Goal: Task Accomplishment & Management: Use online tool/utility

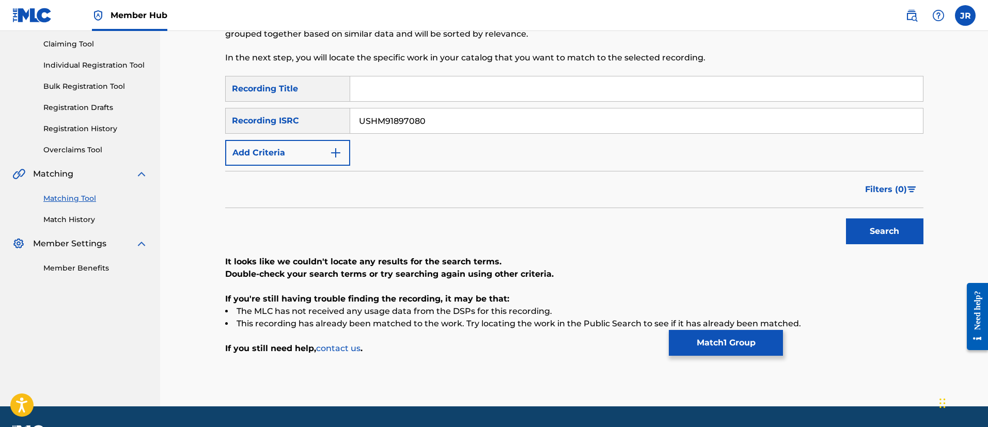
drag, startPoint x: 427, startPoint y: 134, endPoint x: 432, endPoint y: 118, distance: 16.7
click at [428, 132] on div "SearchWithCriteriab37ee9c0-b117-47c1-9a4b-868edca42c34 Recording Title SearchWi…" at bounding box center [574, 121] width 698 height 90
click at [432, 118] on input "USHM91897080" at bounding box center [636, 120] width 572 height 25
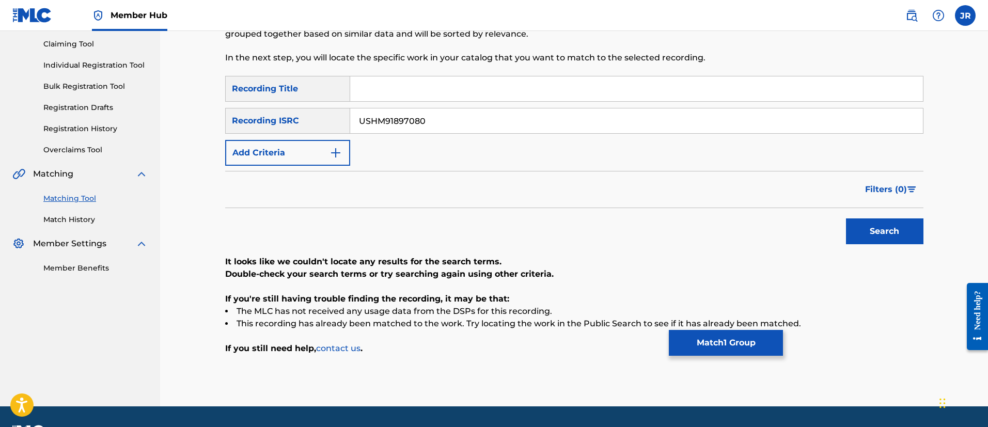
paste input "WEIRD DAD"
type input "W"
paste input "GBKPL2292083"
type input "GBKPL2292083"
click at [846, 218] on button "Search" at bounding box center [884, 231] width 77 height 26
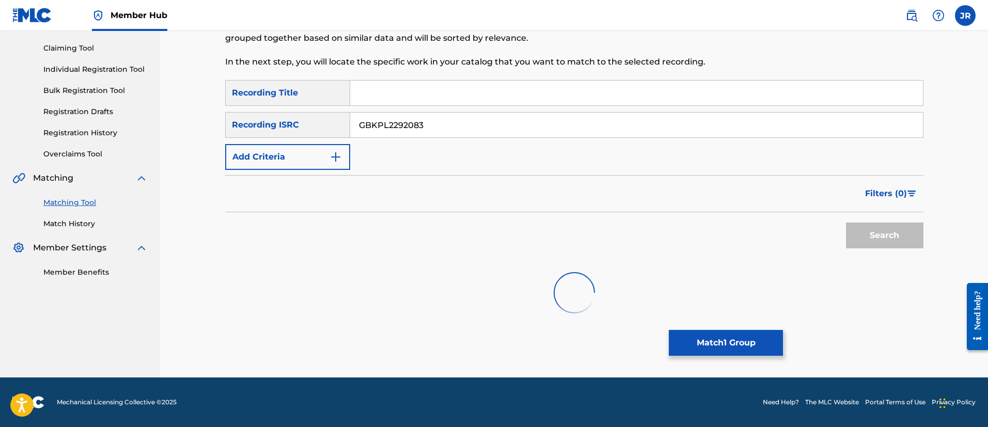
scroll to position [104, 0]
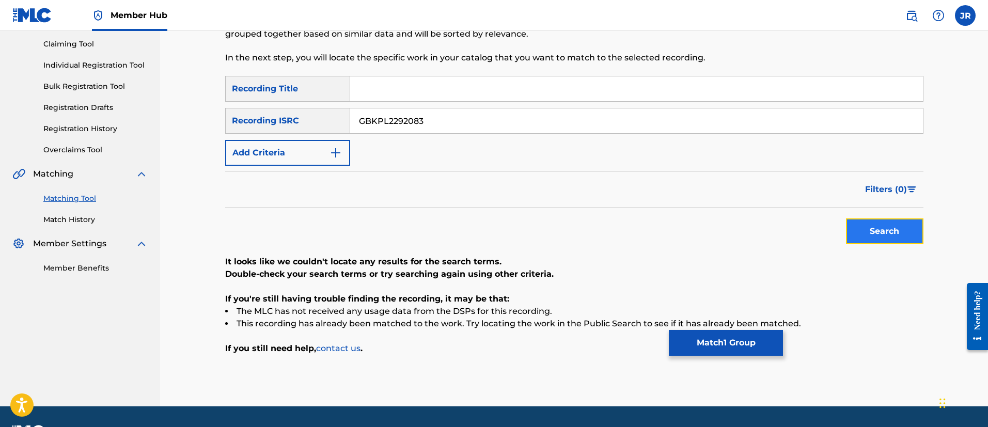
drag, startPoint x: 856, startPoint y: 243, endPoint x: 870, endPoint y: 235, distance: 16.2
click at [861, 241] on button "Search" at bounding box center [884, 231] width 77 height 26
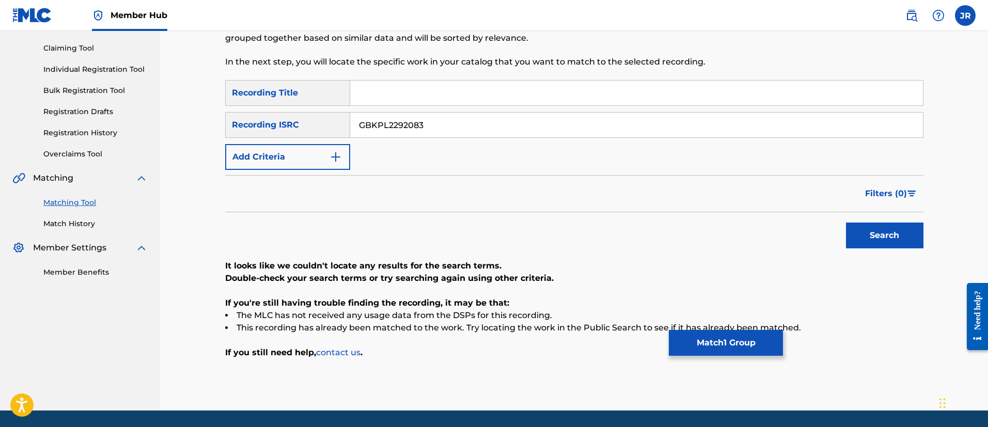
scroll to position [108, 0]
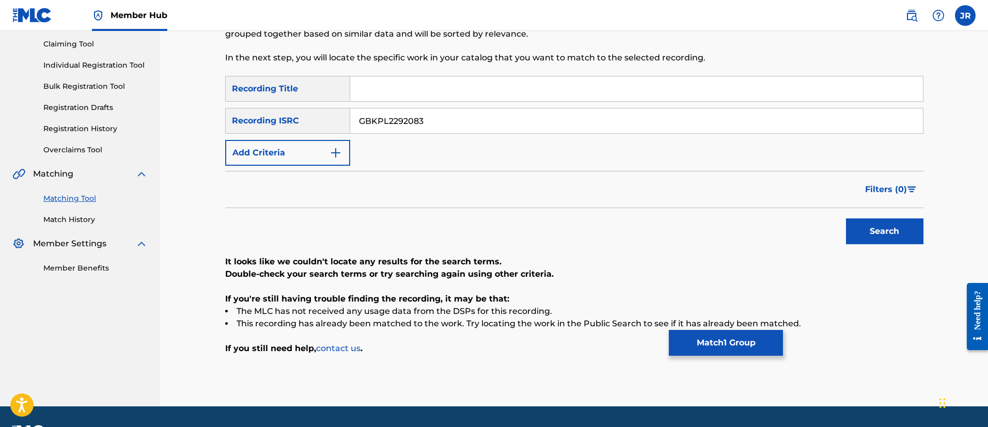
click at [425, 117] on input "GBKPL2292083" at bounding box center [636, 120] width 572 height 25
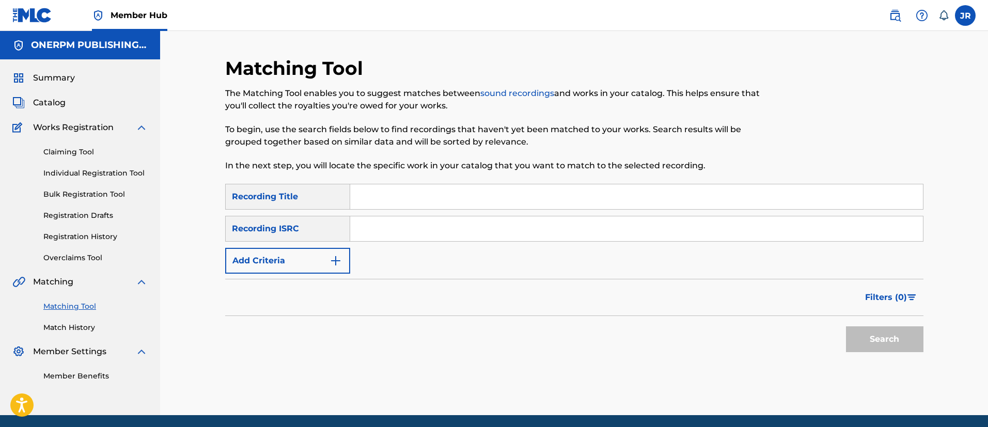
drag, startPoint x: 512, startPoint y: 262, endPoint x: 505, endPoint y: 262, distance: 6.2
click at [510, 262] on div "SearchWithCriteriaf74de3e6-1ce6-44eb-92f3-c161dab62b6c Recording Title SearchWi…" at bounding box center [574, 229] width 698 height 90
click at [432, 227] on input "Search Form" at bounding box center [636, 228] width 572 height 25
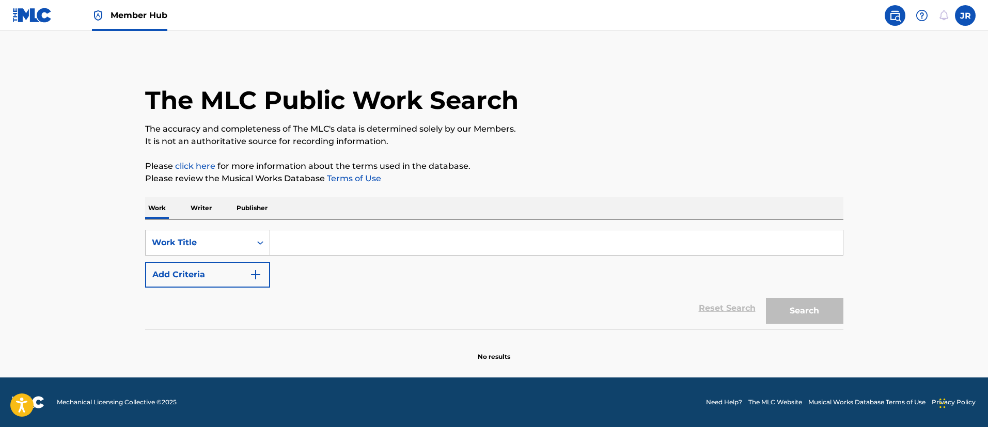
drag, startPoint x: 341, startPoint y: 224, endPoint x: 321, endPoint y: 236, distance: 22.9
click at [340, 226] on div "SearchWithCriteria2541d6c8-65ea-43c8-946c-e2767f80d6cb Work Title Add Criteria …" at bounding box center [494, 273] width 698 height 109
click at [321, 236] on input "Search Form" at bounding box center [556, 242] width 572 height 25
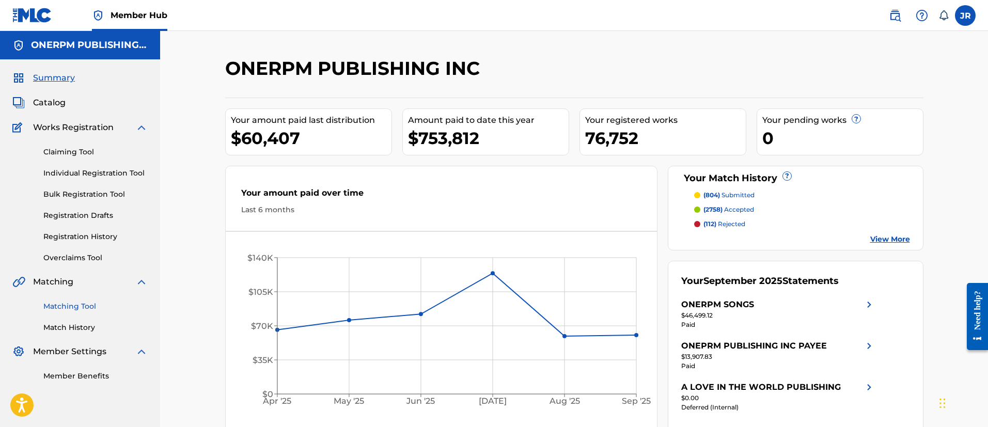
click at [93, 309] on link "Matching Tool" at bounding box center [95, 306] width 104 height 11
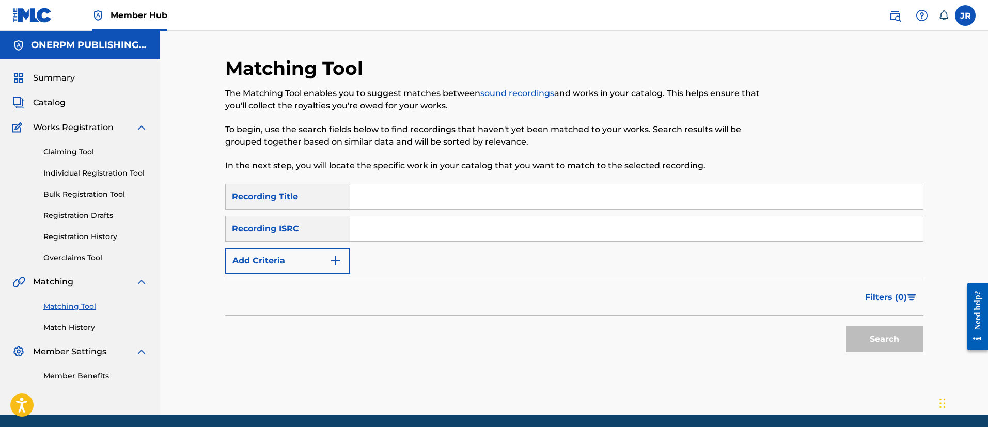
click at [532, 237] on input "Search Form" at bounding box center [636, 228] width 572 height 25
paste input "GBKPL2292083"
click at [846, 326] on button "Search" at bounding box center [884, 339] width 77 height 26
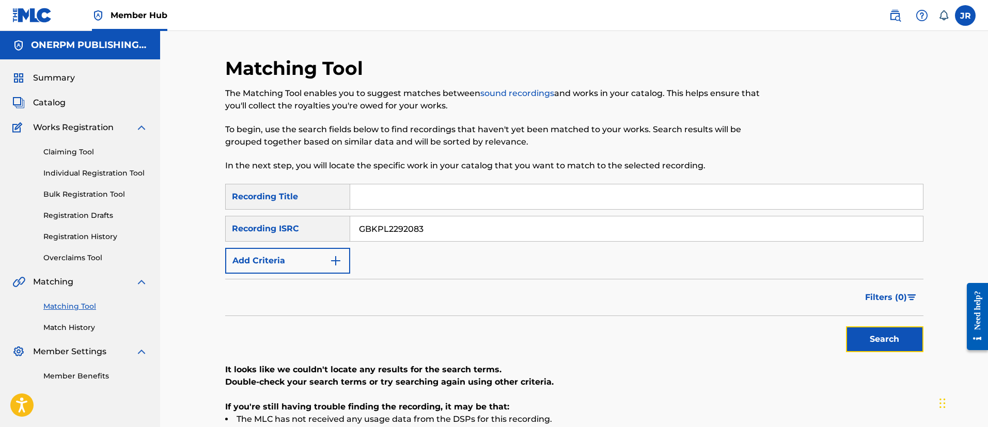
click at [884, 343] on button "Search" at bounding box center [884, 339] width 77 height 26
click at [914, 343] on button "Search" at bounding box center [884, 339] width 77 height 26
click at [599, 128] on p "To begin, use the search fields below to find recordings that haven't yet been …" at bounding box center [493, 135] width 537 height 25
click at [395, 207] on input "Search Form" at bounding box center [636, 196] width 572 height 25
click at [407, 225] on input "GBKPL2292083" at bounding box center [636, 228] width 572 height 25
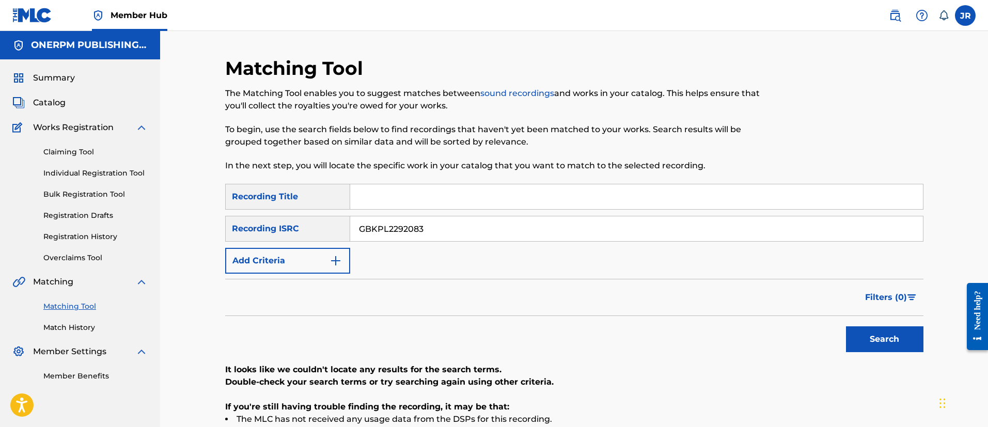
click at [407, 225] on input "GBKPL2292083" at bounding box center [636, 228] width 572 height 25
paste input "2"
click at [846, 326] on button "Search" at bounding box center [884, 339] width 77 height 26
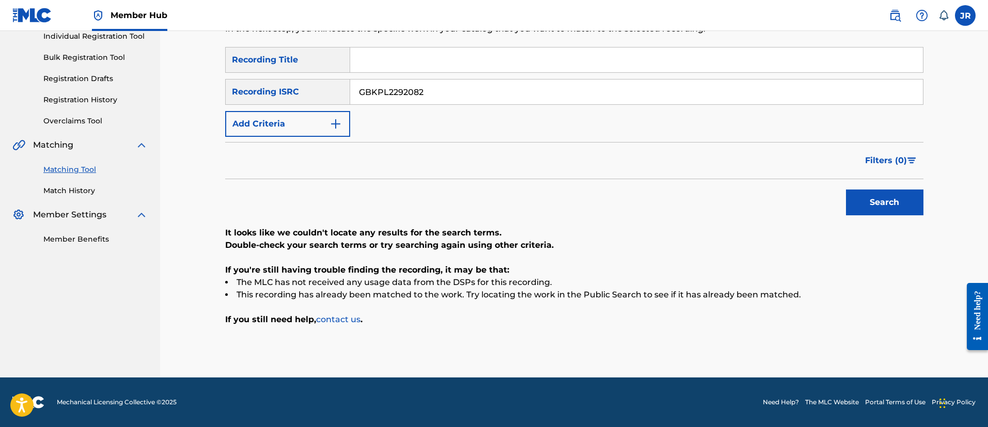
drag, startPoint x: 874, startPoint y: 160, endPoint x: 871, endPoint y: 195, distance: 35.8
click at [877, 167] on button "Filters ( 0 )" at bounding box center [890, 161] width 65 height 26
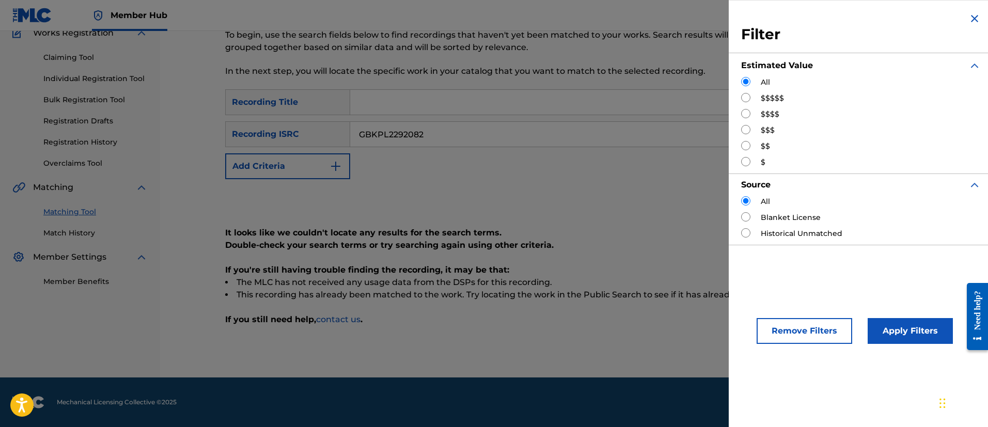
scroll to position [94, 0]
click at [871, 196] on div "All" at bounding box center [861, 201] width 240 height 11
drag, startPoint x: 518, startPoint y: 202, endPoint x: 585, endPoint y: 202, distance: 67.1
click at [534, 202] on div "Search" at bounding box center [574, 199] width 698 height 41
click at [655, 198] on div "Search" at bounding box center [574, 199] width 698 height 41
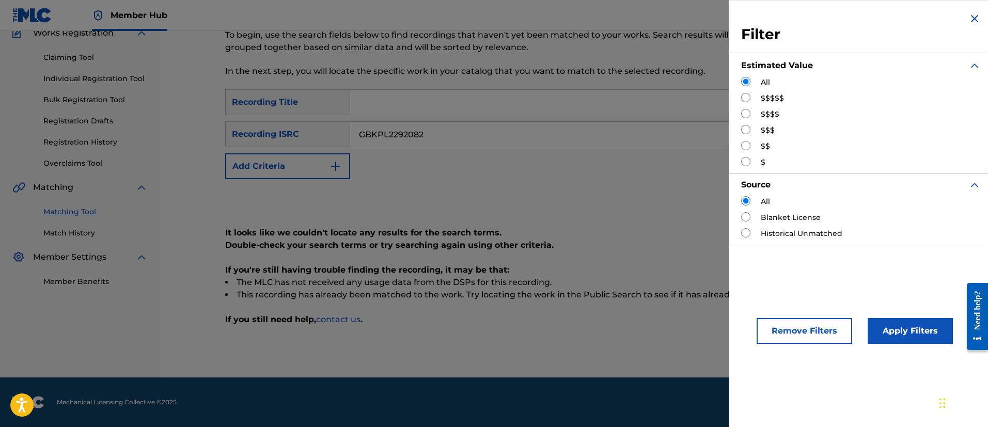
click at [971, 21] on img "Search Form" at bounding box center [974, 18] width 12 height 12
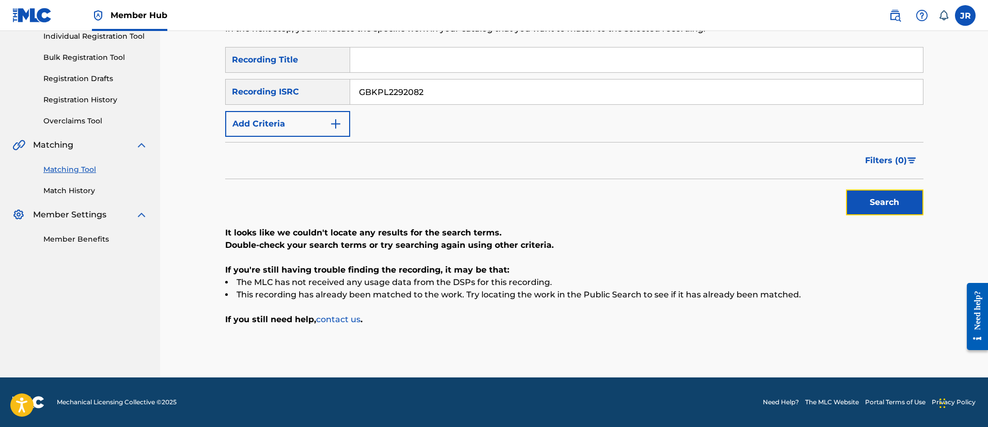
click at [890, 207] on button "Search" at bounding box center [884, 202] width 77 height 26
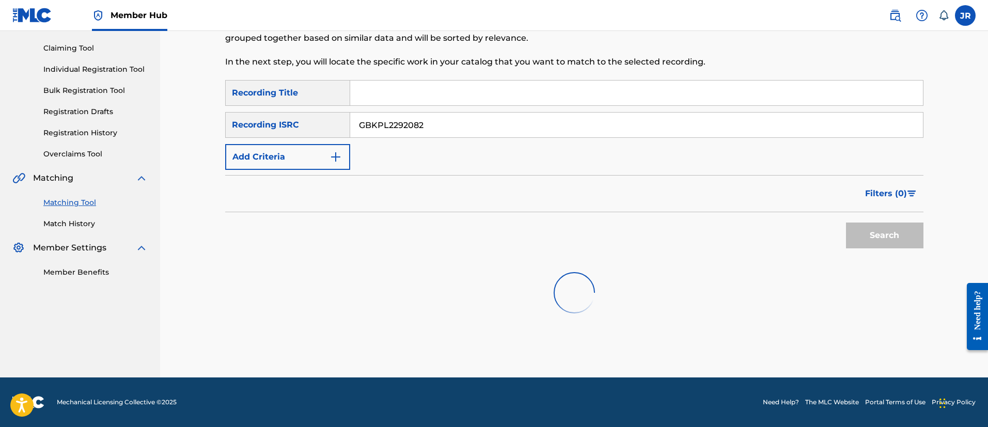
scroll to position [137, 0]
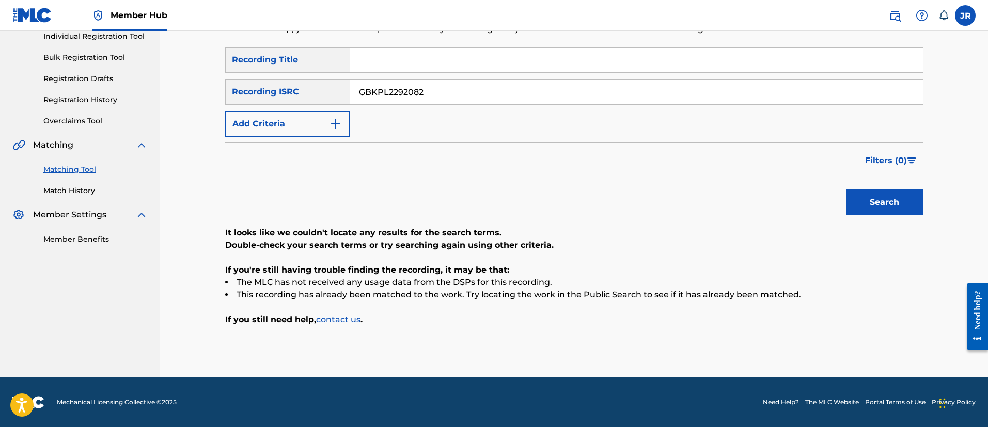
click at [386, 100] on input "GBKPL2292082" at bounding box center [636, 91] width 572 height 25
click at [389, 98] on input "GBKPL2292082" at bounding box center [636, 91] width 572 height 25
paste input "GBKPL2292081"
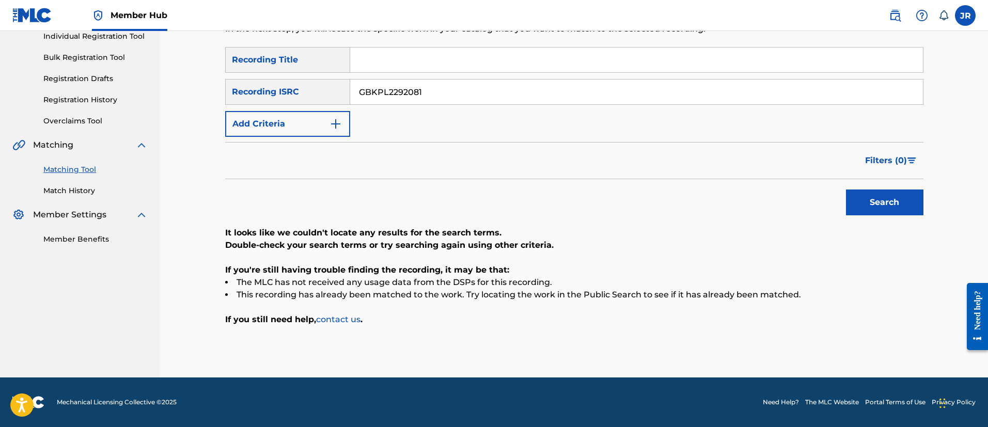
click at [846, 189] on button "Search" at bounding box center [884, 202] width 77 height 26
click at [375, 85] on input "GBKPL2292081" at bounding box center [636, 91] width 572 height 25
click at [846, 189] on button "Search" at bounding box center [884, 202] width 77 height 26
click at [498, 196] on div "Search" at bounding box center [574, 199] width 698 height 41
drag, startPoint x: 464, startPoint y: 87, endPoint x: 279, endPoint y: 95, distance: 185.0
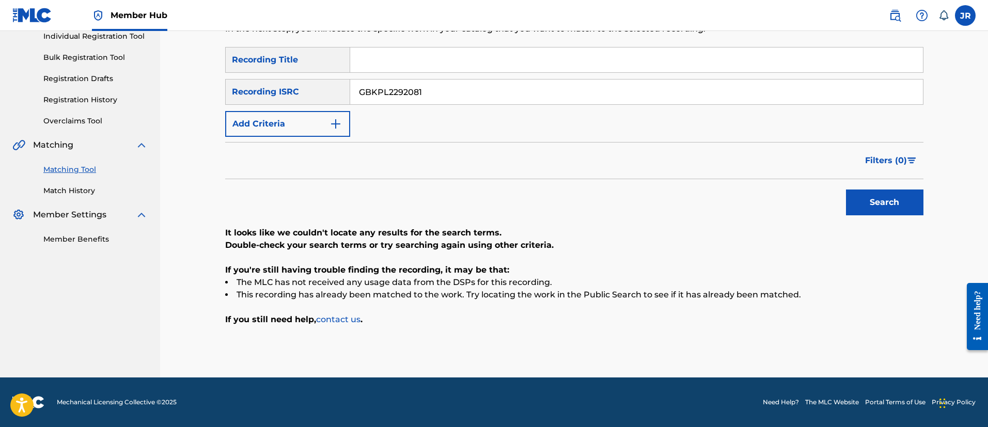
click at [273, 95] on div "SearchWithCriteria81e9ee7e-9730-4c8a-813b-9d92badf8b6a Recording ISRC GBKPL2292…" at bounding box center [574, 92] width 698 height 26
paste input "0"
click at [846, 189] on button "Search" at bounding box center [884, 202] width 77 height 26
click at [887, 211] on button "Search" at bounding box center [884, 202] width 77 height 26
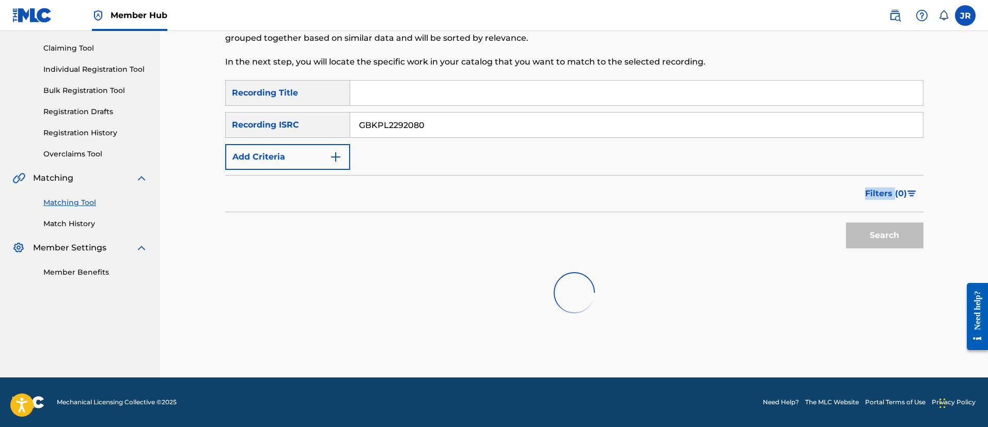
click at [887, 210] on div "Filters ( 0 )" at bounding box center [574, 193] width 698 height 37
drag, startPoint x: 887, startPoint y: 210, endPoint x: 875, endPoint y: 217, distance: 14.3
click at [884, 222] on button "Search" at bounding box center [884, 235] width 77 height 26
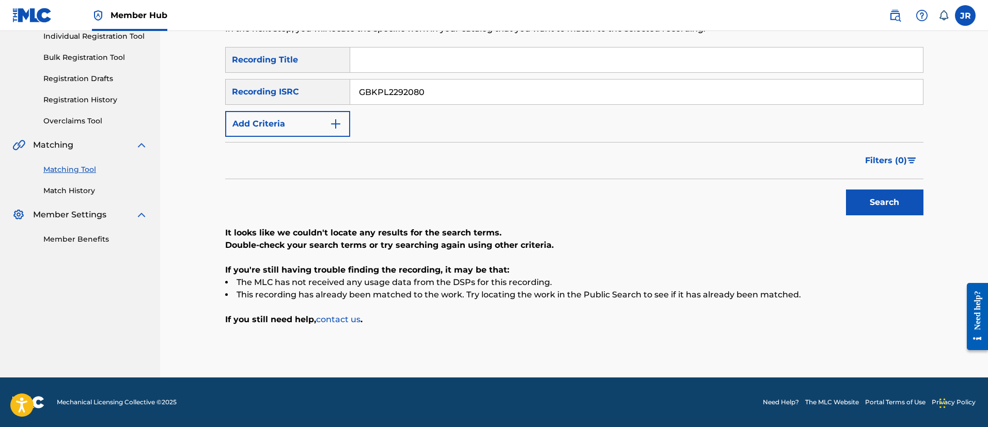
drag, startPoint x: 405, startPoint y: 94, endPoint x: 432, endPoint y: 94, distance: 26.8
click at [411, 94] on input "GBKPL2292080" at bounding box center [636, 91] width 572 height 25
drag, startPoint x: 449, startPoint y: 96, endPoint x: 235, endPoint y: 117, distance: 214.8
click at [235, 118] on div "SearchWithCriteria56a7cf0c-2d07-4389-be39-ea9cc1fac595 Recording Title SearchWi…" at bounding box center [574, 92] width 698 height 90
paste input "77"
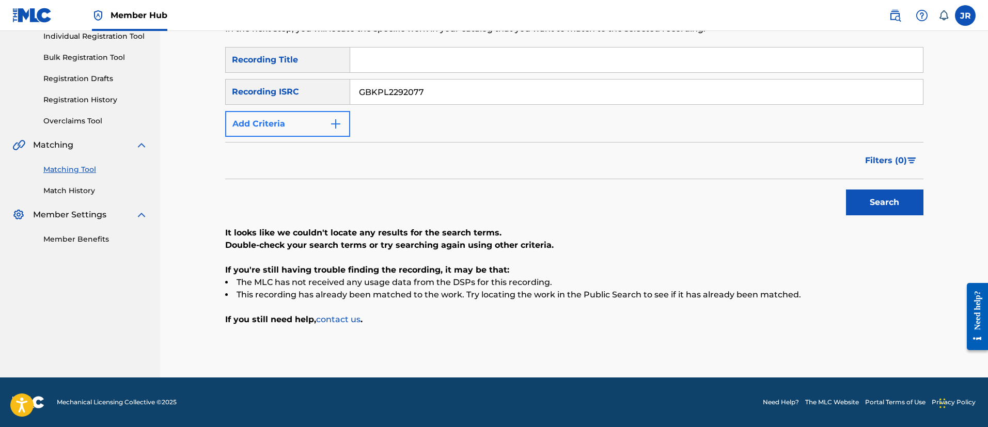
type input "GBKPL2292077"
click at [846, 189] on button "Search" at bounding box center [884, 202] width 77 height 26
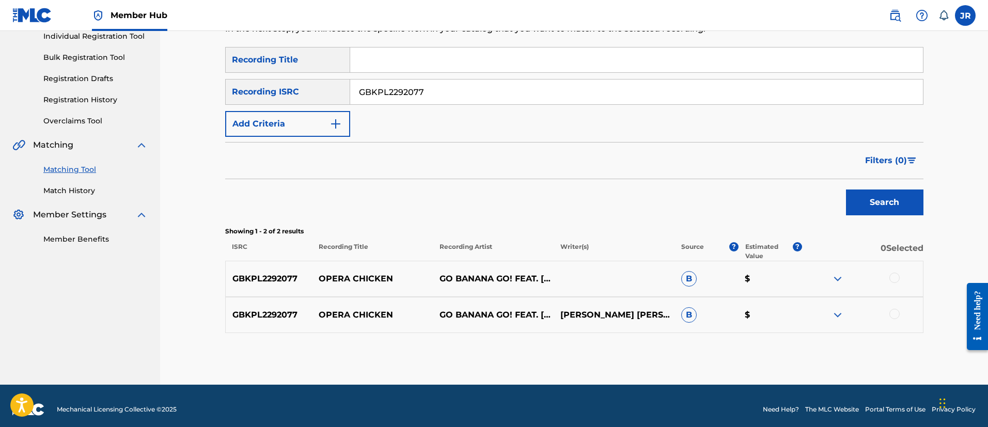
drag, startPoint x: 884, startPoint y: 290, endPoint x: 858, endPoint y: 286, distance: 26.6
click at [872, 290] on div "GBKPL2292077 OPERA CHICKEN GO BANANA GO! FEAT. RACHEL WECHT B $" at bounding box center [574, 279] width 698 height 36
click at [899, 274] on div "GBKPL2292077 OPERA CHICKEN GO BANANA GO! FEAT. RACHEL WECHT B $" at bounding box center [574, 279] width 698 height 36
click at [897, 281] on div at bounding box center [894, 278] width 10 height 10
click at [889, 333] on div "Matching Tool The Matching Tool enables you to suggest matches between sound re…" at bounding box center [574, 152] width 698 height 465
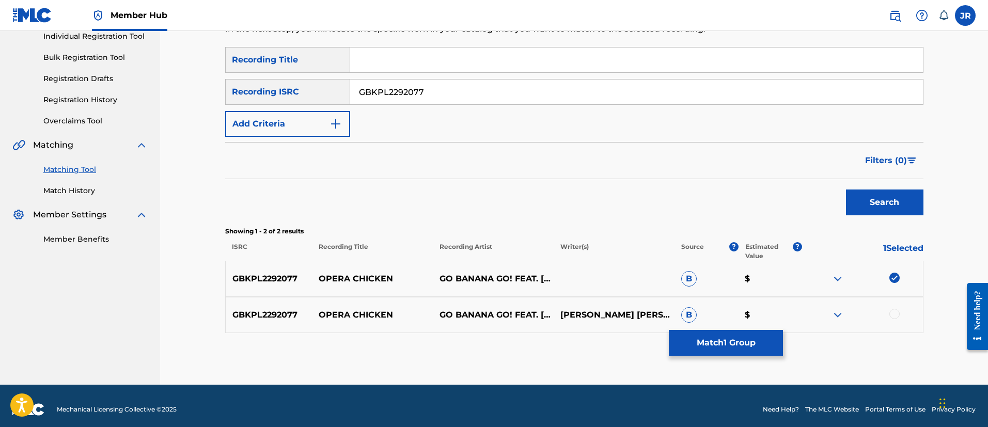
click at [893, 317] on div at bounding box center [894, 314] width 10 height 10
click at [743, 350] on button "Match 2 Groups" at bounding box center [725, 343] width 114 height 26
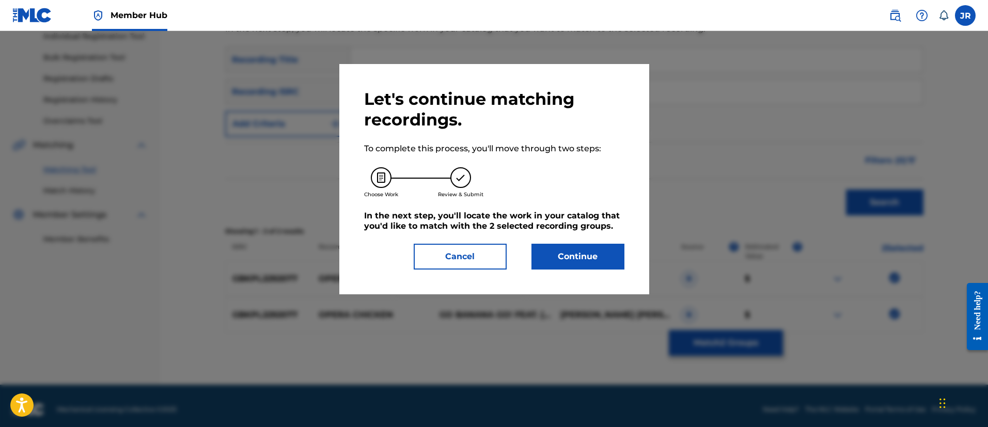
click at [656, 271] on div at bounding box center [494, 244] width 988 height 427
click at [611, 258] on button "Continue" at bounding box center [577, 257] width 93 height 26
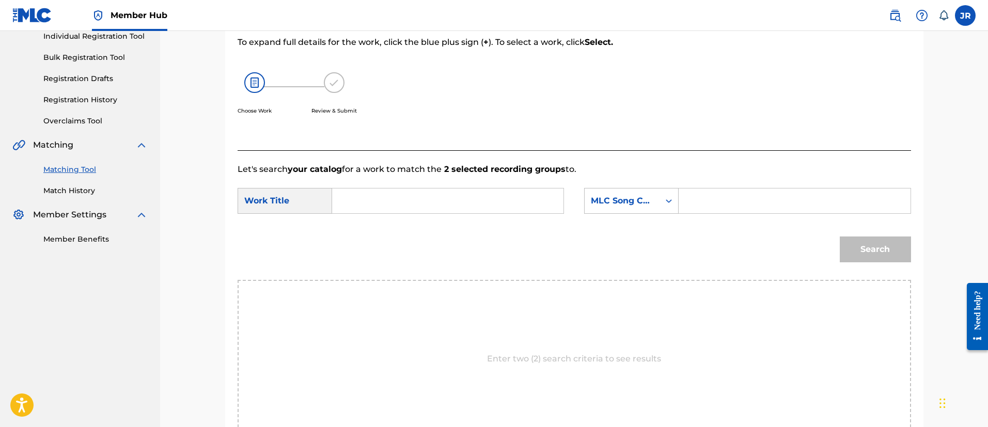
click at [719, 230] on div "Search" at bounding box center [573, 253] width 673 height 54
drag, startPoint x: 715, startPoint y: 210, endPoint x: 737, endPoint y: 209, distance: 21.7
click at [737, 212] on div "Search Form" at bounding box center [794, 201] width 232 height 26
click at [735, 204] on input "Search Form" at bounding box center [794, 200] width 214 height 25
paste input "OL9KAC"
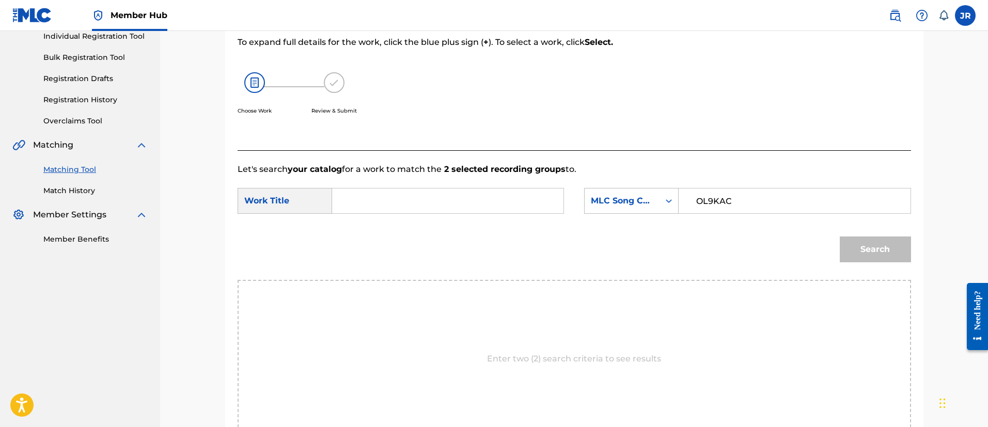
type input "OL9KAC"
click at [369, 202] on input "Search Form" at bounding box center [448, 200] width 214 height 25
paste input "OPERA CHICKEN"
type input "OPERA CHICKEN"
click at [839, 236] on button "Search" at bounding box center [874, 249] width 71 height 26
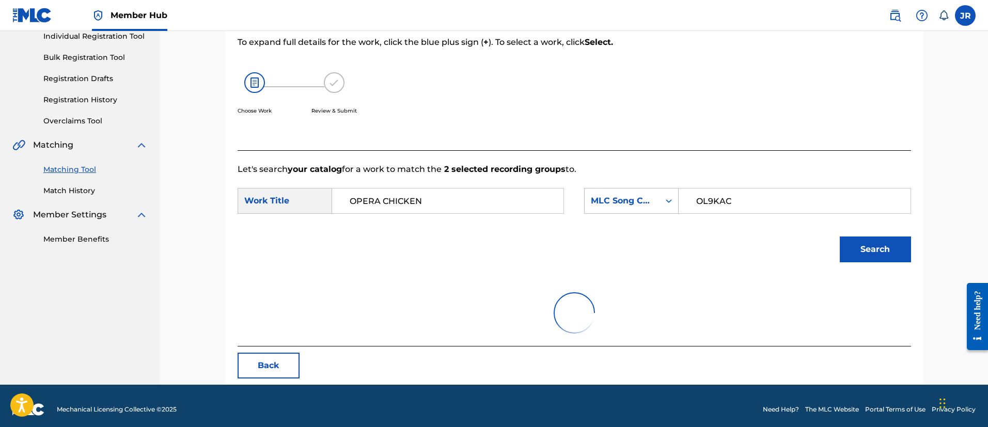
click at [496, 280] on div at bounding box center [573, 313] width 673 height 66
click at [881, 253] on button "Search" at bounding box center [874, 249] width 71 height 26
click at [878, 254] on button "Search" at bounding box center [874, 249] width 71 height 26
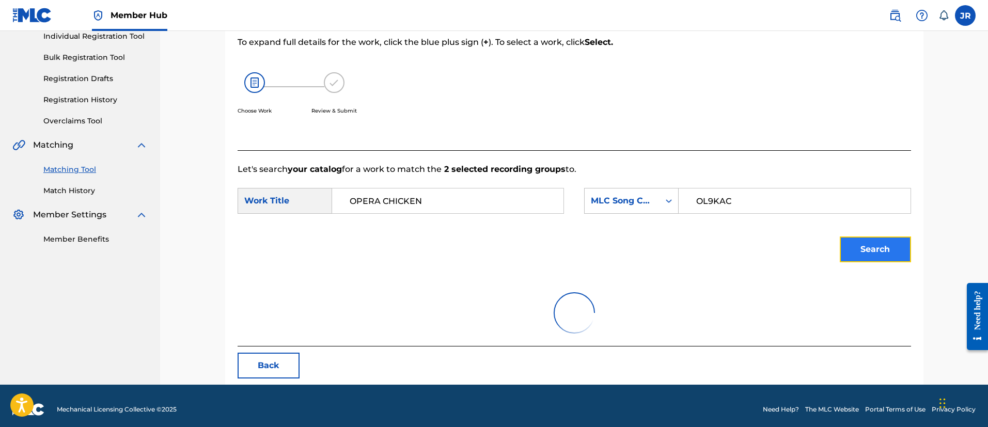
click at [878, 254] on button "Search" at bounding box center [874, 249] width 71 height 26
click at [878, 253] on button "Search" at bounding box center [874, 249] width 71 height 26
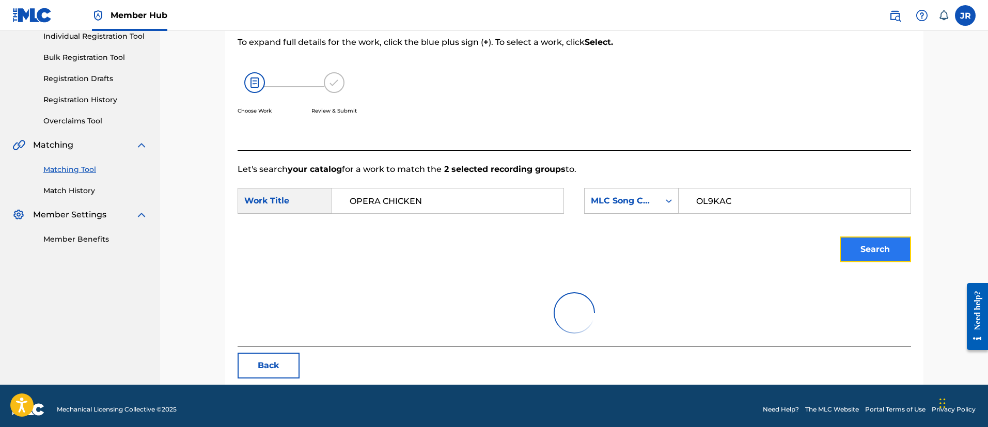
click at [878, 251] on button "Search" at bounding box center [874, 249] width 71 height 26
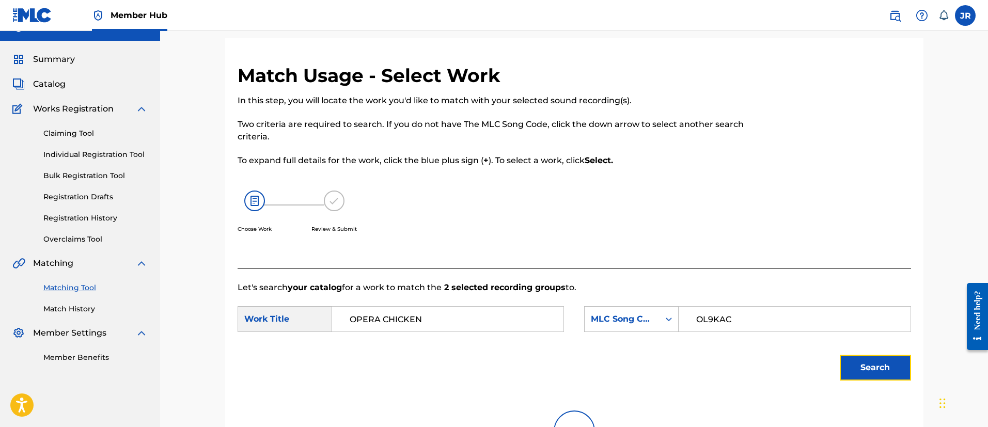
scroll to position [0, 0]
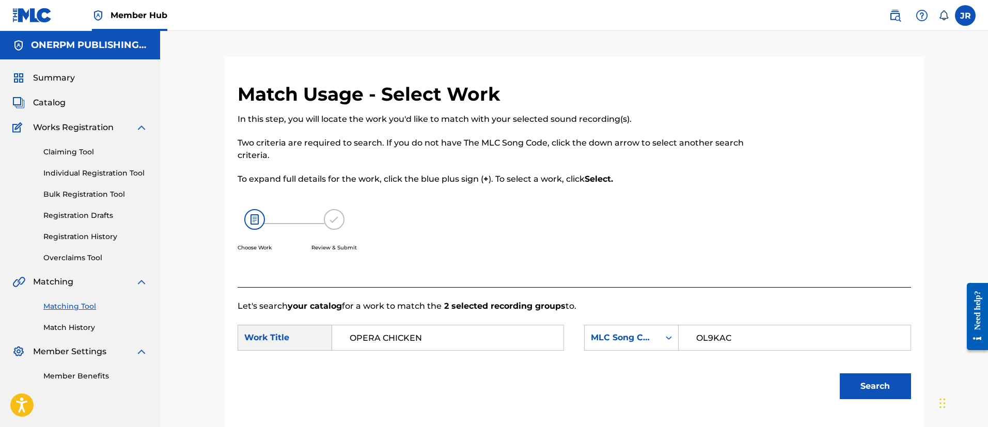
click at [737, 337] on input "OL9KAC" at bounding box center [794, 337] width 214 height 25
click at [869, 375] on button "Search" at bounding box center [874, 386] width 71 height 26
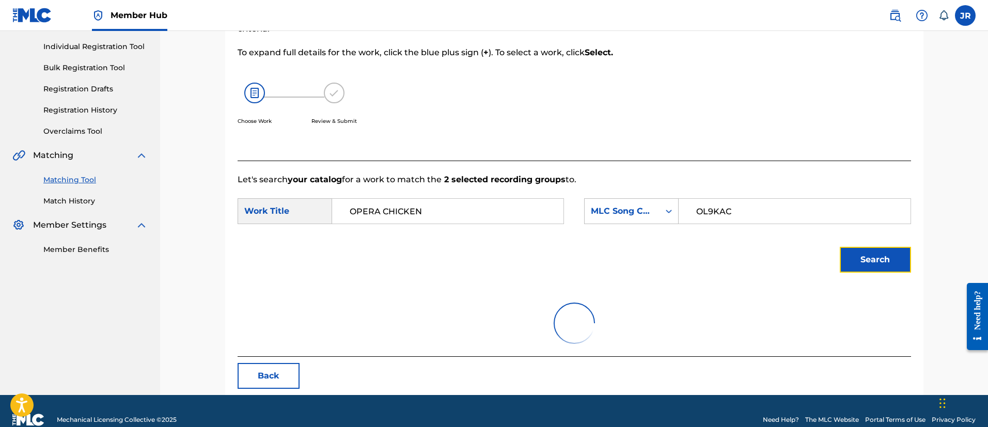
scroll to position [144, 0]
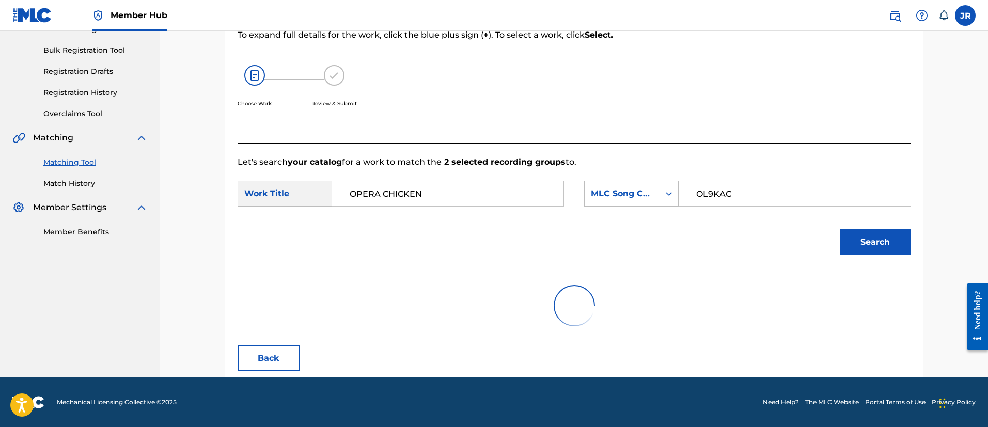
click at [867, 225] on div "Search" at bounding box center [872, 239] width 76 height 41
click at [866, 235] on button "Search" at bounding box center [874, 242] width 71 height 26
click at [865, 235] on button "Search" at bounding box center [874, 242] width 71 height 26
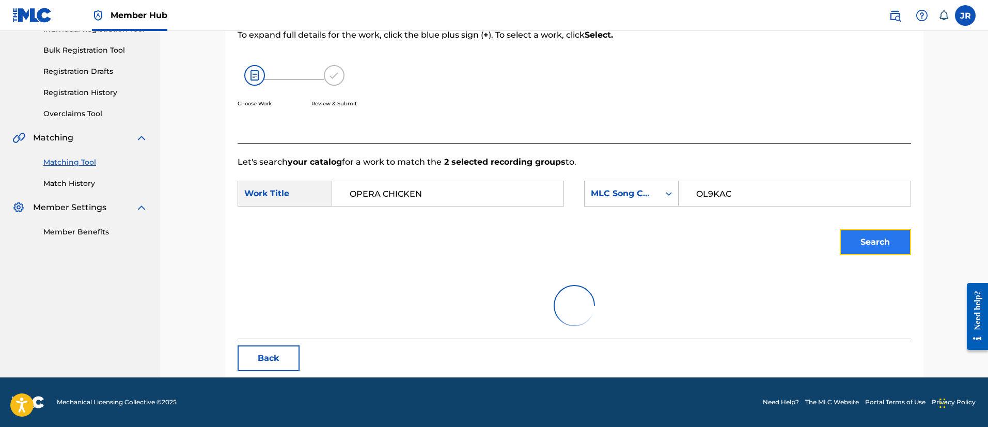
click at [865, 235] on button "Search" at bounding box center [874, 242] width 71 height 26
click at [304, 364] on div "Back" at bounding box center [573, 358] width 673 height 26
click at [280, 363] on button "Back" at bounding box center [268, 358] width 62 height 26
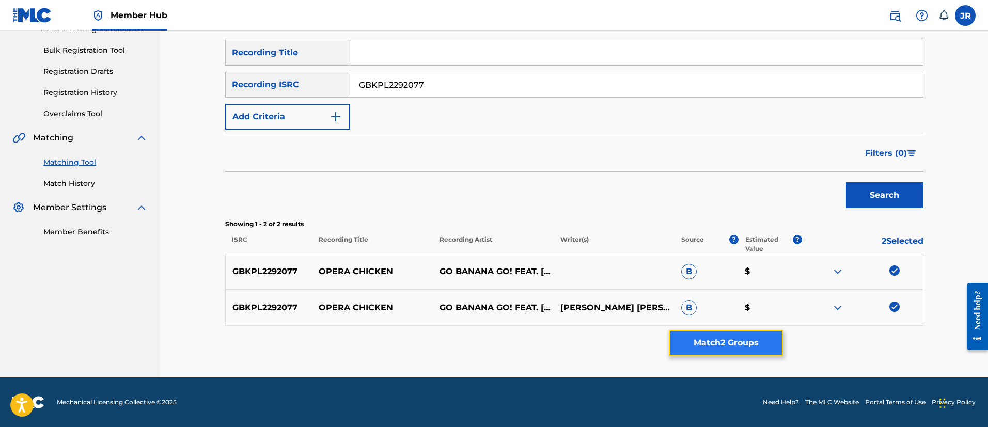
click at [740, 347] on button "Match 2 Groups" at bounding box center [725, 343] width 114 height 26
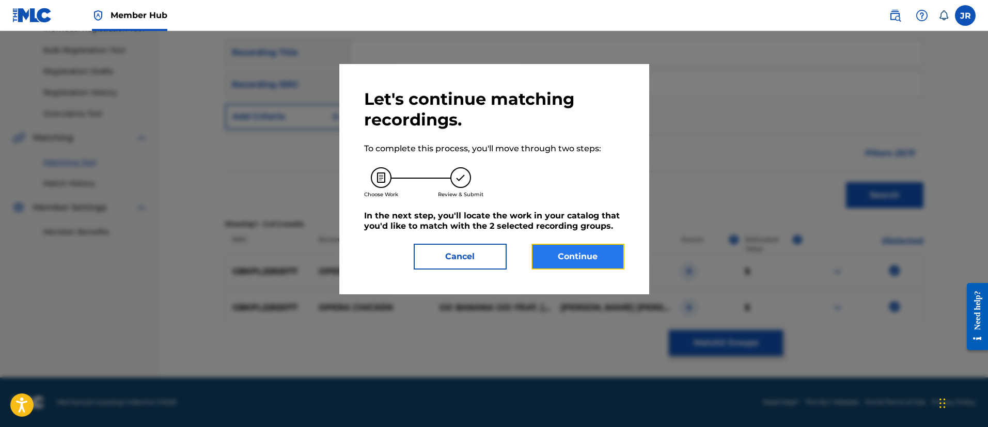
click at [570, 244] on button "Continue" at bounding box center [577, 257] width 93 height 26
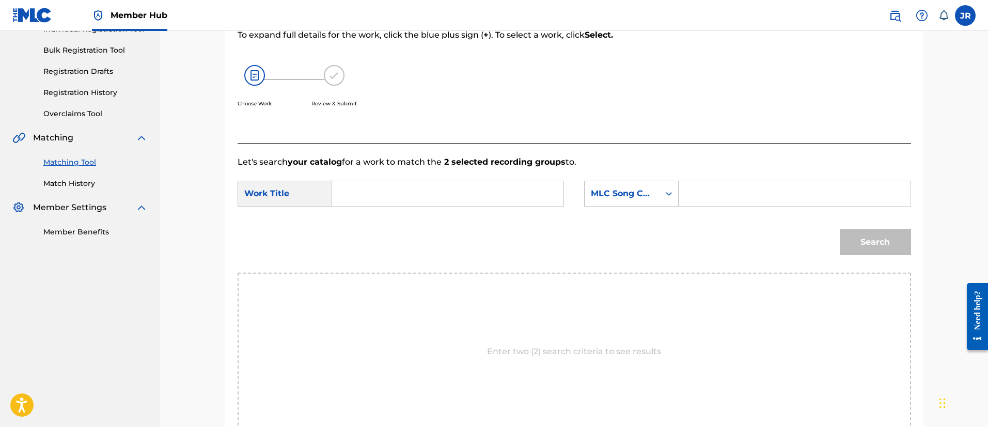
click at [659, 186] on div "MLC Song Code" at bounding box center [621, 194] width 75 height 20
click at [726, 181] on input "Search Form" at bounding box center [794, 193] width 214 height 25
paste input "OPERA CHICKEN"
type input "OPERA CHICKEN"
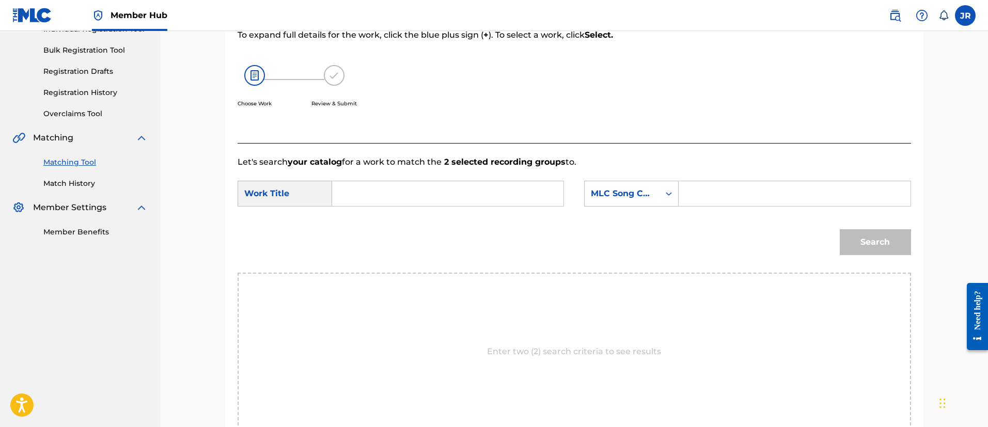
click at [524, 185] on input "Search Form" at bounding box center [448, 193] width 214 height 25
type input "opera"
drag, startPoint x: 722, startPoint y: 152, endPoint x: 708, endPoint y: 172, distance: 24.4
click at [723, 156] on p "Let's search your catalog for a work to match the 2 selected recording groups t…" at bounding box center [573, 162] width 673 height 12
click at [707, 181] on input "Search Form" at bounding box center [794, 193] width 214 height 25
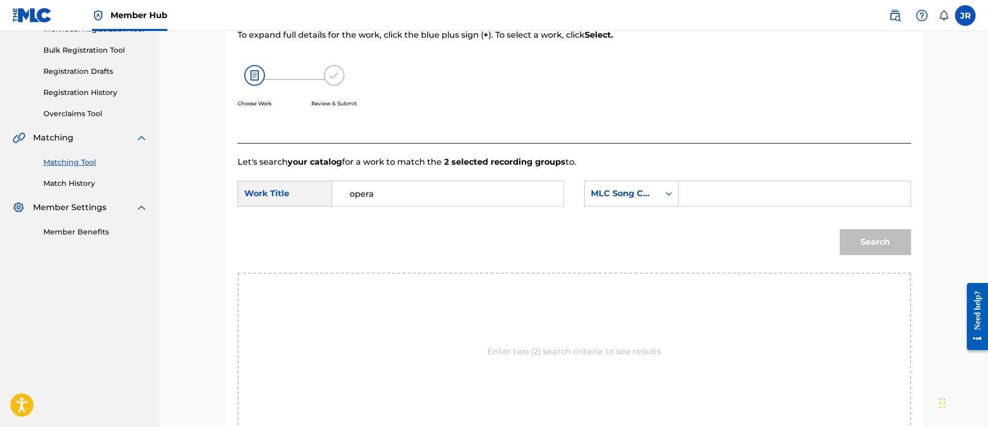
paste input "OL9KAC"
type input "OL9KAC"
click at [839, 229] on button "Search" at bounding box center [874, 242] width 71 height 26
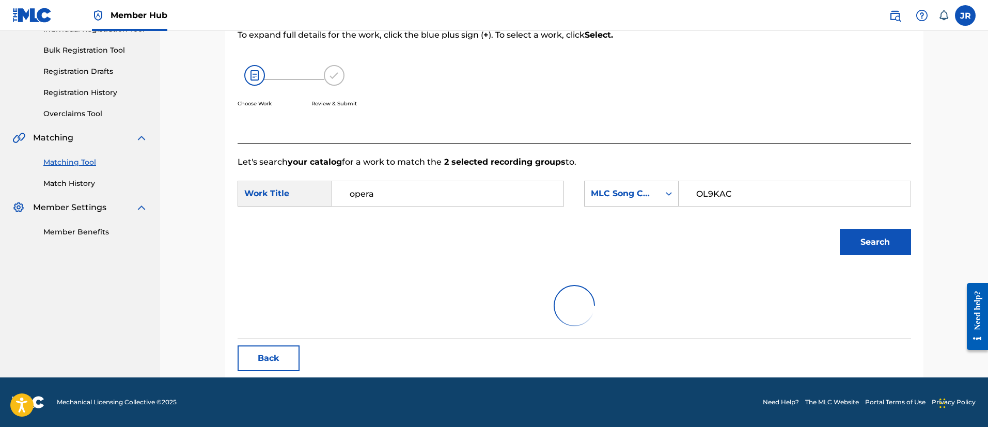
scroll to position [132, 0]
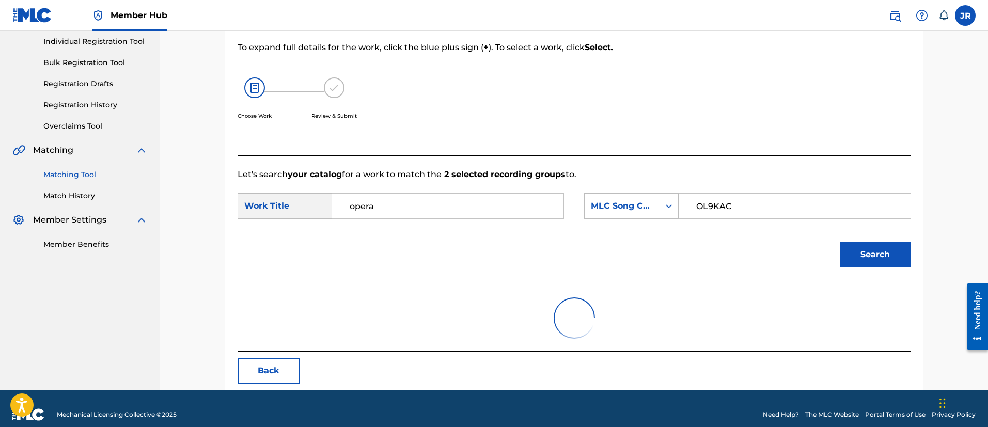
drag, startPoint x: 962, startPoint y: 258, endPoint x: 914, endPoint y: 246, distance: 49.1
click at [937, 252] on div "Match Usage - Select Work In this step, you will locate the work you'd like to …" at bounding box center [573, 144] width 827 height 490
click at [898, 242] on button "Search" at bounding box center [874, 255] width 71 height 26
click at [897, 242] on button "Search" at bounding box center [874, 255] width 71 height 26
click at [898, 242] on button "Search" at bounding box center [874, 255] width 71 height 26
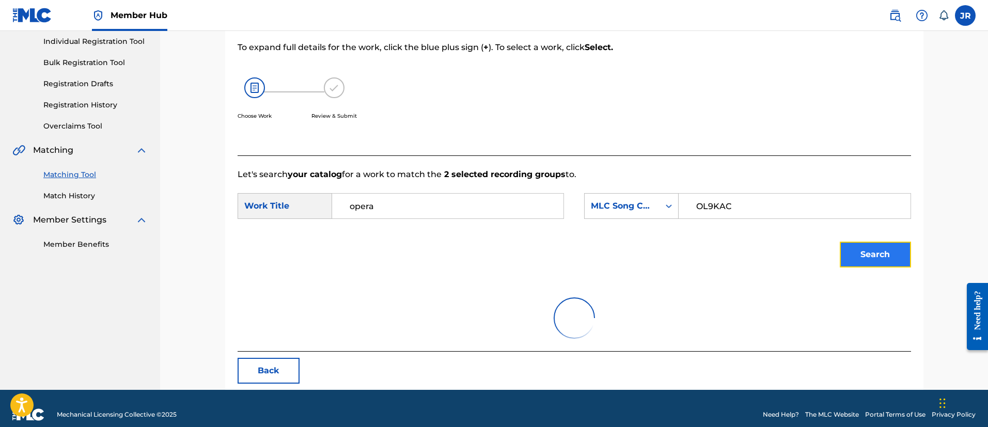
click at [900, 242] on button "Search" at bounding box center [874, 255] width 71 height 26
drag, startPoint x: 901, startPoint y: 238, endPoint x: 870, endPoint y: 242, distance: 31.2
click at [888, 242] on button "Search" at bounding box center [874, 255] width 71 height 26
click at [410, 208] on div "SearchWithCriteriaeae063bd-08ef-4146-8430-eca5bcbf2822 Work Title opera SearchW…" at bounding box center [573, 209] width 673 height 32
click at [409, 194] on input "opera" at bounding box center [448, 206] width 214 height 25
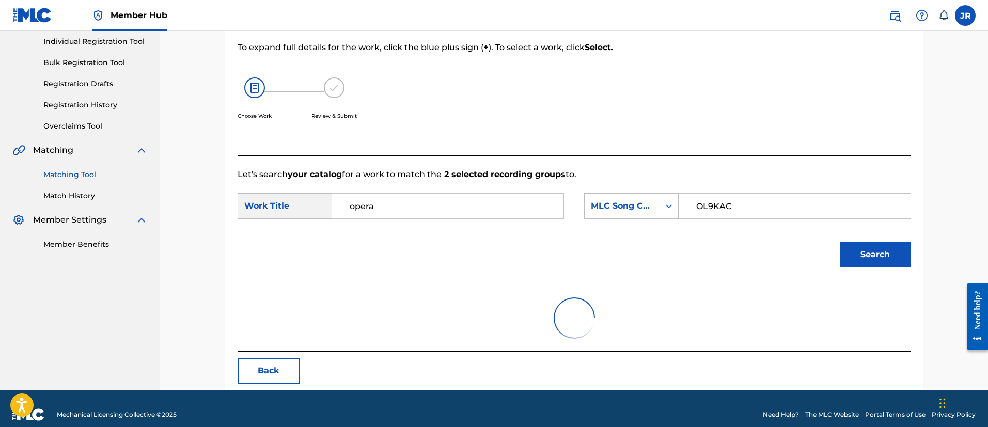
click at [409, 194] on input "opera" at bounding box center [448, 206] width 214 height 25
type input "la"
click at [839, 242] on button "Search" at bounding box center [874, 255] width 71 height 26
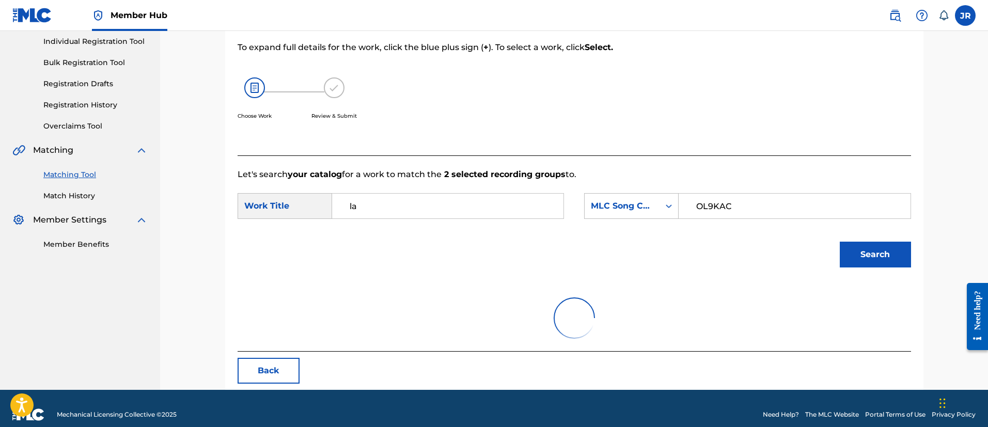
click at [839, 242] on button "Search" at bounding box center [874, 255] width 71 height 26
click at [402, 194] on input "la" at bounding box center [448, 206] width 214 height 25
click at [852, 242] on button "Search" at bounding box center [874, 255] width 71 height 26
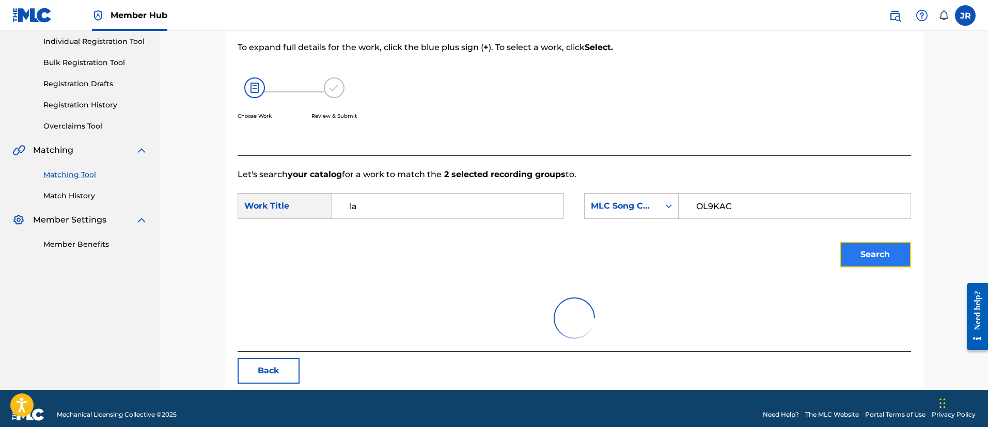
click at [862, 242] on button "Search" at bounding box center [874, 255] width 71 height 26
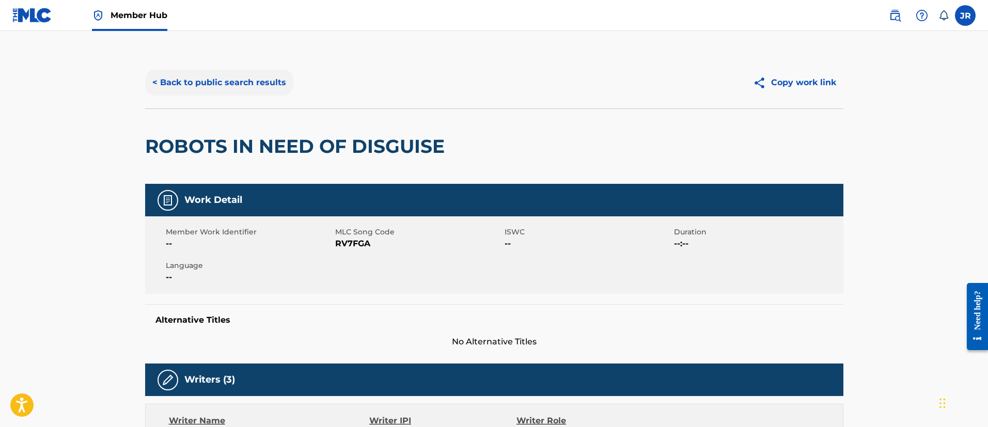
click at [253, 79] on button "< Back to public search results" at bounding box center [219, 83] width 148 height 26
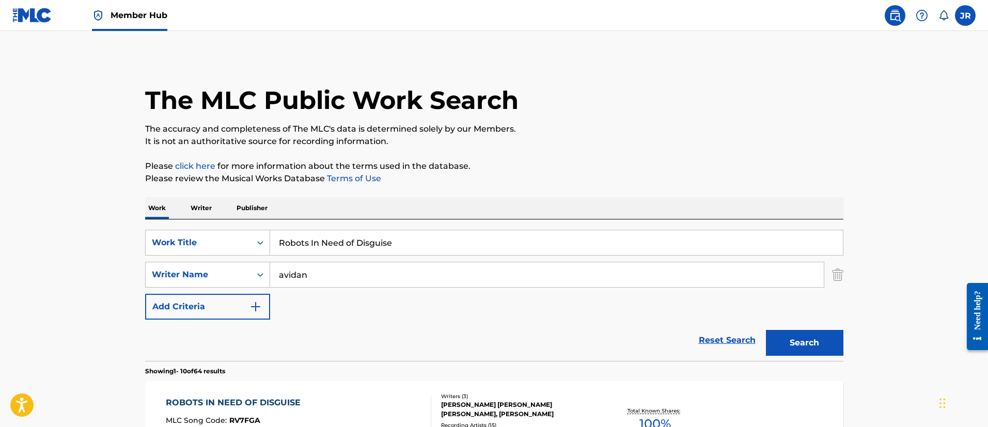
drag, startPoint x: 350, startPoint y: 245, endPoint x: 359, endPoint y: 243, distance: 9.5
click at [354, 246] on input "Robots In Need of Disguise" at bounding box center [556, 242] width 572 height 25
click at [359, 243] on input "Robots In Need of Disguise" at bounding box center [556, 242] width 572 height 25
click at [360, 242] on input "Robots In Need of Disguise" at bounding box center [556, 242] width 572 height 25
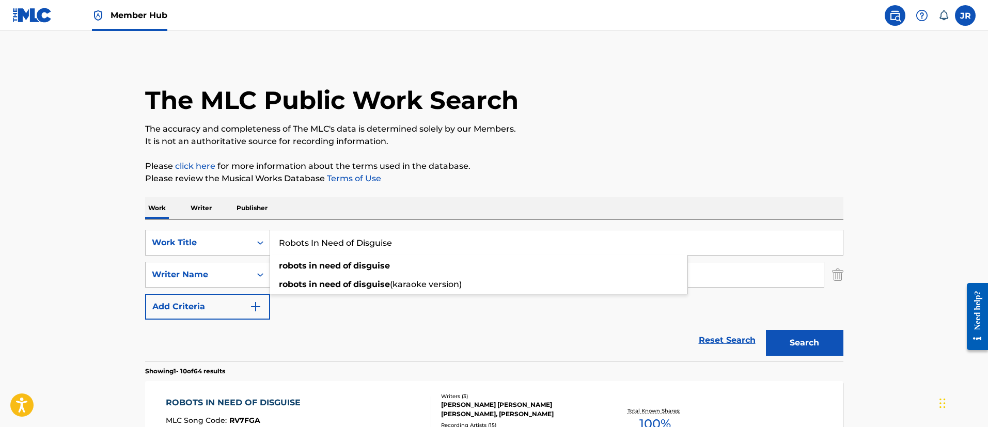
paste input "NEVER TAKE A MONKEY TO THE MOVIES"
type input "NEVER TAKE A MONKEY TO THE MOVIES"
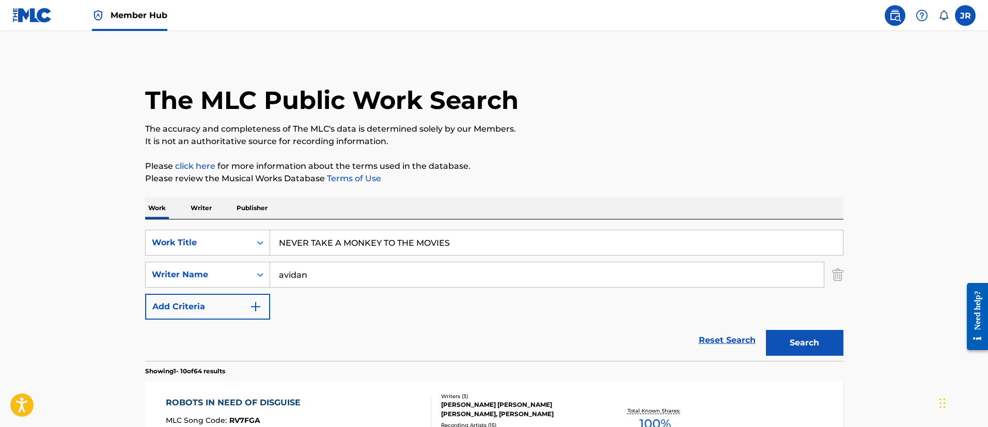
drag, startPoint x: 356, startPoint y: 186, endPoint x: 336, endPoint y: 274, distance: 89.9
click at [403, 280] on input "avidan" at bounding box center [546, 274] width 553 height 25
drag, startPoint x: 403, startPoint y: 280, endPoint x: 409, endPoint y: 275, distance: 8.8
click at [409, 275] on input "avidan" at bounding box center [546, 274] width 553 height 25
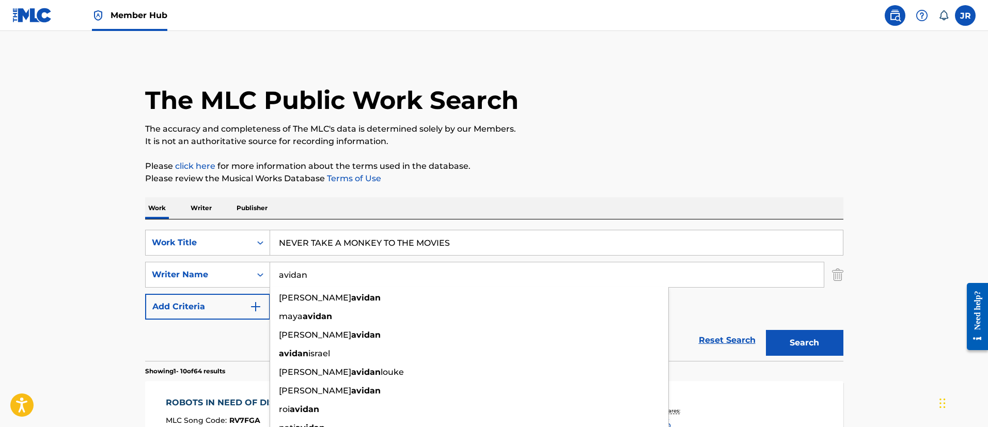
click at [409, 275] on input "avidan" at bounding box center [546, 274] width 553 height 25
paste input "[PERSON_NAME]"
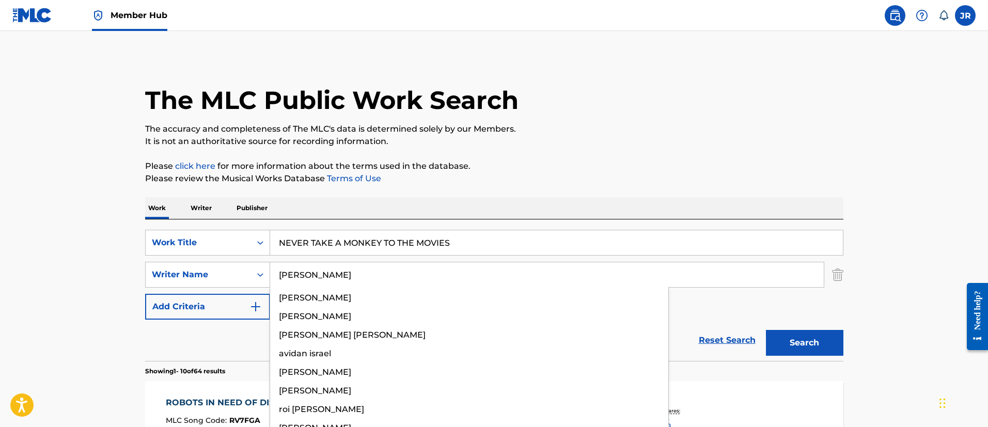
type input "[PERSON_NAME]"
click at [766, 330] on button "Search" at bounding box center [804, 343] width 77 height 26
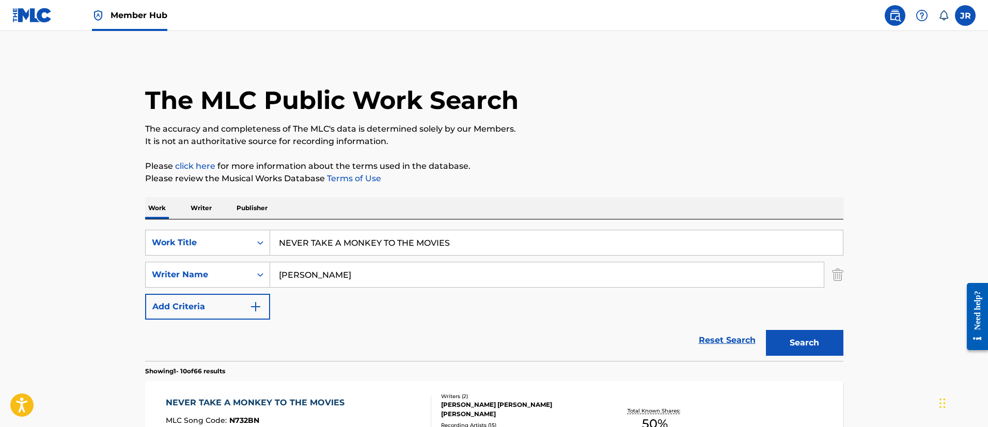
scroll to position [155, 0]
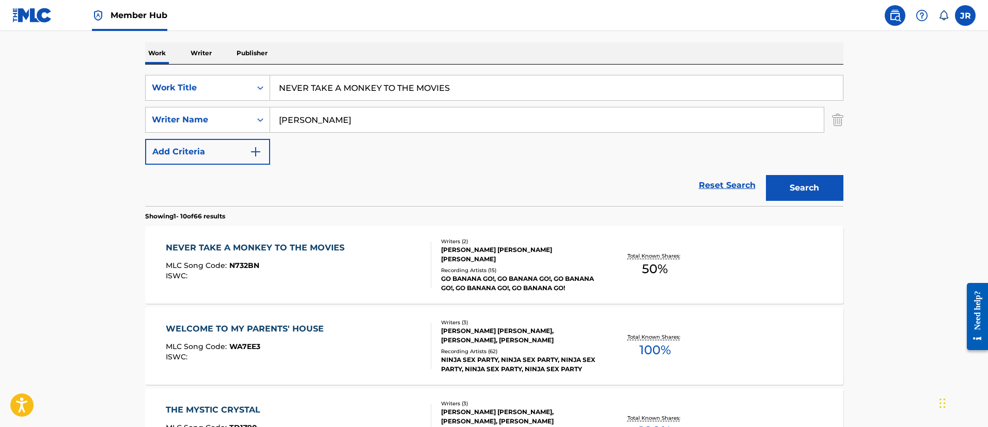
click at [377, 262] on div "NEVER TAKE A MONKEY TO THE MOVIES MLC Song Code : N732BN ISWC :" at bounding box center [298, 265] width 265 height 46
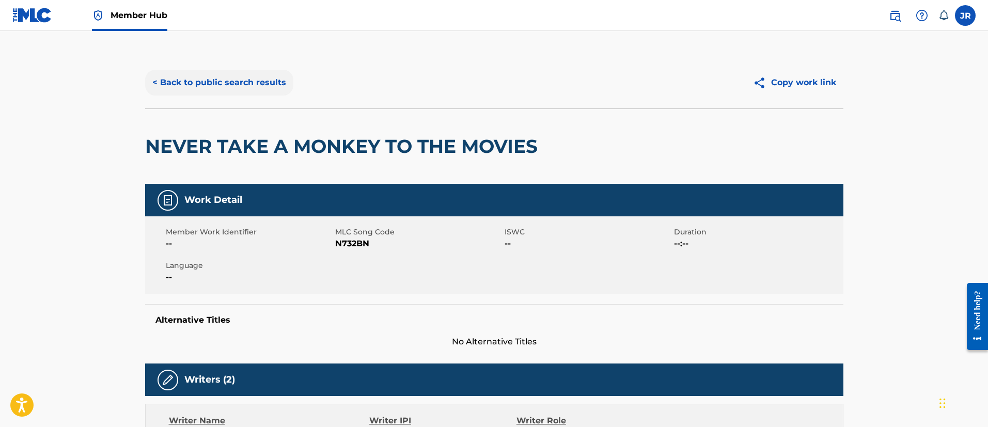
click at [228, 89] on button "< Back to public search results" at bounding box center [219, 83] width 148 height 26
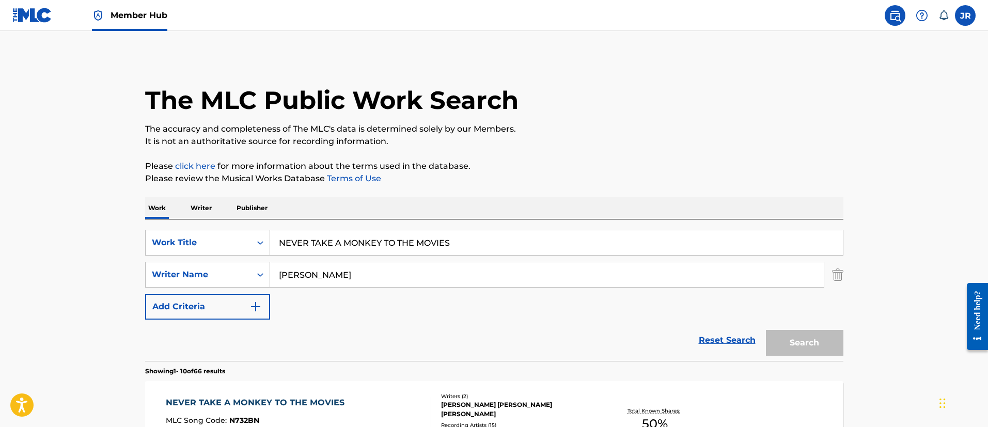
scroll to position [155, 0]
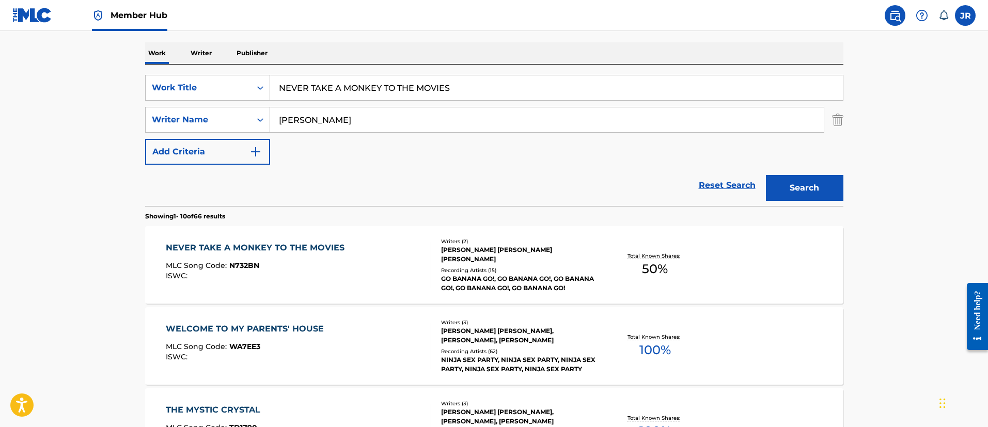
click at [385, 88] on input "NEVER TAKE A MONKEY TO THE MOVIES" at bounding box center [556, 87] width 572 height 25
click at [391, 83] on input "NEVER TAKE A MONKEY TO THE MOVIES" at bounding box center [556, 87] width 572 height 25
paste input "FROG ON A JETSKI"
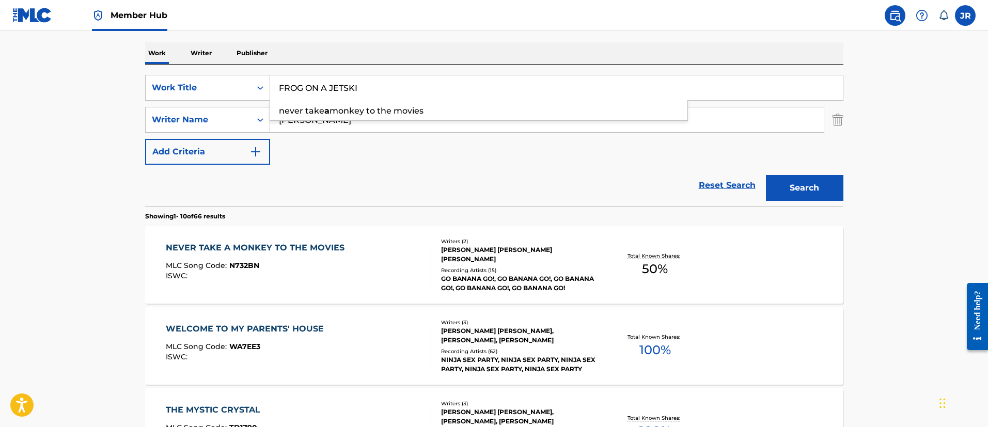
type input "FROG ON A JETSKI"
click at [766, 175] on button "Search" at bounding box center [804, 188] width 77 height 26
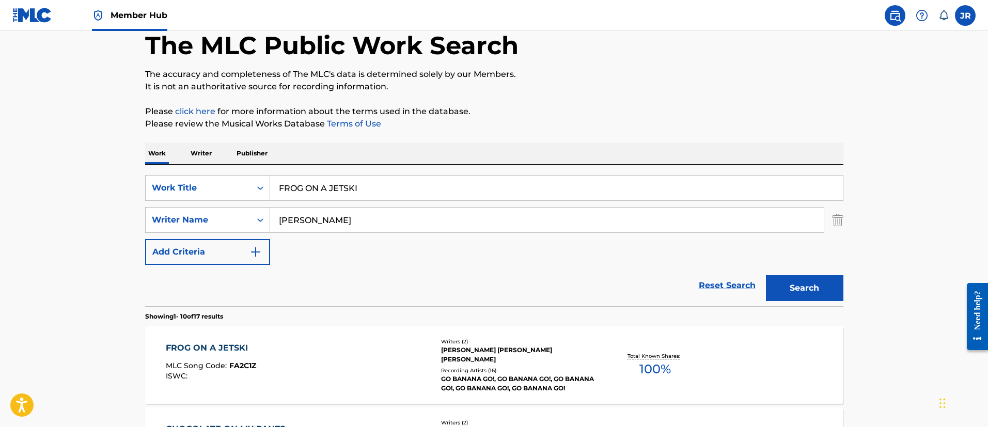
click at [355, 339] on div "FROG ON A JETSKI MLC Song Code : FA2C1Z ISWC : Writers ( 2 ) [PERSON_NAME] [PER…" at bounding box center [494, 364] width 698 height 77
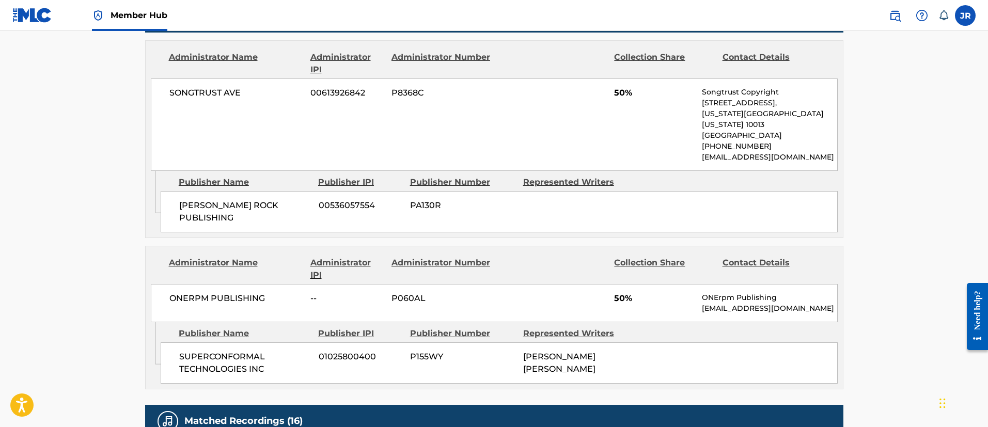
scroll to position [465, 0]
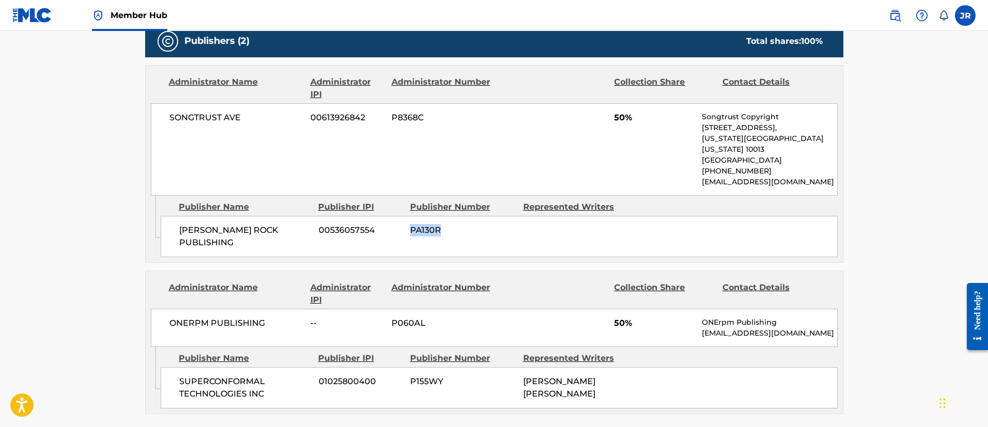
drag, startPoint x: 390, startPoint y: 220, endPoint x: 443, endPoint y: 217, distance: 53.8
click at [443, 217] on div "[PERSON_NAME] ROCK PUBLISHING 00536057554 PA130R" at bounding box center [499, 236] width 677 height 41
click at [444, 224] on span "PA130R" at bounding box center [462, 230] width 105 height 12
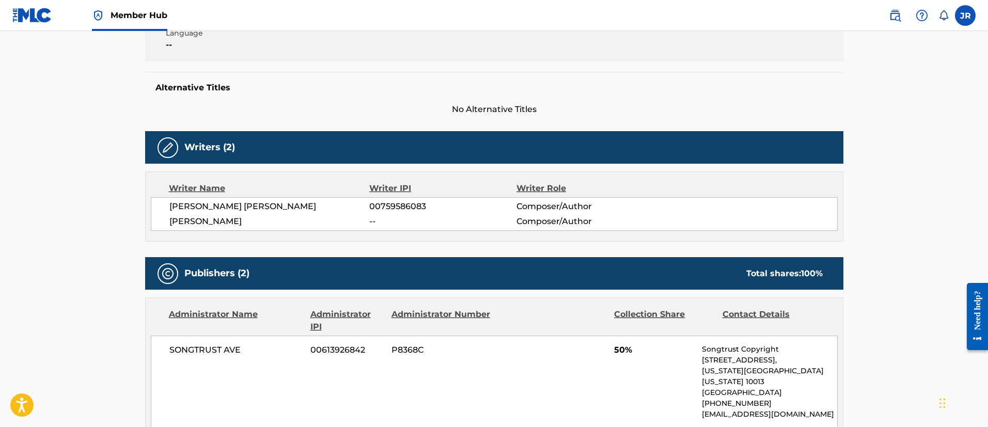
scroll to position [0, 0]
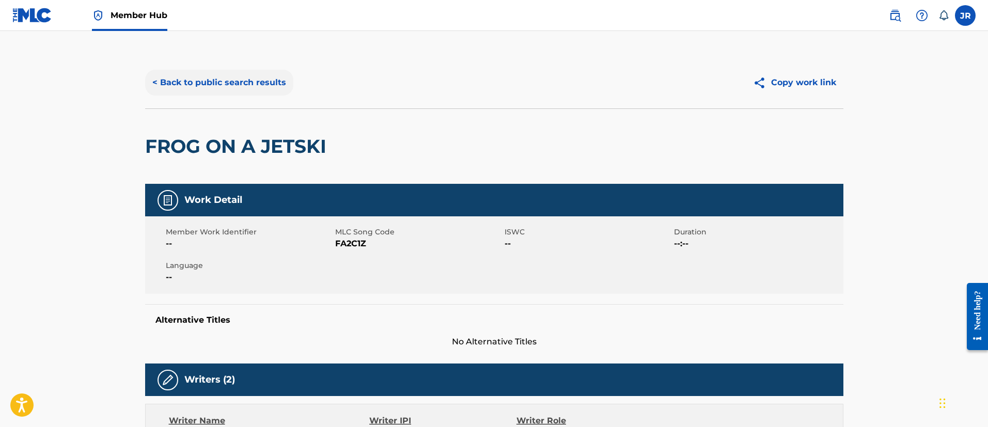
click at [264, 81] on button "< Back to public search results" at bounding box center [219, 83] width 148 height 26
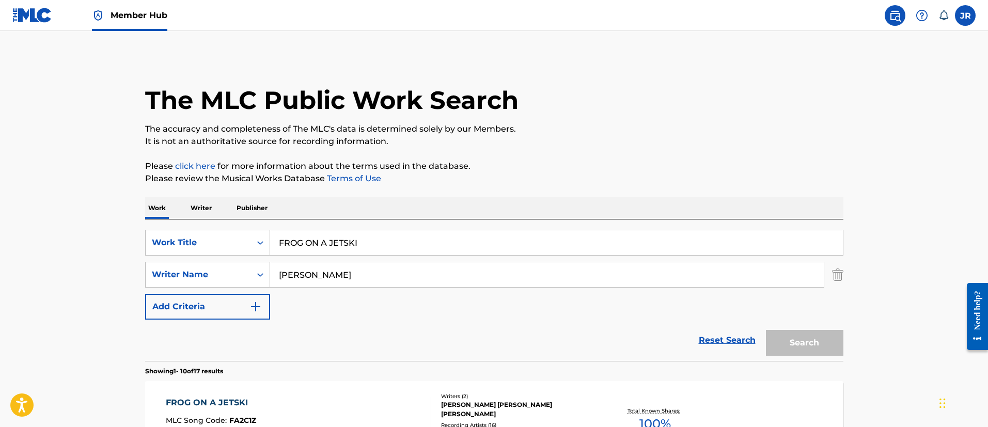
scroll to position [55, 0]
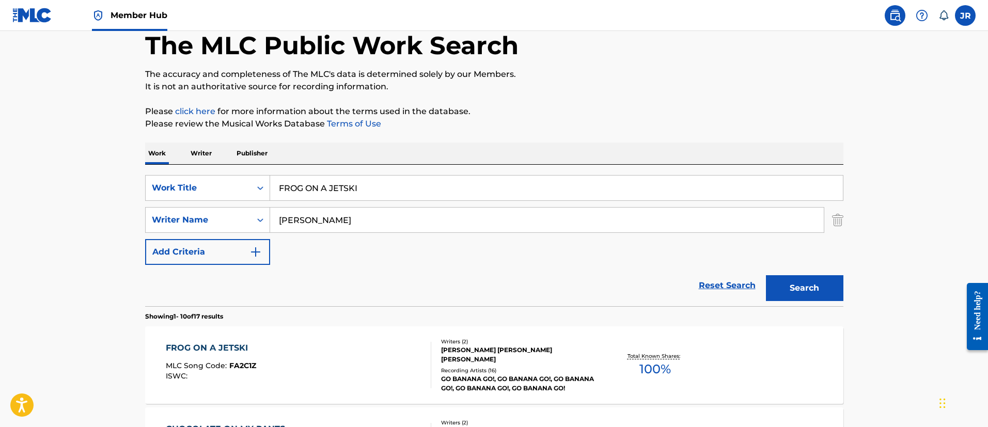
click at [358, 186] on input "FROG ON A JETSKI" at bounding box center [556, 188] width 572 height 25
paste input "CHOCOLATE ON MY PANTS"
type input "CHOCOLATE ON MY PANTS"
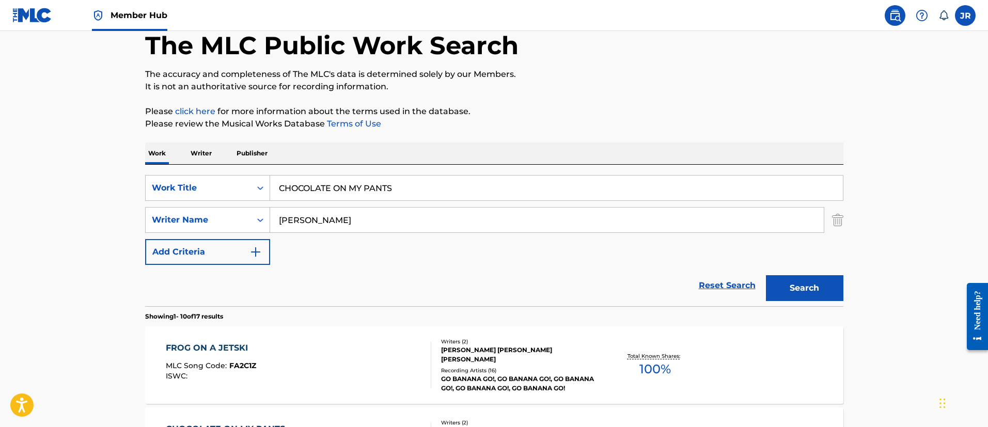
click at [766, 275] on button "Search" at bounding box center [804, 288] width 77 height 26
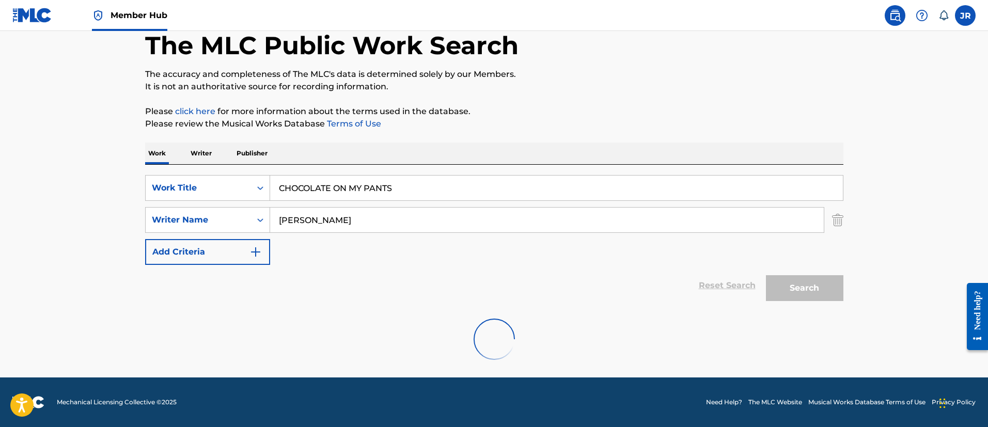
click at [355, 297] on div "Reset Search Search" at bounding box center [494, 285] width 698 height 41
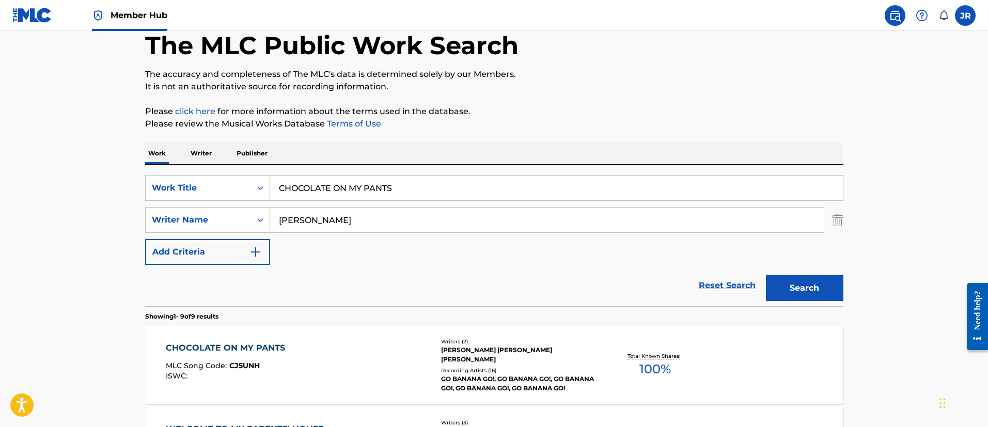
scroll to position [132, 0]
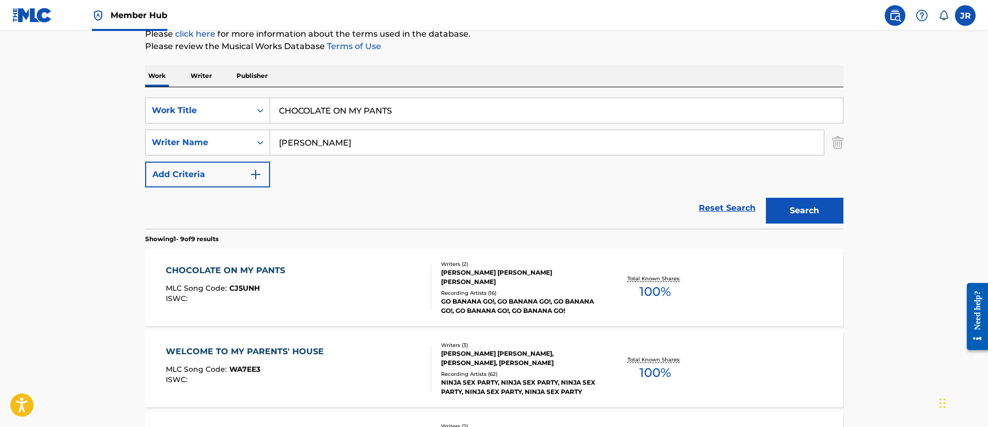
click at [358, 296] on div "CHOCOLATE ON MY PANTS MLC Song Code : CJ5UNH ISWC :" at bounding box center [298, 287] width 265 height 46
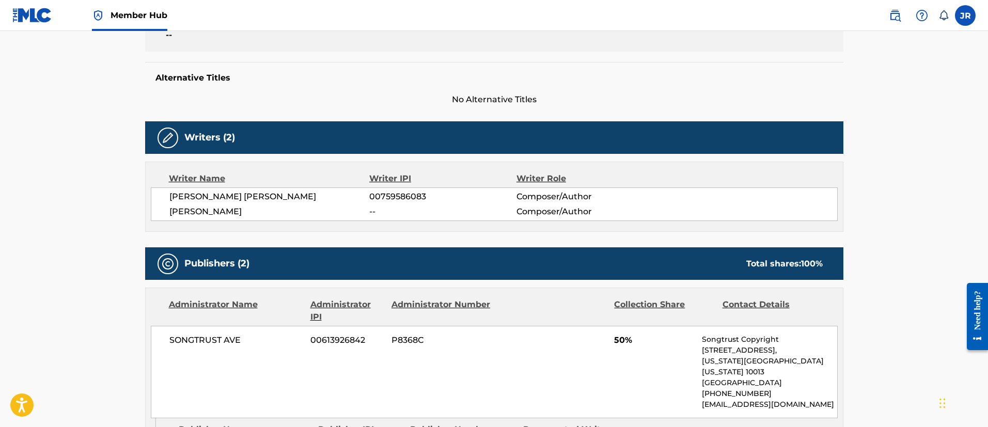
scroll to position [29, 0]
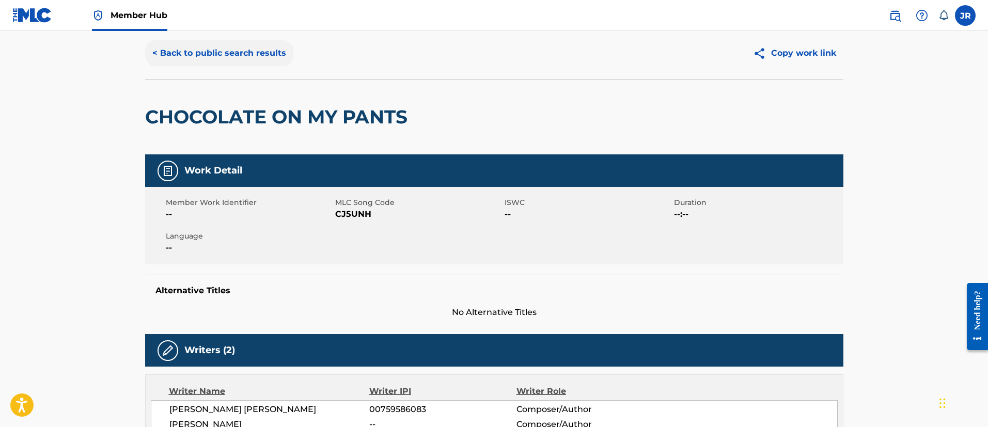
click at [227, 54] on button "< Back to public search results" at bounding box center [219, 53] width 148 height 26
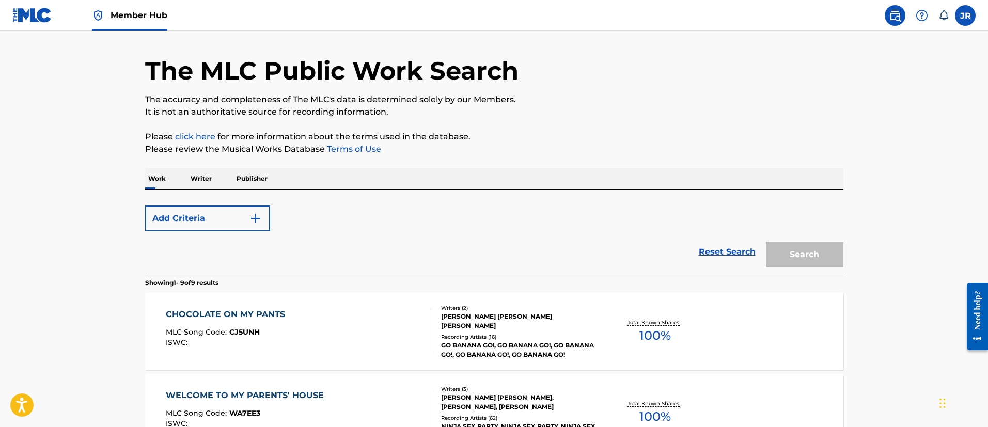
scroll to position [132, 0]
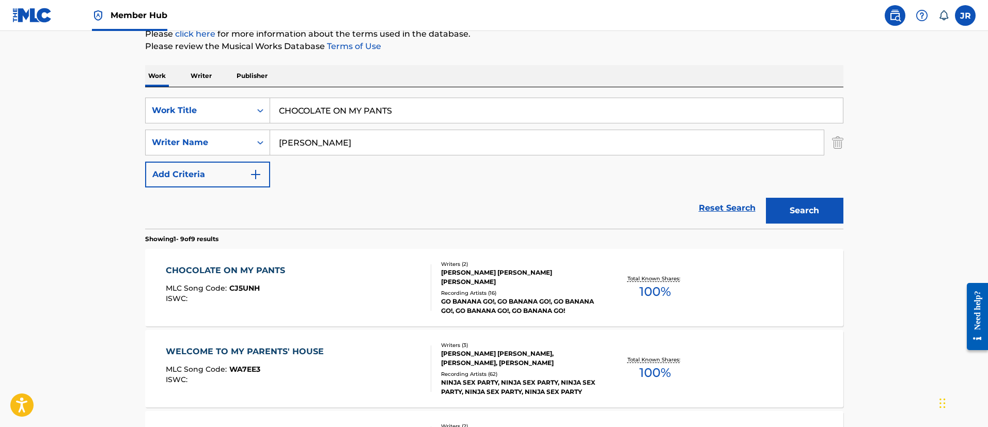
click at [408, 150] on input "[PERSON_NAME]" at bounding box center [546, 142] width 553 height 25
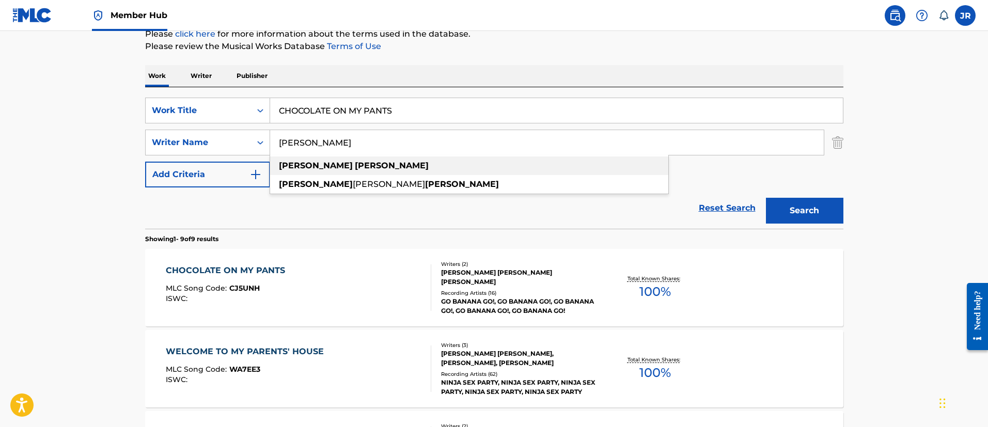
drag, startPoint x: 392, startPoint y: 168, endPoint x: 378, endPoint y: 162, distance: 15.5
click at [389, 171] on div "[PERSON_NAME]" at bounding box center [469, 165] width 398 height 19
type input "[PERSON_NAME]"
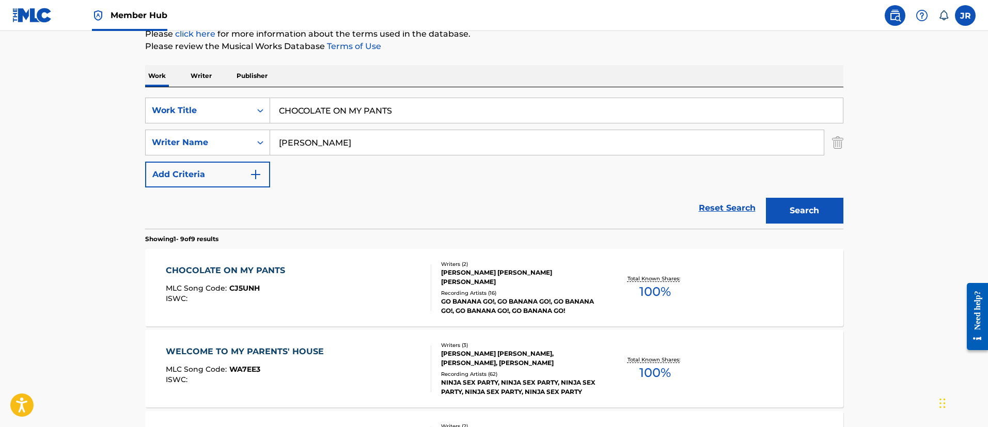
click at [374, 149] on input "[PERSON_NAME]" at bounding box center [546, 142] width 553 height 25
click at [397, 120] on input "CHOCOLATE ON MY PANTS" at bounding box center [556, 110] width 572 height 25
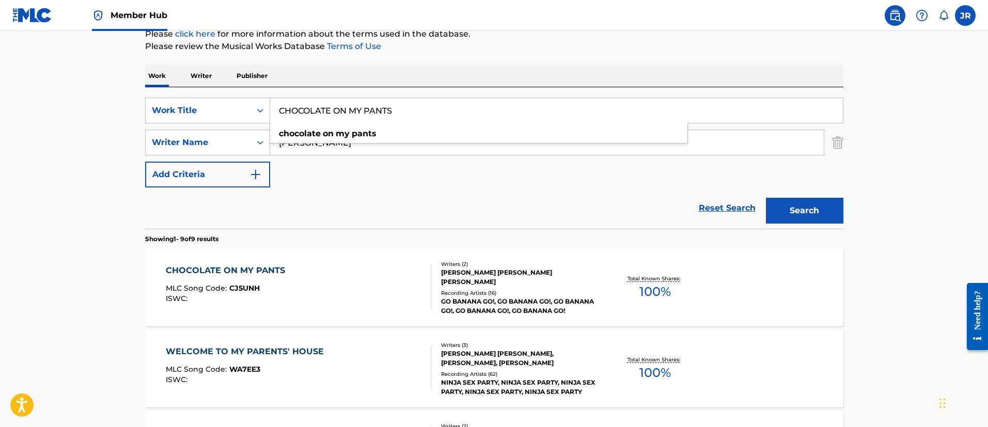
click at [397, 120] on input "CHOCOLATE ON MY PANTS" at bounding box center [556, 110] width 572 height 25
paste input "The Hero of Rhyme"
type input "The Hero of Rhyme"
click at [766, 198] on button "Search" at bounding box center [804, 211] width 77 height 26
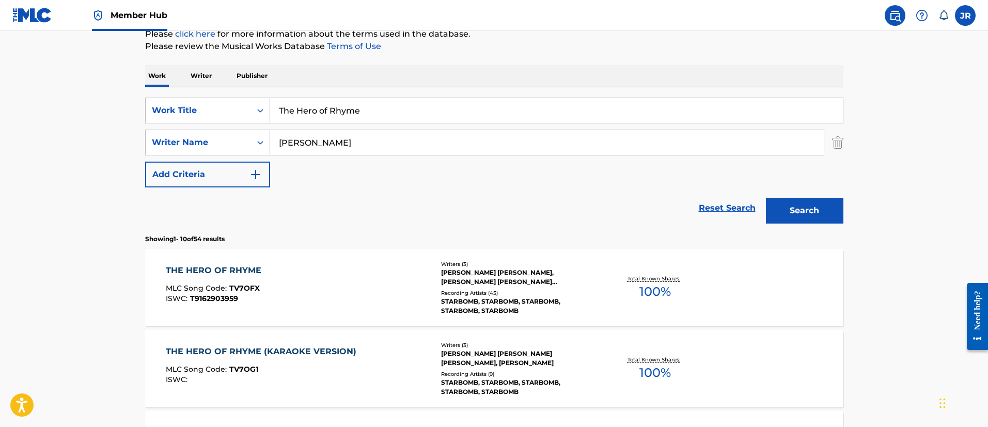
click at [363, 290] on div "THE HERO OF RHYME MLC Song Code : TV7OFX ISWC : T9162903959" at bounding box center [298, 287] width 265 height 46
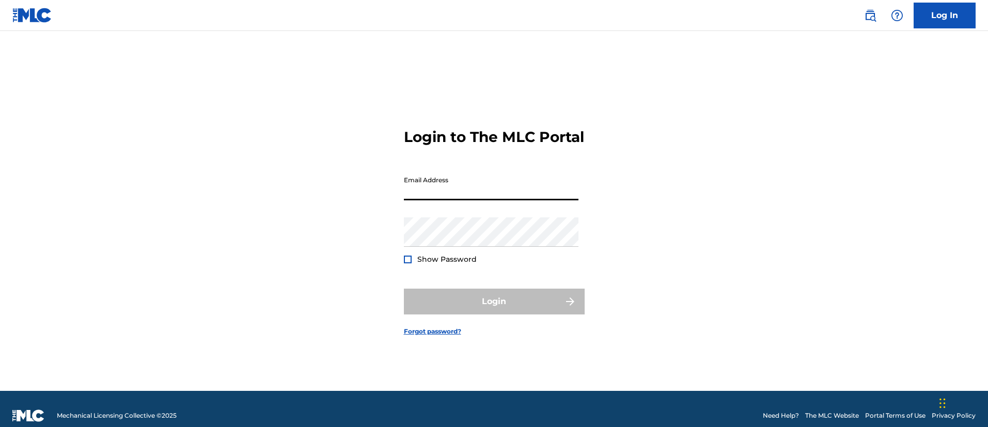
click at [446, 200] on input "Email Address" at bounding box center [491, 185] width 174 height 29
type input "[PERSON_NAME][EMAIL_ADDRESS][PERSON_NAME][DOMAIN_NAME]"
click at [425, 261] on div "Password Show Password" at bounding box center [491, 240] width 174 height 46
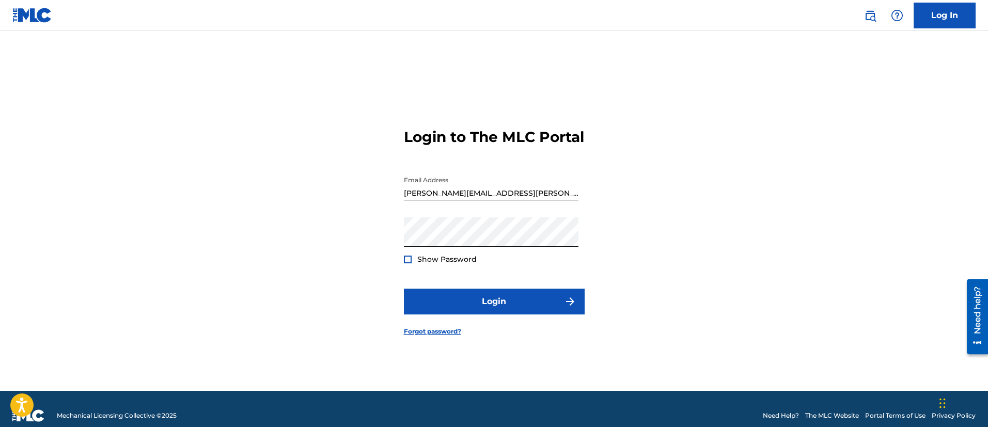
click at [392, 265] on div "Login to The MLC Portal Email Address juan.romero@onerpm.com Password Show Pass…" at bounding box center [494, 224] width 723 height 334
click at [408, 263] on div at bounding box center [408, 260] width 8 height 8
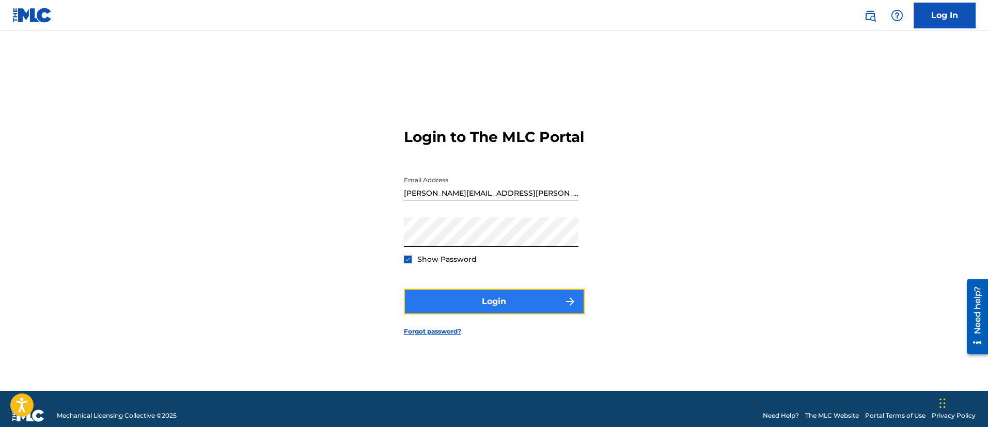
click at [469, 314] on button "Login" at bounding box center [494, 302] width 181 height 26
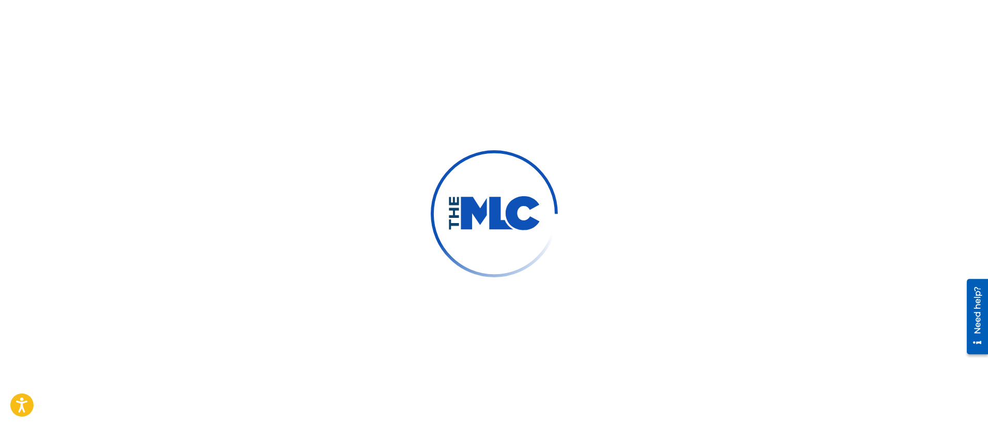
click at [745, 262] on div at bounding box center [494, 213] width 988 height 427
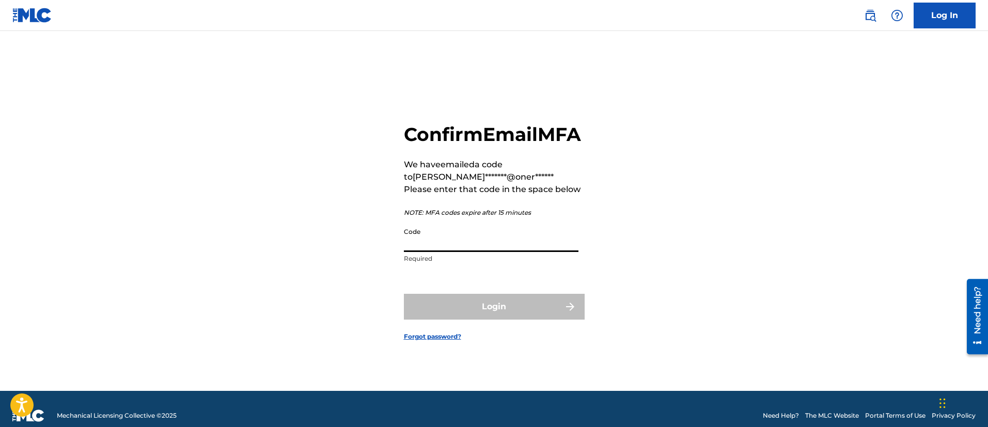
click at [494, 252] on input "Code" at bounding box center [491, 236] width 174 height 29
drag, startPoint x: 407, startPoint y: 253, endPoint x: 231, endPoint y: 195, distance: 186.1
click at [407, 251] on input "Code" at bounding box center [491, 236] width 174 height 29
paste input "547662"
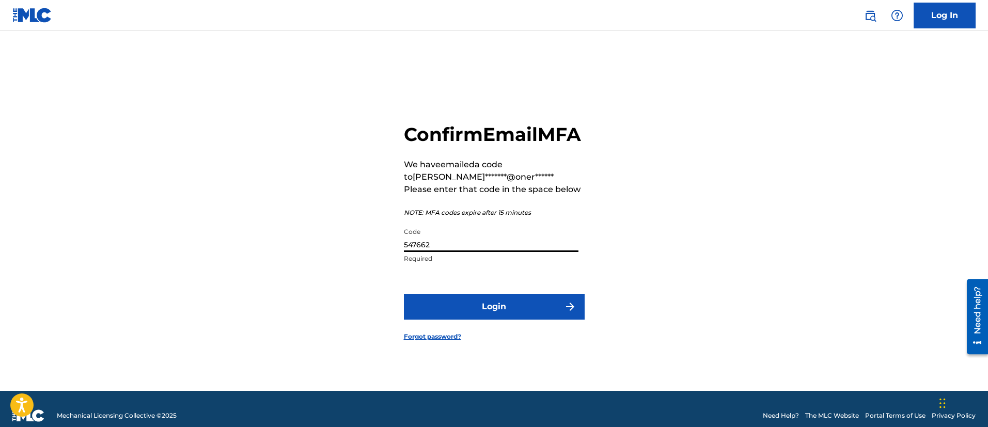
type input "547662"
click at [404, 294] on button "Login" at bounding box center [494, 307] width 181 height 26
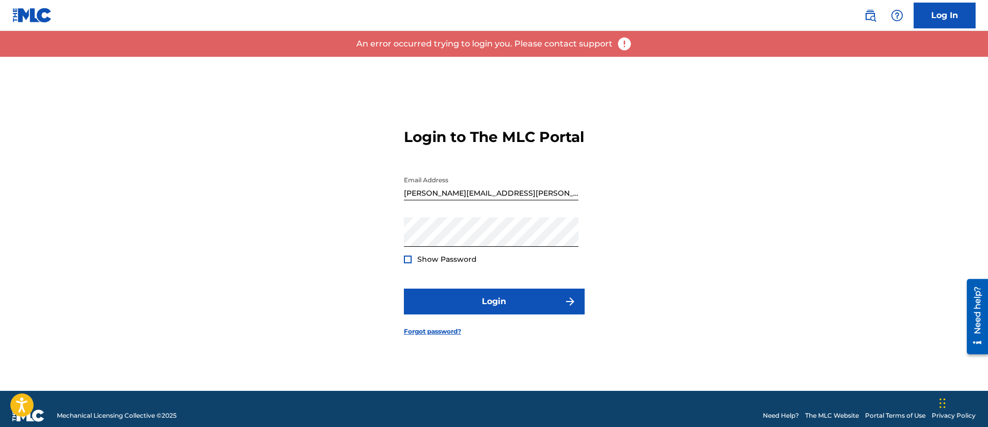
click at [408, 264] on div "Show Password" at bounding box center [440, 259] width 73 height 10
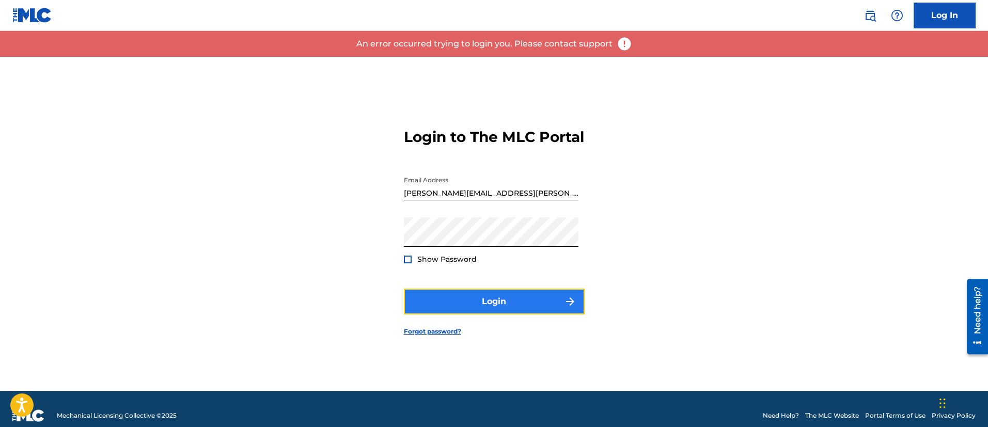
click at [425, 309] on button "Login" at bounding box center [494, 302] width 181 height 26
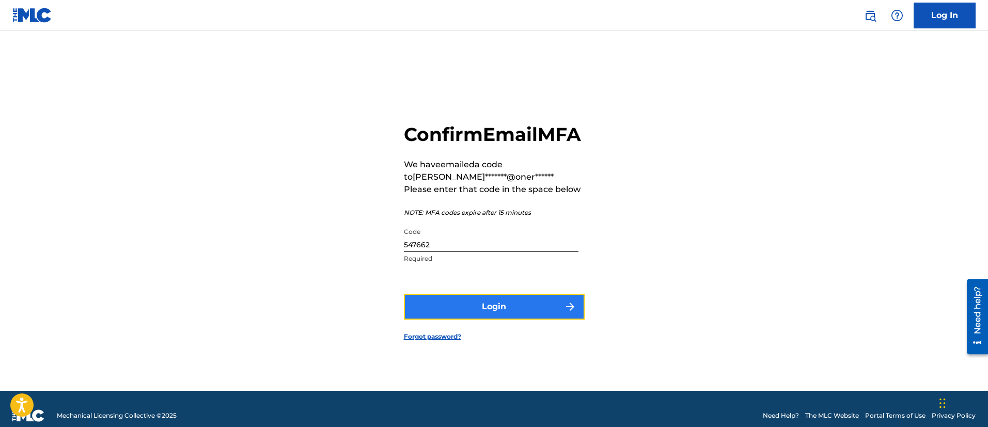
click at [451, 319] on button "Login" at bounding box center [494, 307] width 181 height 26
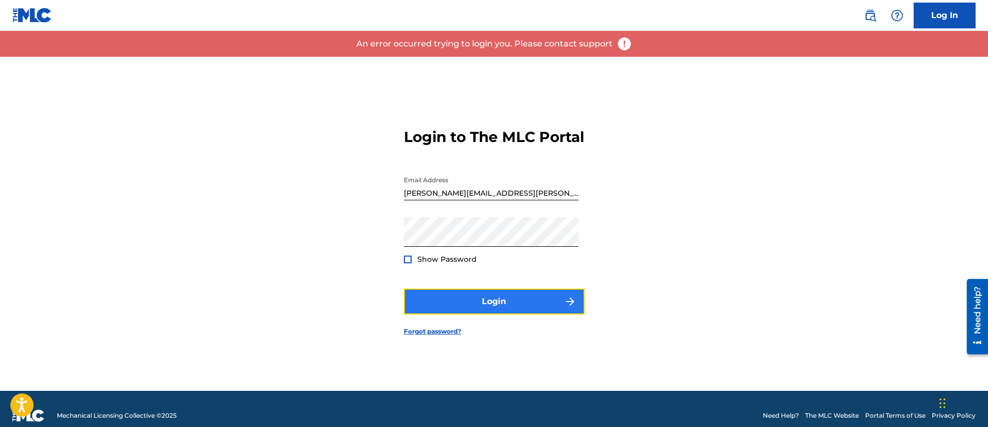
click at [441, 306] on button "Login" at bounding box center [494, 302] width 181 height 26
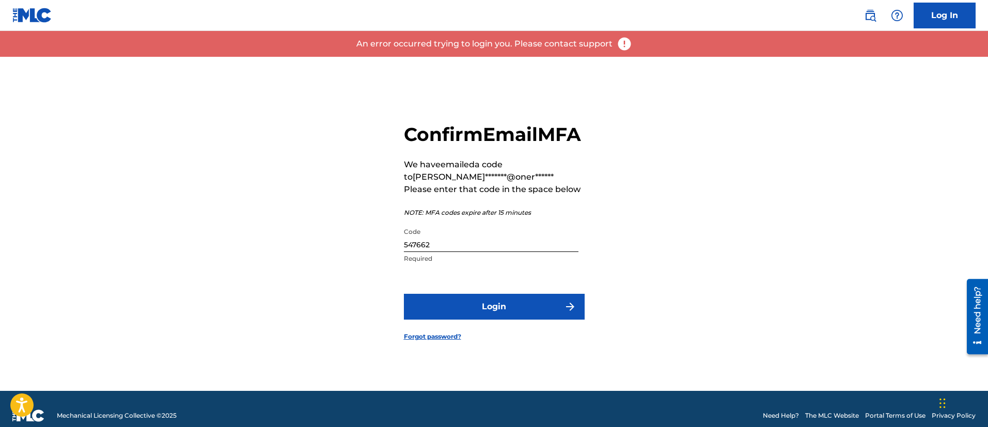
click at [494, 252] on input "547662" at bounding box center [491, 236] width 174 height 29
click at [493, 252] on input "547662" at bounding box center [491, 236] width 174 height 29
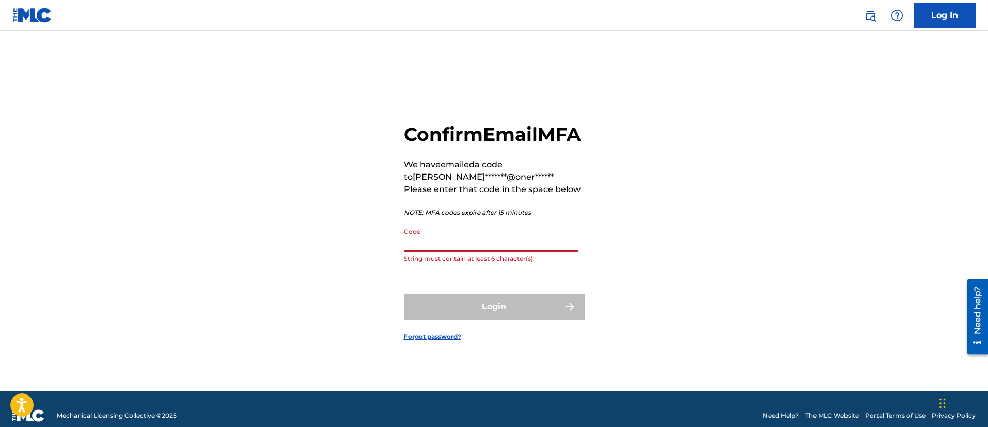
paste input "997482"
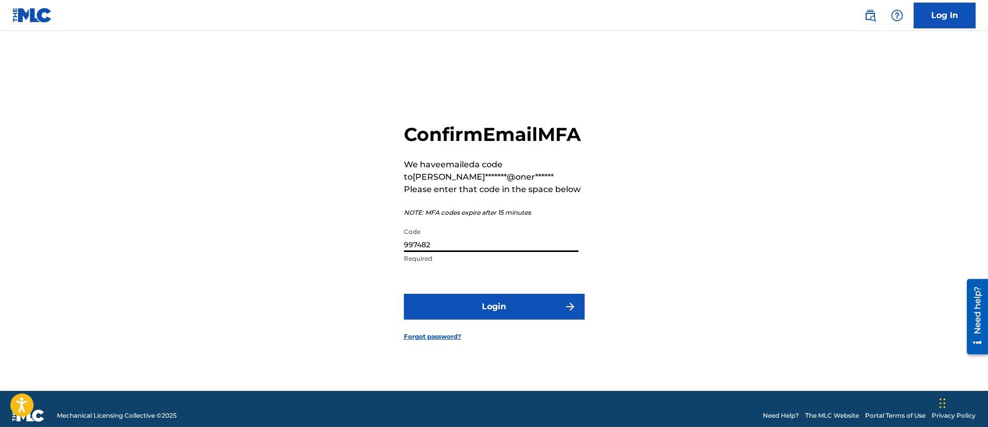
type input "997482"
click at [404, 294] on button "Login" at bounding box center [494, 307] width 181 height 26
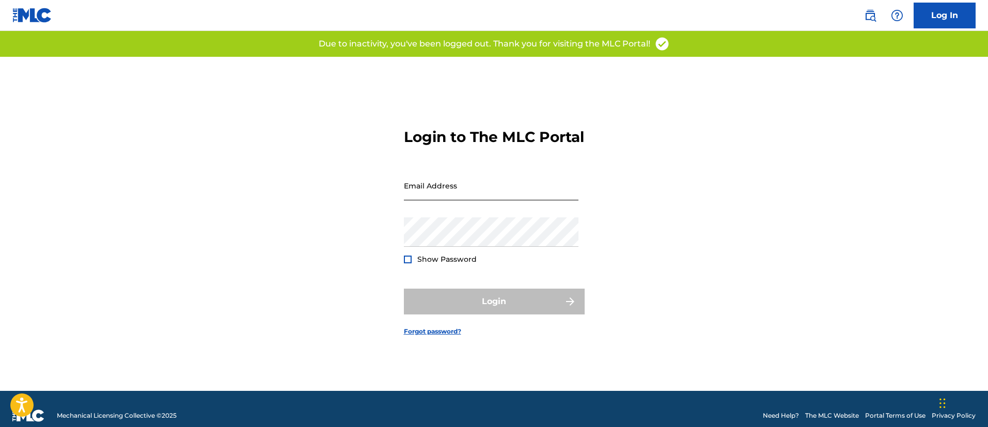
click at [456, 200] on input "Email Address" at bounding box center [491, 185] width 174 height 29
type input "[PERSON_NAME][EMAIL_ADDRESS][PERSON_NAME][DOMAIN_NAME]"
click at [472, 261] on div "Password Show Password" at bounding box center [491, 240] width 174 height 46
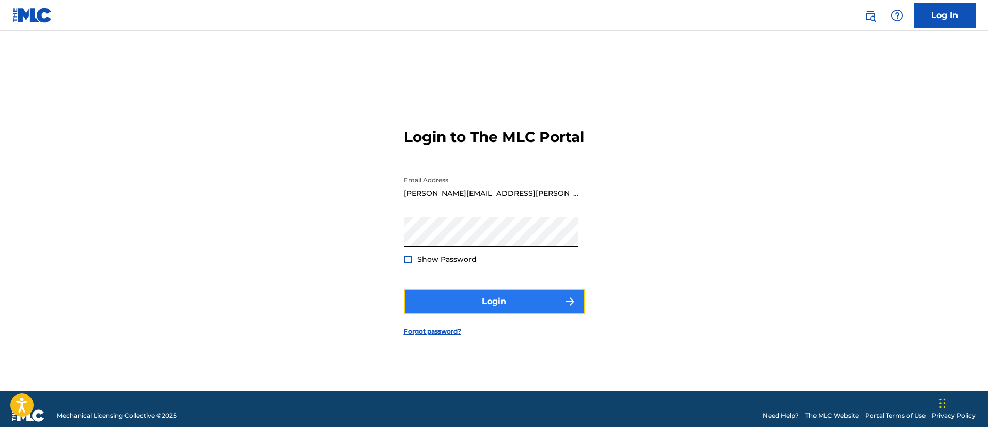
click at [439, 310] on button "Login" at bounding box center [494, 302] width 181 height 26
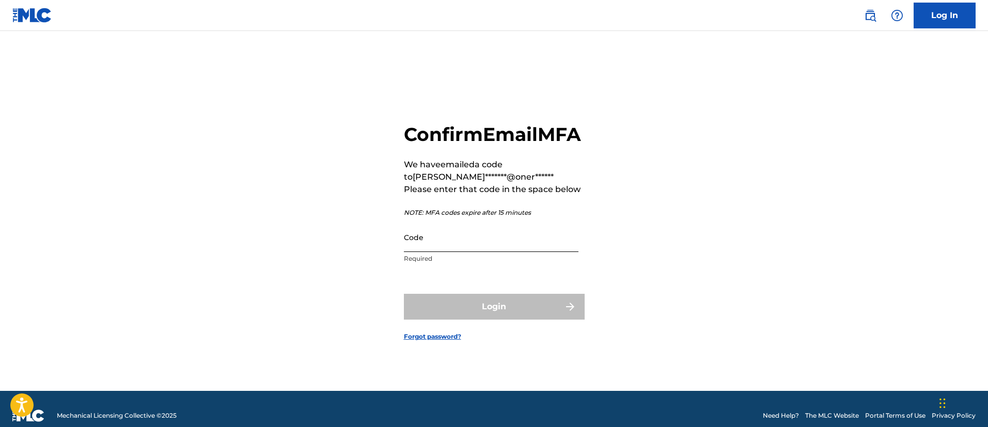
click at [426, 252] on input "Code" at bounding box center [491, 236] width 174 height 29
paste input "603273"
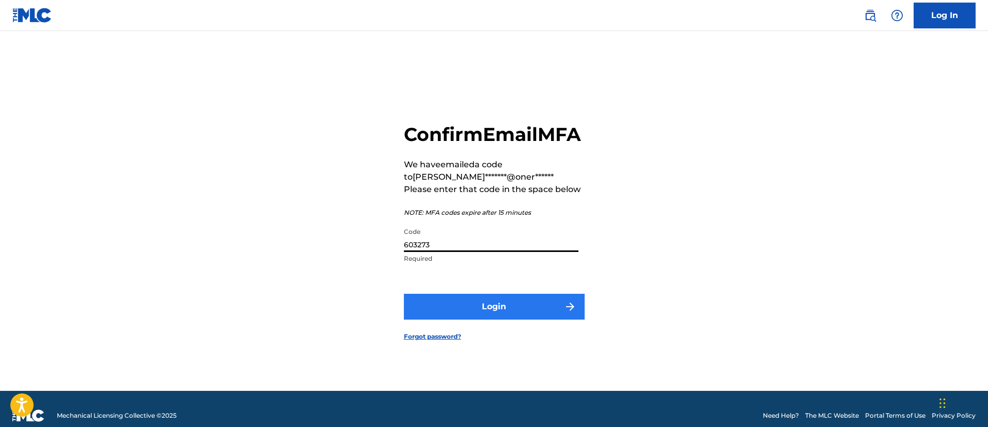
type input "603273"
click at [457, 308] on button "Login" at bounding box center [494, 307] width 181 height 26
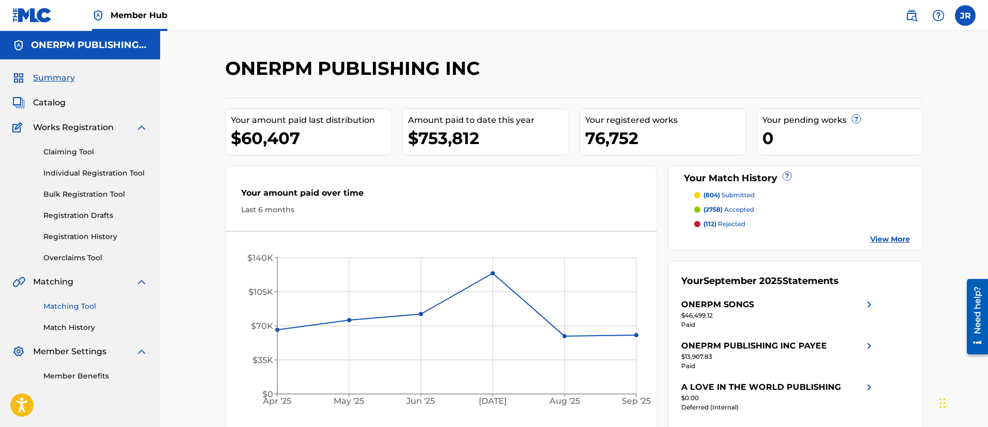
click at [83, 309] on link "Matching Tool" at bounding box center [95, 306] width 104 height 11
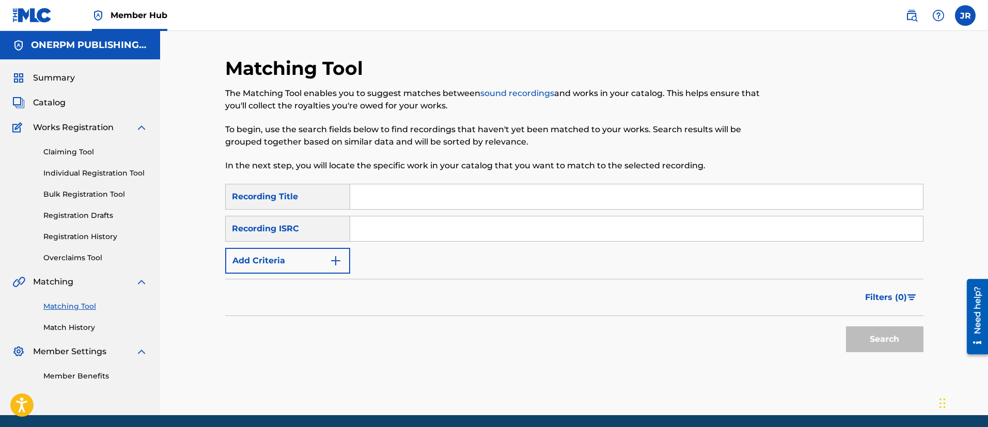
drag, startPoint x: 456, startPoint y: 235, endPoint x: 450, endPoint y: 240, distance: 8.5
click at [455, 233] on input "Search Form" at bounding box center [636, 228] width 572 height 25
click at [906, 84] on div at bounding box center [842, 120] width 161 height 127
click at [399, 224] on input "Search Form" at bounding box center [636, 228] width 572 height 25
paste input "GBKPL2292077"
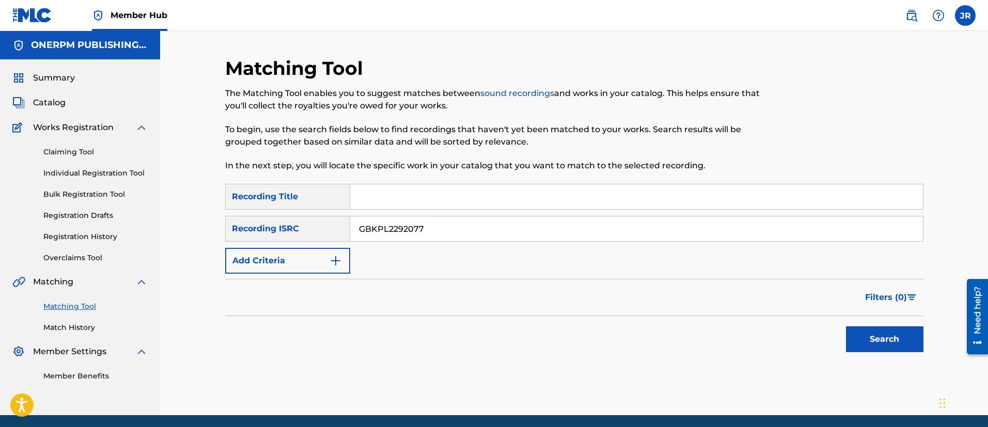
type input "GBKPL2292077"
click at [846, 326] on button "Search" at bounding box center [884, 339] width 77 height 26
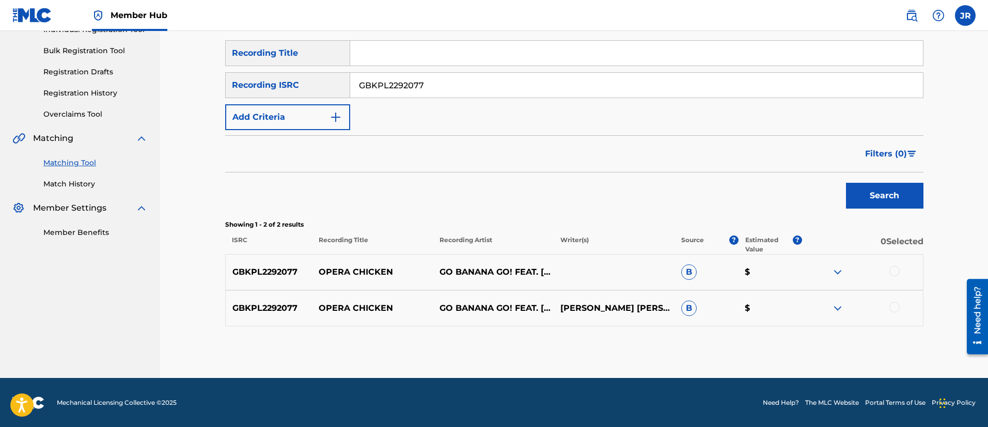
scroll to position [144, 0]
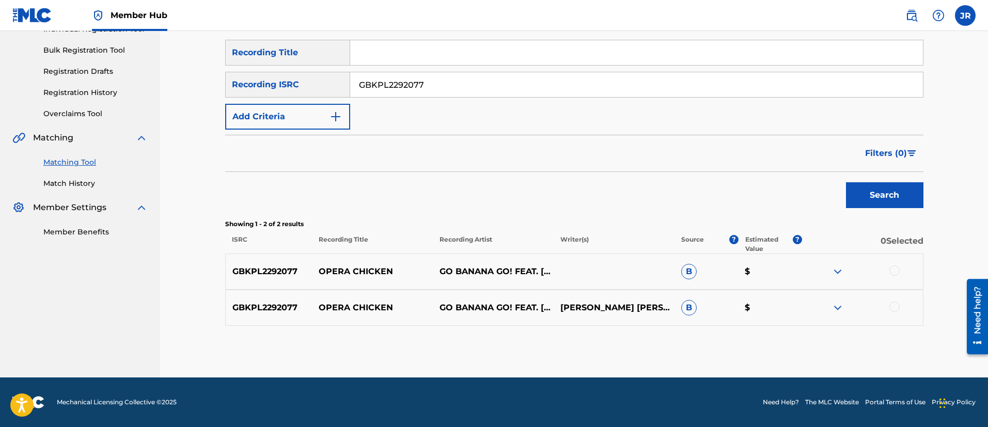
click at [895, 267] on div at bounding box center [894, 270] width 10 height 10
click at [899, 308] on div at bounding box center [894, 306] width 10 height 10
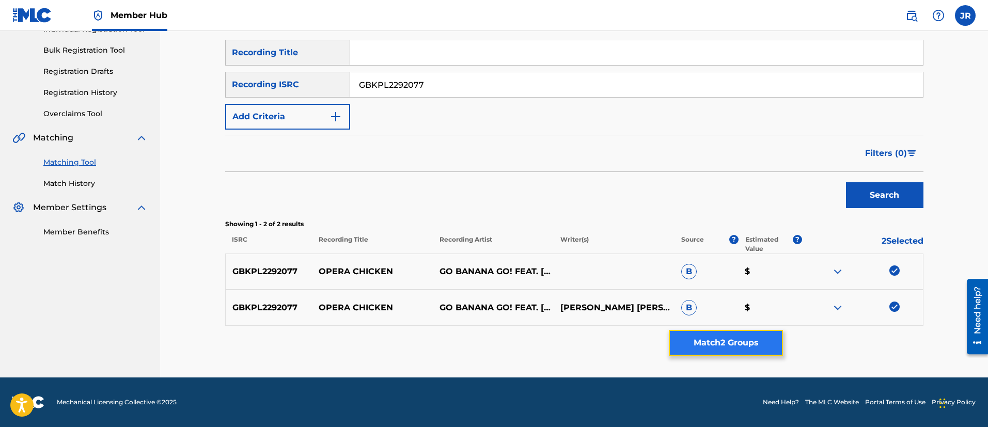
click at [754, 338] on button "Match 2 Groups" at bounding box center [725, 343] width 114 height 26
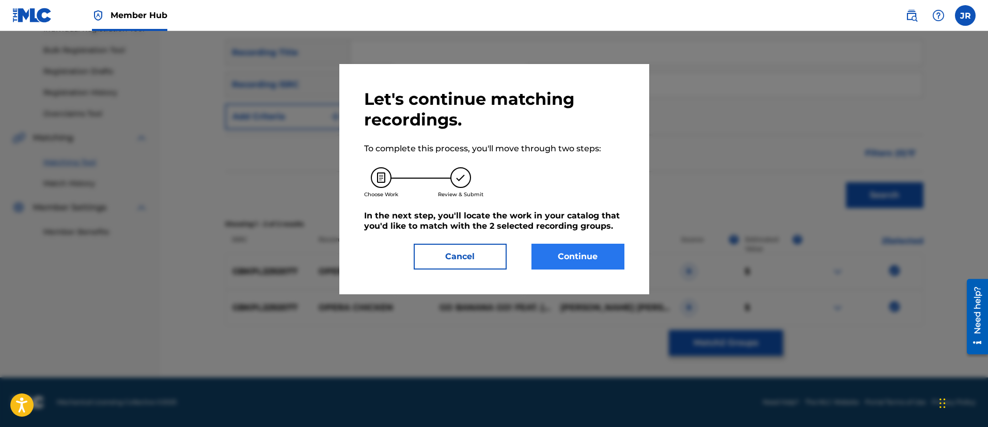
drag, startPoint x: 567, startPoint y: 273, endPoint x: 584, endPoint y: 251, distance: 27.5
click at [572, 273] on div "Let's continue matching recordings. To complete this process, you'll move throu…" at bounding box center [494, 179] width 310 height 230
click at [584, 251] on button "Continue" at bounding box center [577, 257] width 93 height 26
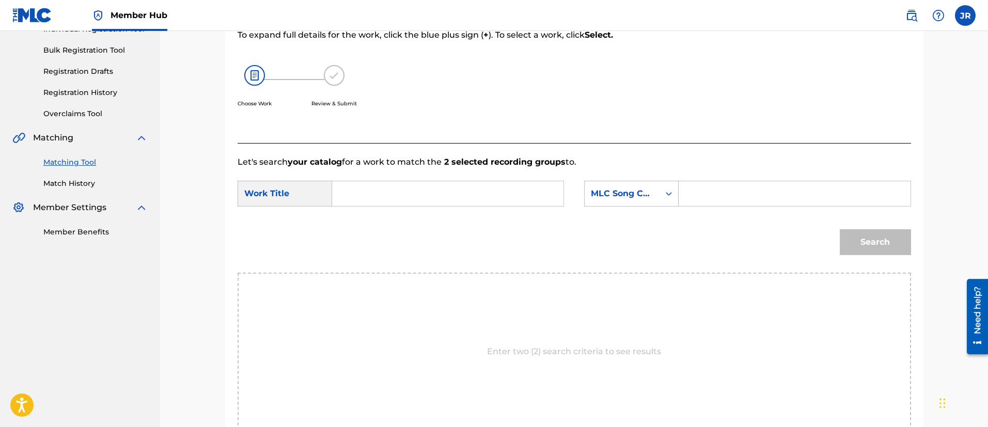
click at [407, 195] on input "Search Form" at bounding box center [448, 193] width 214 height 25
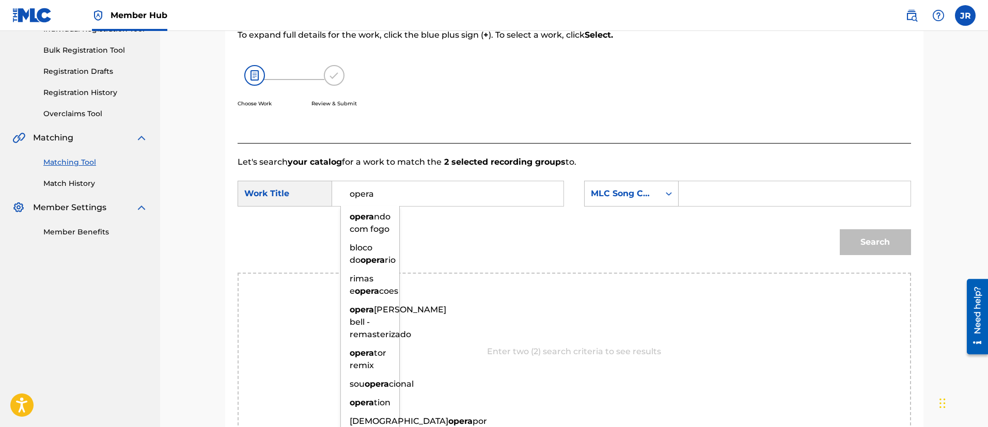
type input "opera"
click at [750, 190] on input "Search Form" at bounding box center [794, 193] width 214 height 25
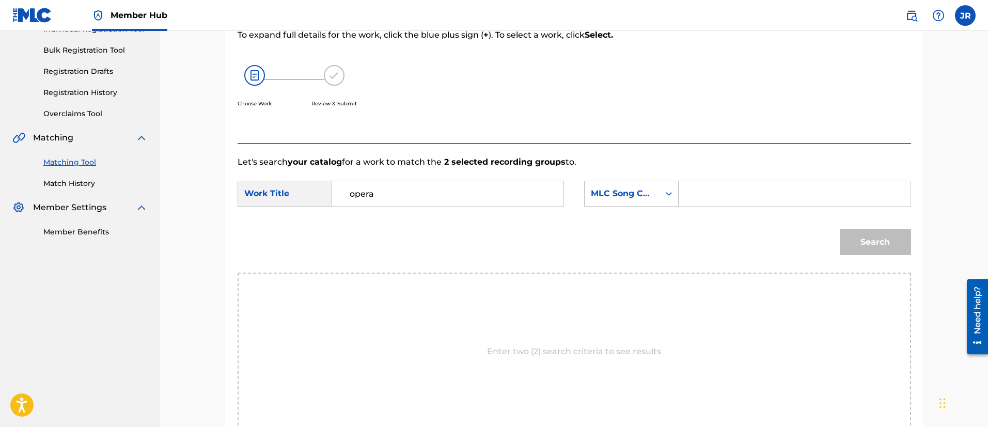
paste input "OL9KAC"
type input "OL9KAC"
click at [865, 229] on button "Search" at bounding box center [874, 242] width 71 height 26
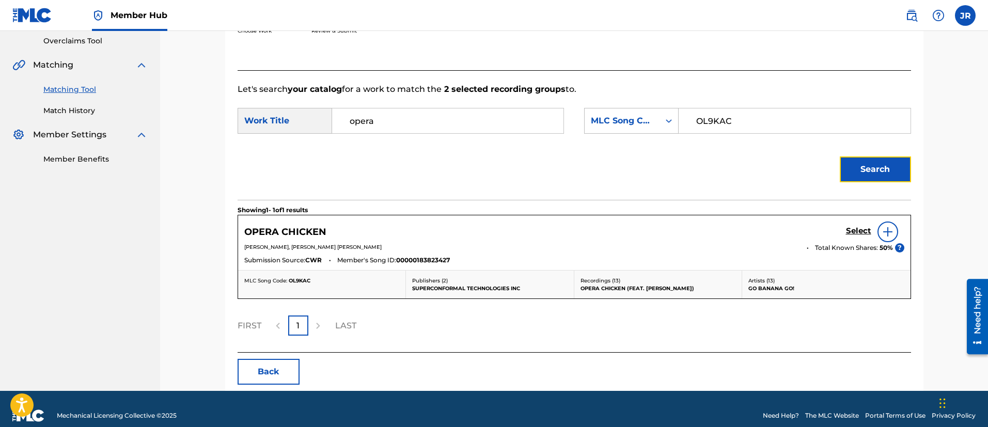
scroll to position [230, 0]
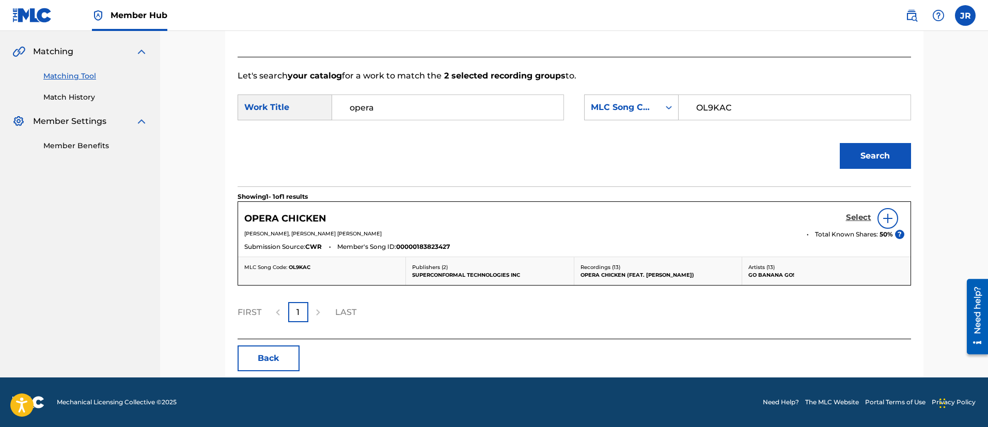
drag, startPoint x: 897, startPoint y: 203, endPoint x: 859, endPoint y: 213, distance: 38.9
click at [882, 204] on div "OPERA CHICKEN Select JAMES WESLEY ROACH, BRIAN ALEXANDER WECHT Total Known Shar…" at bounding box center [574, 229] width 672 height 55
click at [859, 213] on h5 "Select" at bounding box center [858, 218] width 25 height 10
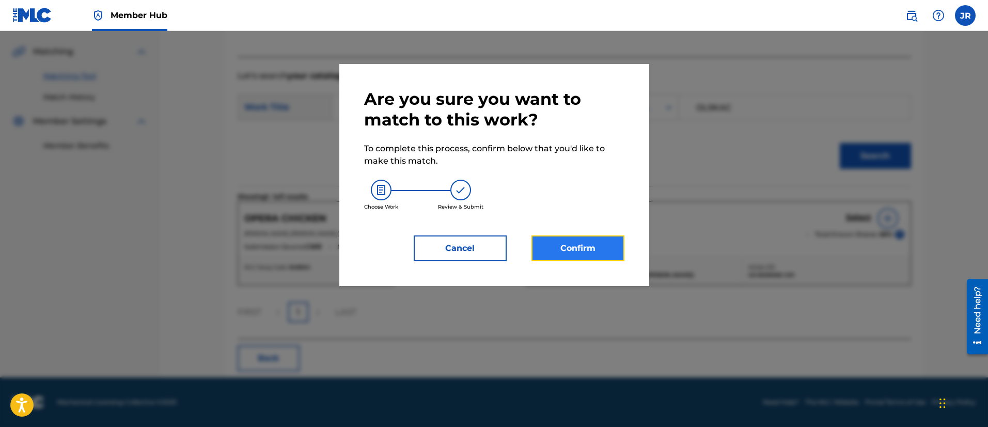
click at [607, 242] on button "Confirm" at bounding box center [577, 248] width 93 height 26
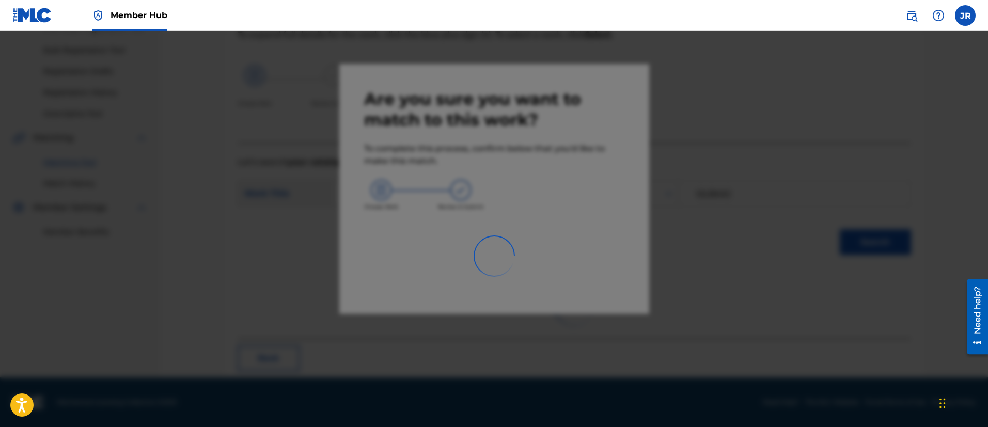
click at [726, 193] on div at bounding box center [494, 244] width 988 height 427
click at [726, 192] on div at bounding box center [494, 244] width 988 height 427
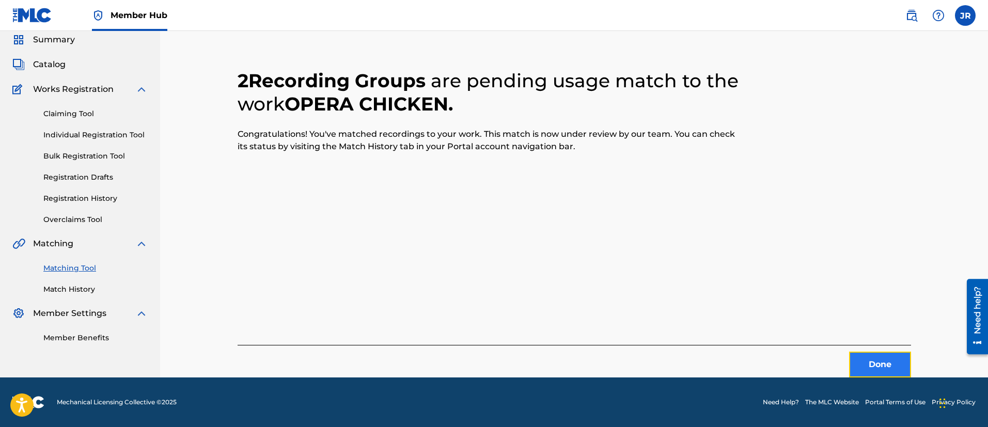
click at [873, 366] on button "Done" at bounding box center [880, 365] width 62 height 26
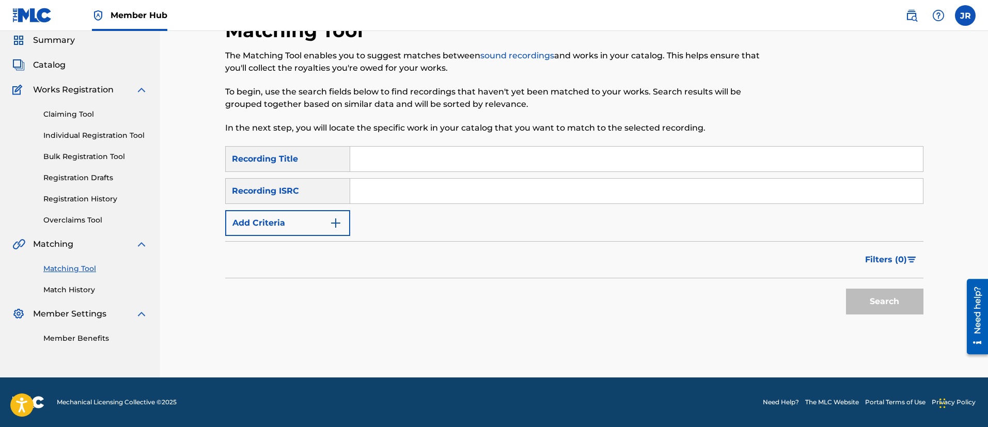
scroll to position [38, 0]
drag, startPoint x: 370, startPoint y: 186, endPoint x: 381, endPoint y: 187, distance: 11.4
click at [372, 187] on input "Search Form" at bounding box center [636, 191] width 572 height 25
paste input "GBKPL2292076"
click at [846, 289] on button "Search" at bounding box center [884, 302] width 77 height 26
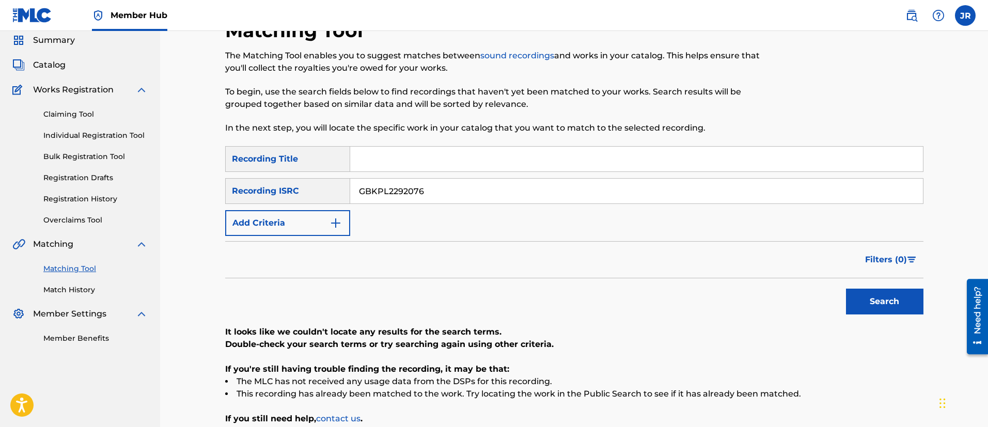
click at [461, 224] on div "SearchWithCriteriade1aa0aa-13be-4d64-ab18-460a301fe237 Recording Title SearchWi…" at bounding box center [574, 191] width 698 height 90
click at [440, 186] on input "GBKPL2292076" at bounding box center [636, 191] width 572 height 25
click at [846, 289] on button "Search" at bounding box center [884, 302] width 77 height 26
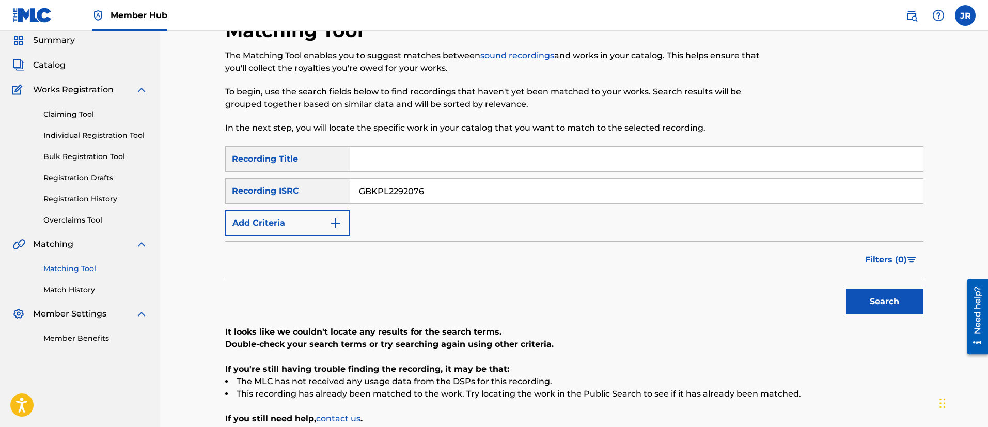
paste input "[PERSON_NAME]"
click at [846, 289] on button "Search" at bounding box center [884, 302] width 77 height 26
click at [432, 194] on input "[PERSON_NAME]" at bounding box center [636, 191] width 572 height 25
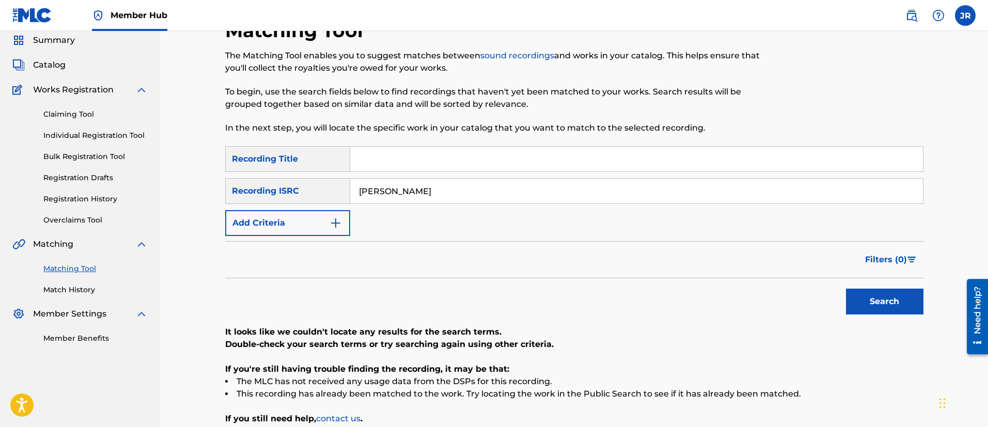
paste input "GBKPL2292075"
click at [846, 289] on button "Search" at bounding box center [884, 302] width 77 height 26
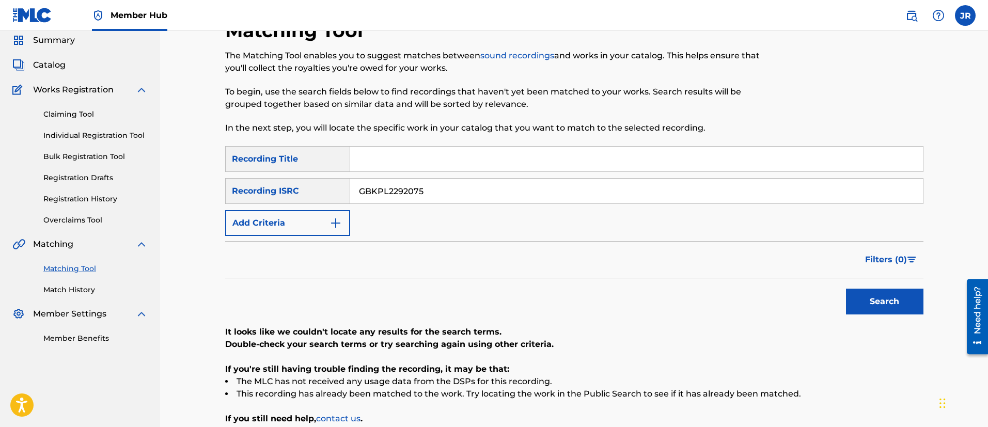
click at [846, 289] on button "Search" at bounding box center [884, 302] width 77 height 26
click at [441, 197] on input "GBKPL2292075" at bounding box center [636, 191] width 572 height 25
paste input "4"
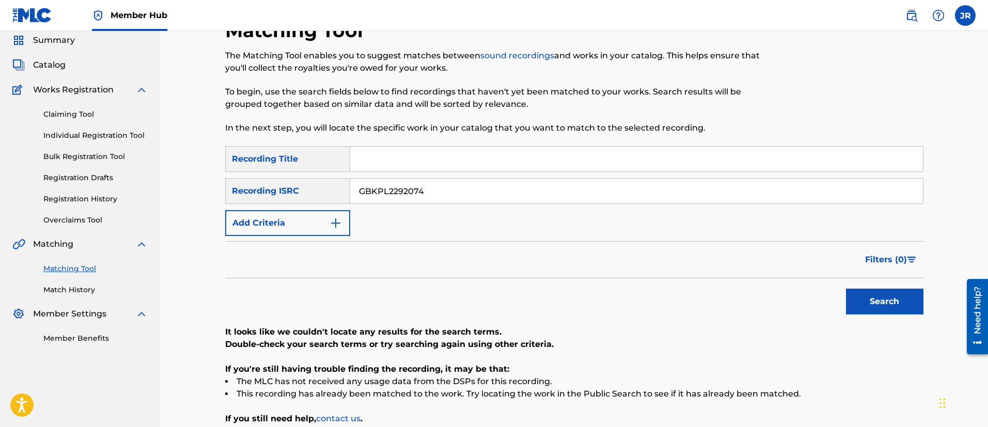
click at [846, 289] on button "Search" at bounding box center [884, 302] width 77 height 26
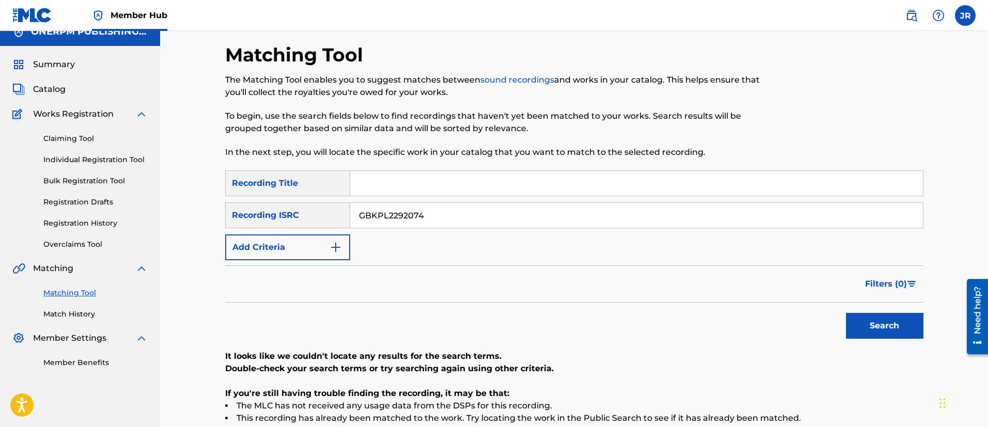
scroll to position [0, 0]
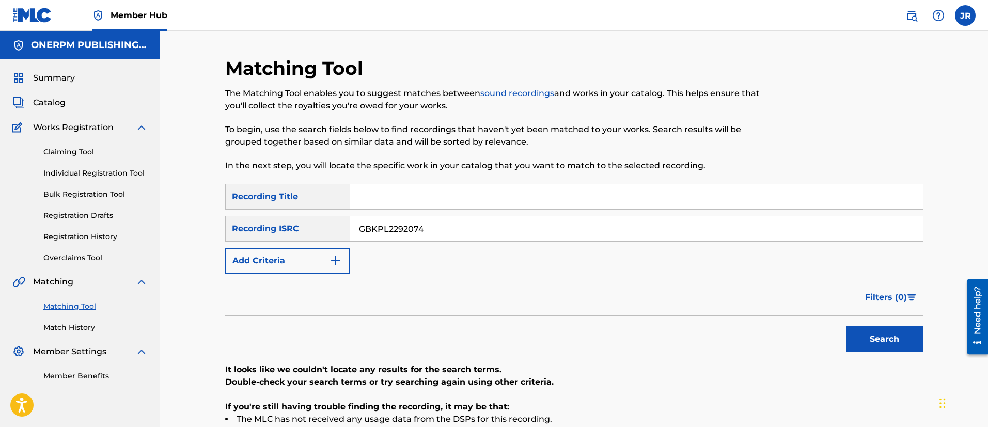
click at [527, 238] on input "GBKPL2292074" at bounding box center [636, 228] width 572 height 25
click at [432, 229] on input "GBKPL2292074" at bounding box center [636, 228] width 572 height 25
click at [436, 226] on input "GBKPL2292074" at bounding box center [636, 228] width 572 height 25
paste input "GBKPL2292073"
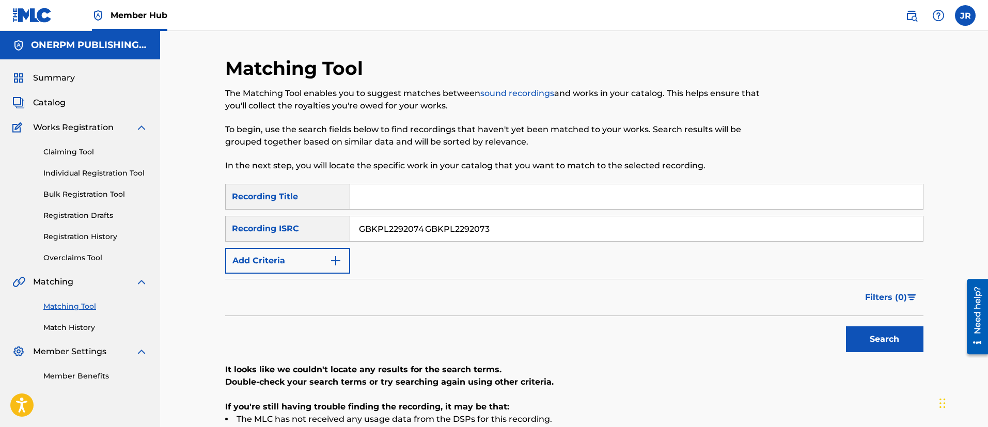
click at [846, 326] on button "Search" at bounding box center [884, 339] width 77 height 26
click at [436, 220] on input "GBKPL2292074 GBKPL2292073" at bounding box center [636, 228] width 572 height 25
paste input "Search Form"
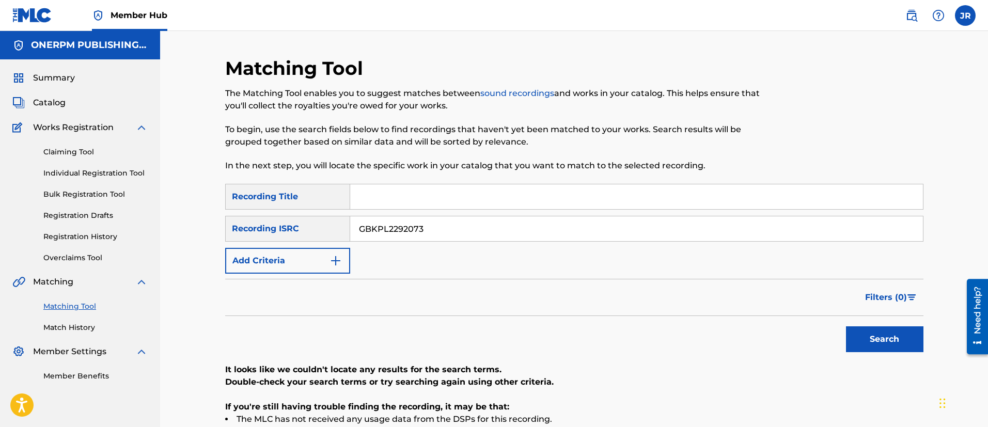
click at [846, 326] on button "Search" at bounding box center [884, 339] width 77 height 26
click at [360, 233] on input "GBKPL2292073" at bounding box center [636, 228] width 572 height 25
click at [378, 228] on input "GBKPL2292073" at bounding box center [636, 228] width 572 height 25
click at [846, 326] on button "Search" at bounding box center [884, 339] width 77 height 26
drag, startPoint x: 428, startPoint y: 230, endPoint x: 251, endPoint y: 251, distance: 178.8
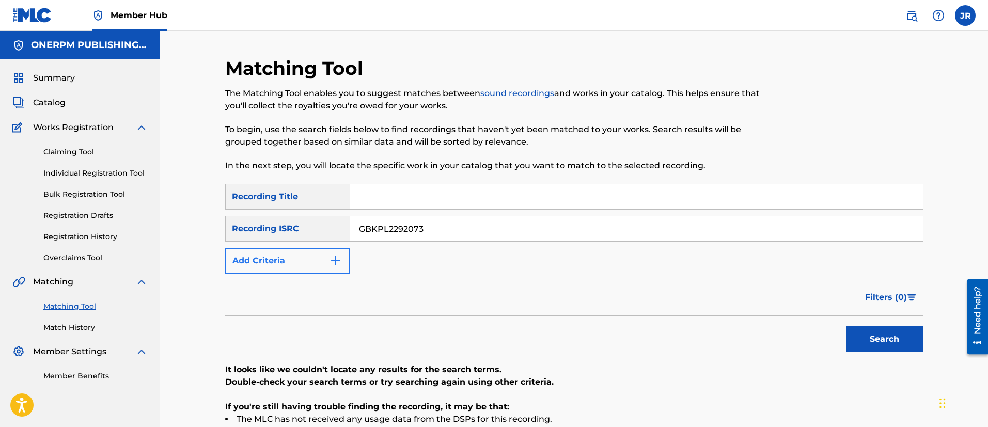
click at [245, 251] on div "SearchWithCriteriade1aa0aa-13be-4d64-ab18-460a301fe237 Recording Title SearchWi…" at bounding box center [574, 229] width 698 height 90
paste input "GBKPL2094386"
type input "GBKPL2094386"
click at [846, 326] on button "Search" at bounding box center [884, 339] width 77 height 26
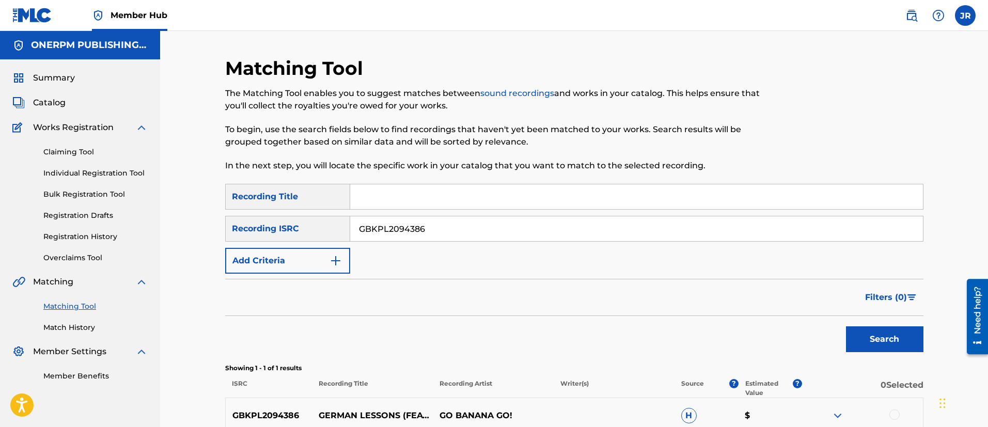
scroll to position [108, 0]
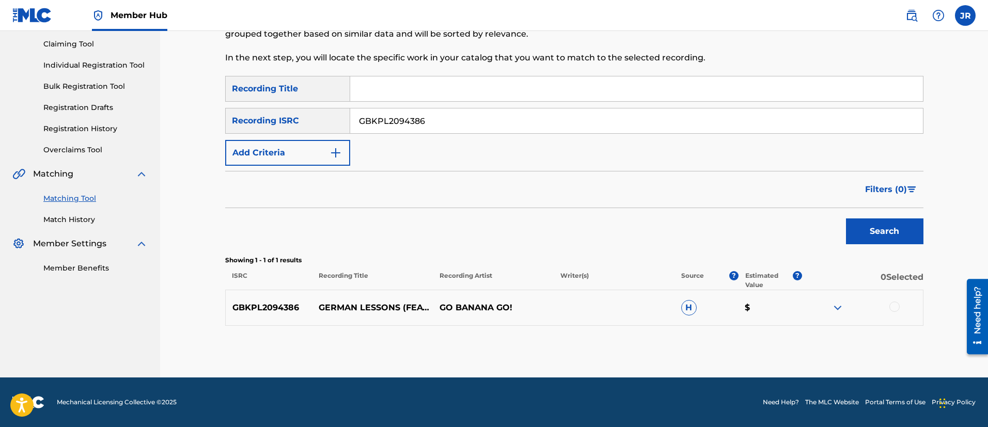
click at [899, 305] on div at bounding box center [894, 306] width 10 height 10
click at [734, 339] on button "Match 1 Group" at bounding box center [725, 343] width 114 height 26
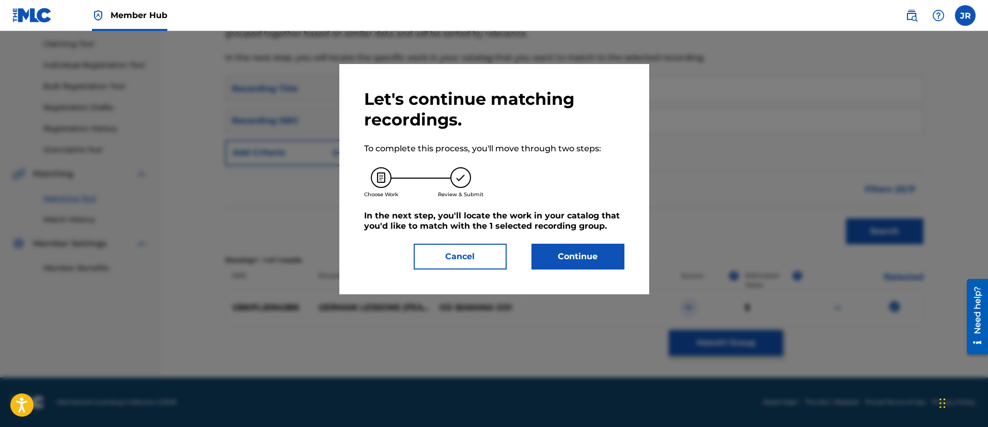
click at [571, 242] on div "Let's continue matching recordings. To complete this process, you'll move throu…" at bounding box center [494, 179] width 260 height 181
click at [572, 253] on button "Continue" at bounding box center [577, 257] width 93 height 26
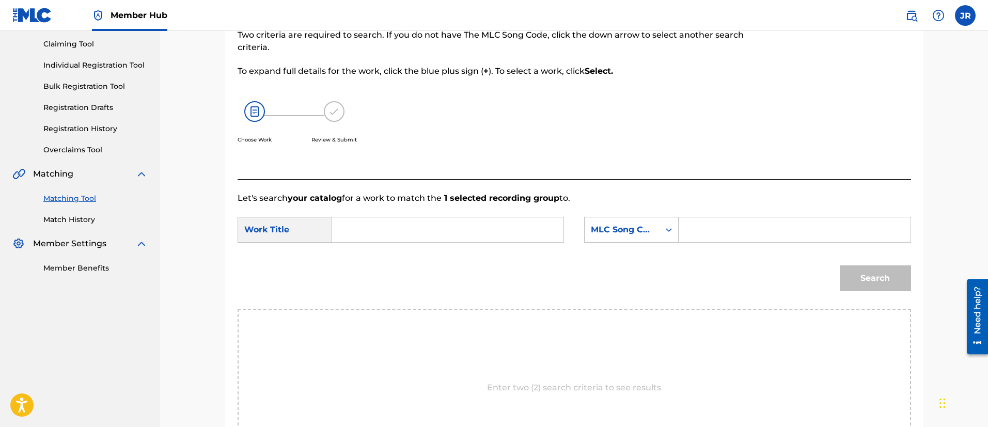
drag, startPoint x: 692, startPoint y: 232, endPoint x: 701, endPoint y: 218, distance: 16.9
click at [698, 220] on input "Search Form" at bounding box center [794, 229] width 214 height 25
paste input "GA0NUO"
type input "GA0NUO"
drag, startPoint x: 504, startPoint y: 237, endPoint x: 489, endPoint y: 241, distance: 15.4
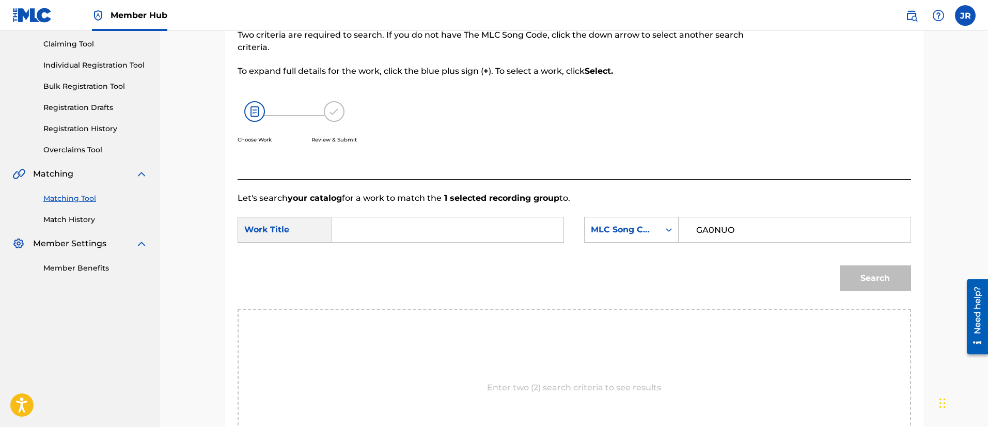
click at [488, 243] on div "SearchWithCriteria5b07dca9-13d2-41f7-aa8d-f3379d8b0365 Work Title SearchWithCri…" at bounding box center [573, 233] width 673 height 32
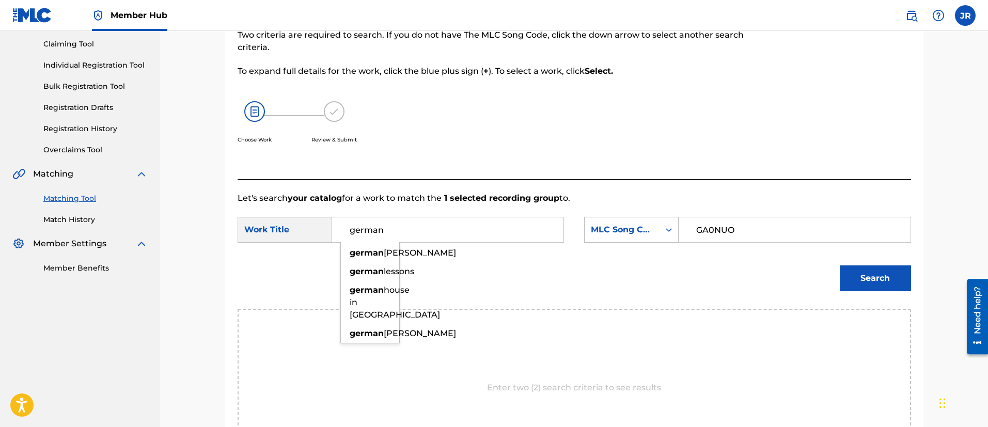
type input "german"
click at [839, 265] on button "Search" at bounding box center [874, 278] width 71 height 26
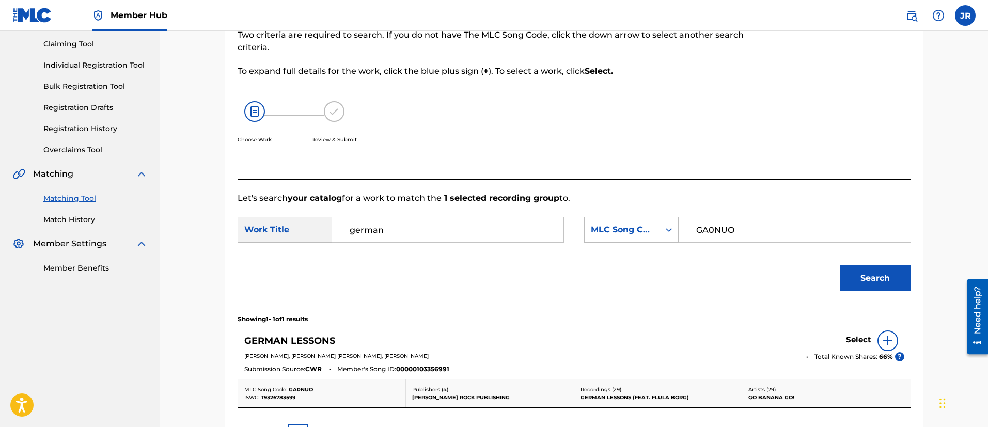
click at [633, 327] on div "GERMAN LESSONS Select JAMES WESLEY ROACH, BRIAN ALEXANDER WECHT, KRISTOF ROBINS…" at bounding box center [574, 351] width 672 height 55
drag, startPoint x: 836, startPoint y: 346, endPoint x: 854, endPoint y: 343, distance: 18.4
click at [849, 344] on div "GERMAN LESSONS Select" at bounding box center [574, 340] width 660 height 21
click at [854, 343] on h5 "Select" at bounding box center [858, 340] width 25 height 10
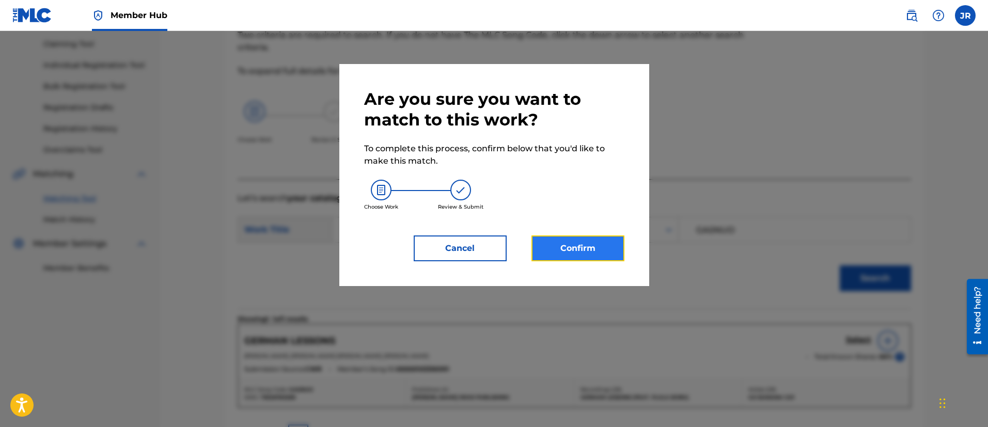
click at [602, 259] on button "Confirm" at bounding box center [577, 248] width 93 height 26
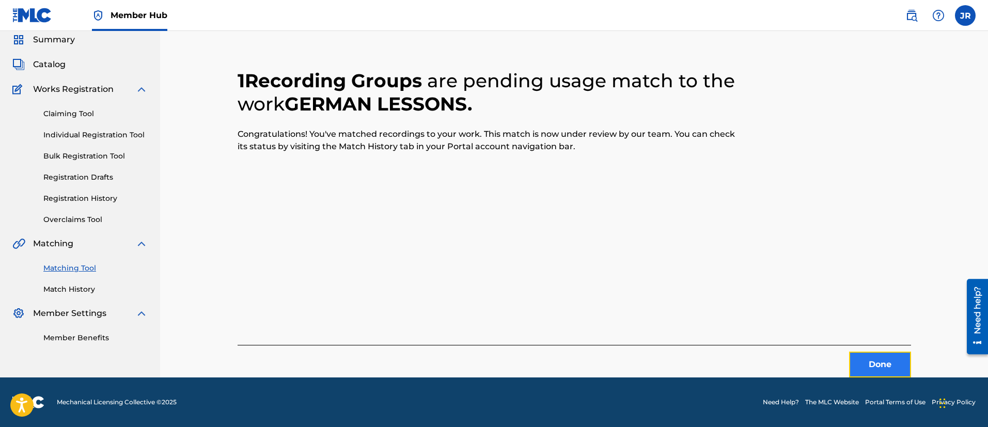
click at [867, 358] on button "Done" at bounding box center [880, 365] width 62 height 26
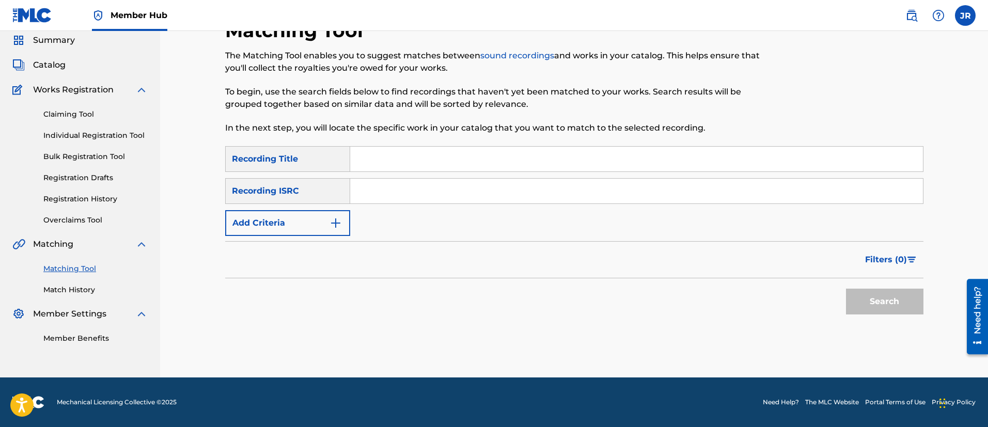
scroll to position [38, 0]
click at [612, 274] on div "Filters ( 0 )" at bounding box center [574, 259] width 698 height 37
click at [363, 187] on input "Search Form" at bounding box center [636, 191] width 572 height 25
paste input "GBKPL2292087"
click at [846, 289] on button "Search" at bounding box center [884, 302] width 77 height 26
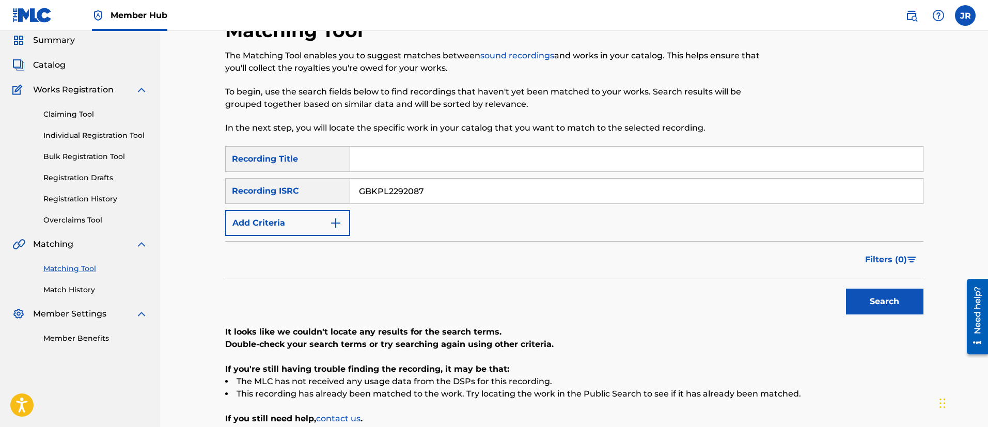
click at [365, 192] on input "GBKPL2292087" at bounding box center [636, 191] width 572 height 25
click at [375, 192] on input "GBKPL2292087" at bounding box center [636, 191] width 572 height 25
click at [846, 289] on button "Search" at bounding box center [884, 302] width 77 height 26
drag, startPoint x: 412, startPoint y: 214, endPoint x: 416, endPoint y: 187, distance: 27.6
click at [413, 212] on div "SearchWithCriteriade1aa0aa-13be-4d64-ab18-460a301fe237 Recording Title SearchWi…" at bounding box center [574, 191] width 698 height 90
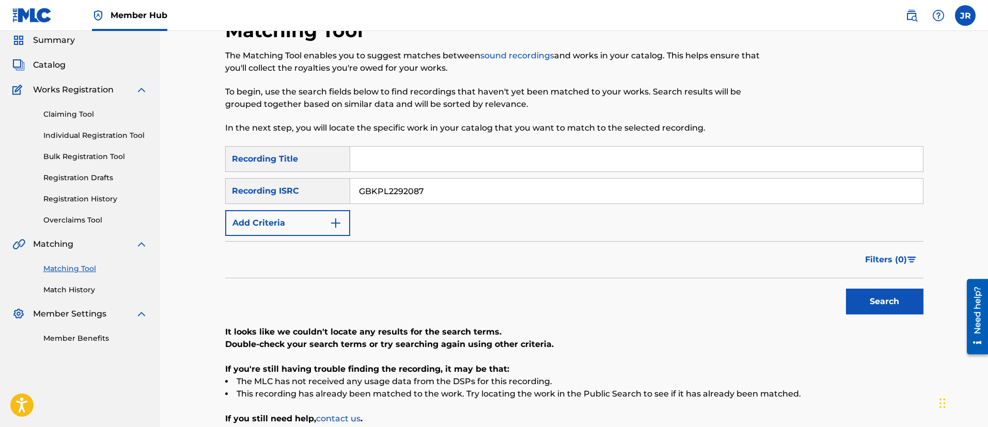
click at [416, 185] on input "GBKPL2292087" at bounding box center [636, 191] width 572 height 25
paste input "6"
click at [846, 289] on button "Search" at bounding box center [884, 302] width 77 height 26
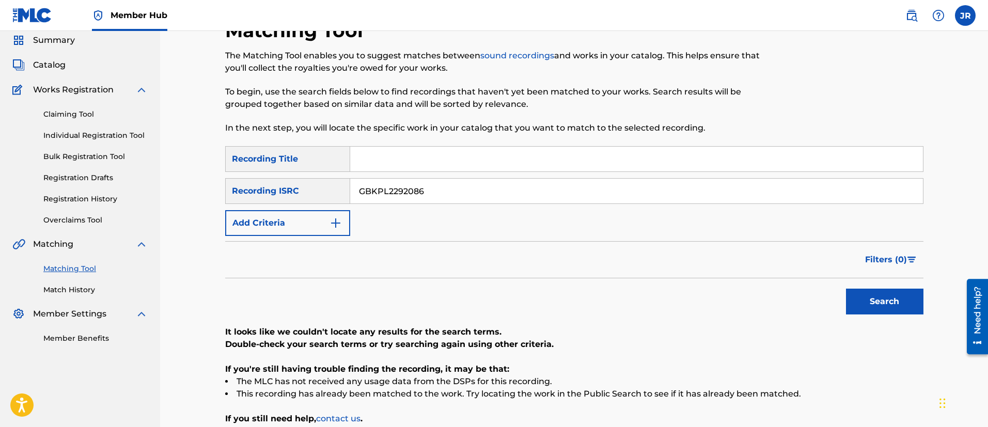
click at [428, 196] on input "GBKPL2292086" at bounding box center [636, 191] width 572 height 25
click at [429, 197] on input "GBKPL2292086" at bounding box center [636, 191] width 572 height 25
paste input "GBKPL2094381"
type input "G"
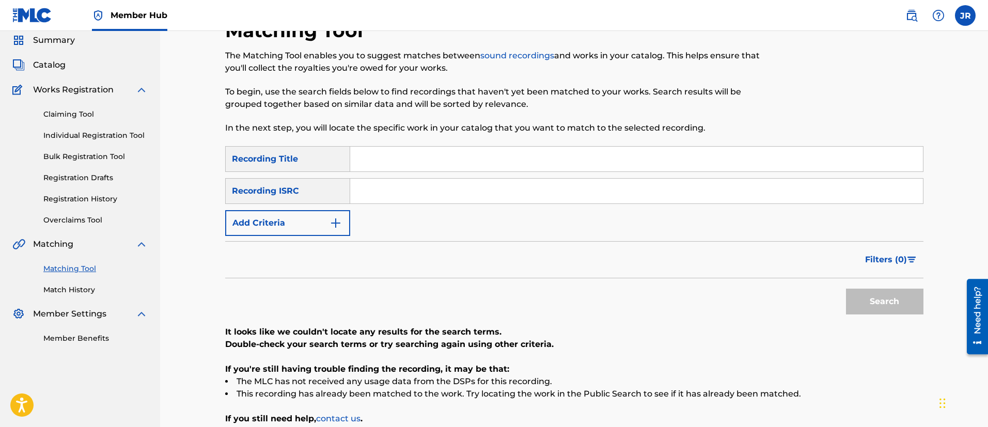
paste input "GBKPL2094381"
click at [846, 289] on button "Search" at bounding box center [884, 302] width 77 height 26
click at [408, 194] on input "GBKPL2094381" at bounding box center [636, 191] width 572 height 25
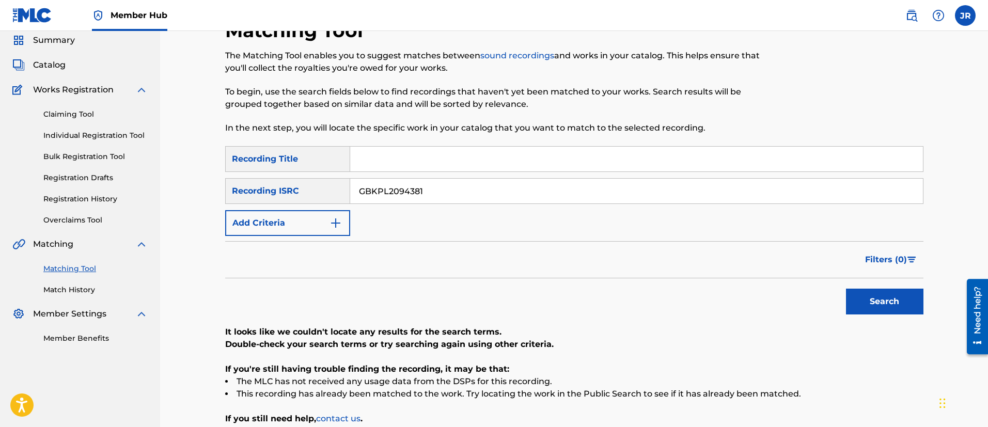
paste input "GBKPL2292084"
click at [846, 289] on button "Search" at bounding box center [884, 302] width 77 height 26
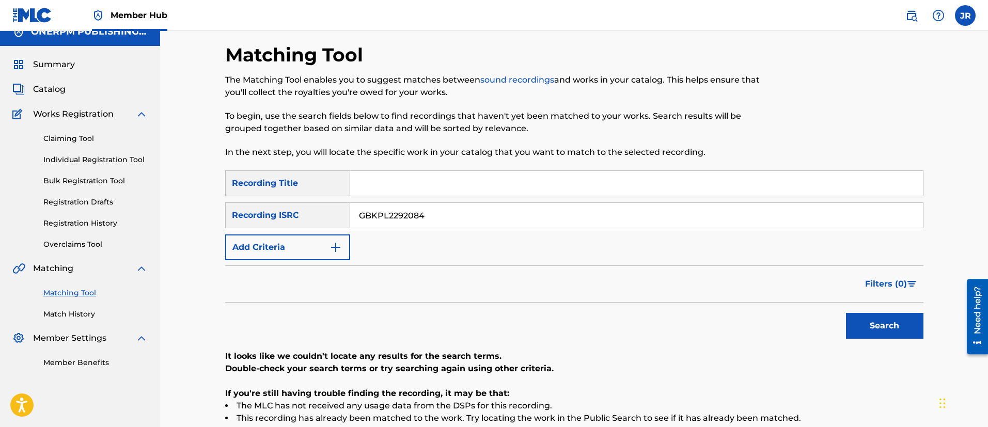
scroll to position [0, 0]
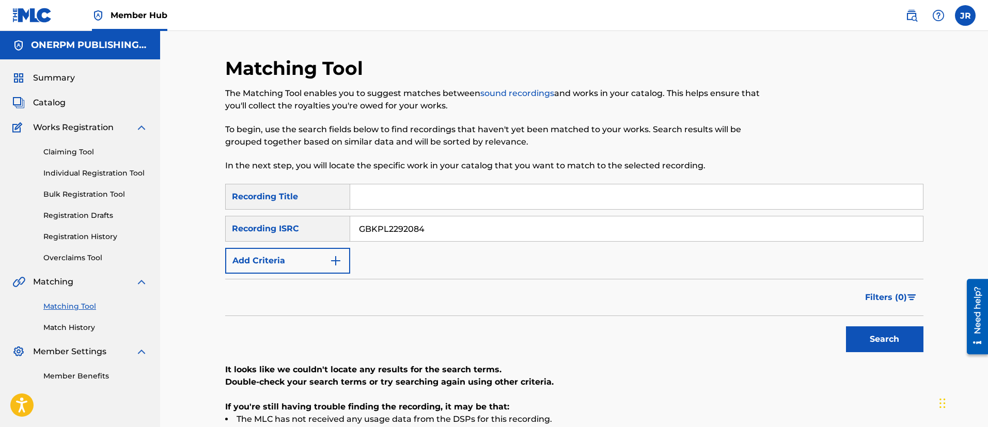
click at [440, 231] on input "GBKPL2292084" at bounding box center [636, 228] width 572 height 25
paste input "GBKPL2094389"
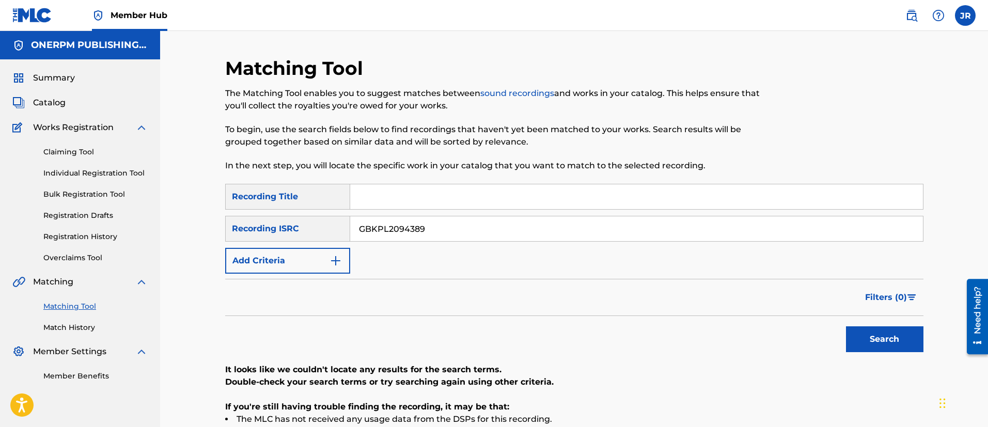
click at [846, 326] on button "Search" at bounding box center [884, 339] width 77 height 26
click at [923, 119] on div "Matching Tool The Matching Tool enables you to suggest matches between sound re…" at bounding box center [574, 285] width 723 height 457
drag, startPoint x: 400, startPoint y: 214, endPoint x: 401, endPoint y: 221, distance: 7.8
click at [400, 216] on div "SearchWithCriteriade1aa0aa-13be-4d64-ab18-460a301fe237 Recording Title SearchWi…" at bounding box center [574, 229] width 698 height 90
click at [412, 236] on input "GBKPL2094389" at bounding box center [636, 228] width 572 height 25
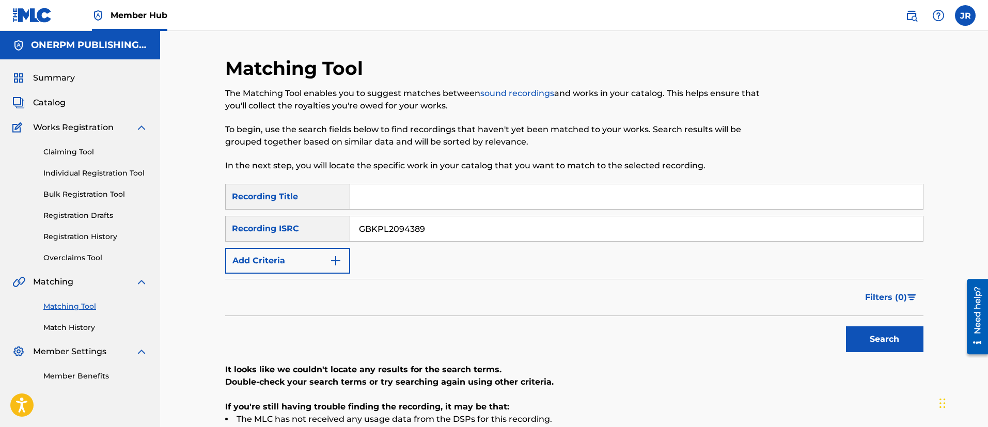
click at [412, 236] on input "GBKPL2094389" at bounding box center [636, 228] width 572 height 25
paste input "292078"
type input "GBKPL2292078"
click at [846, 326] on button "Search" at bounding box center [884, 339] width 77 height 26
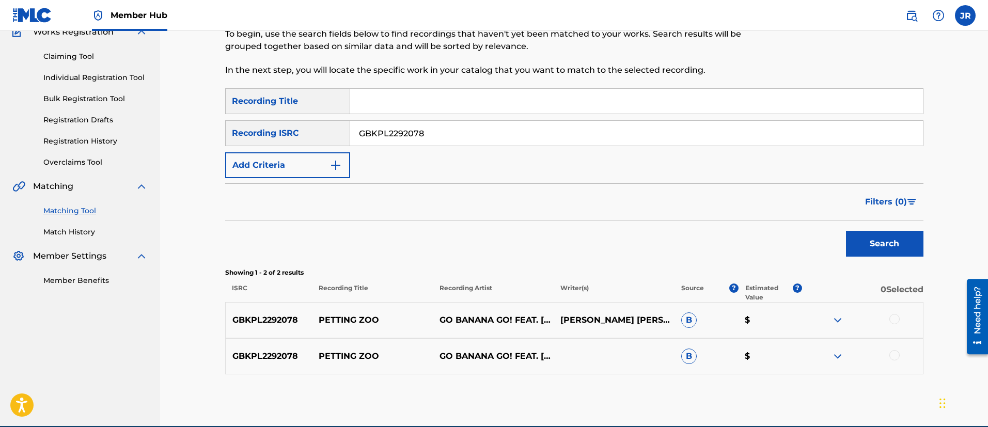
scroll to position [144, 0]
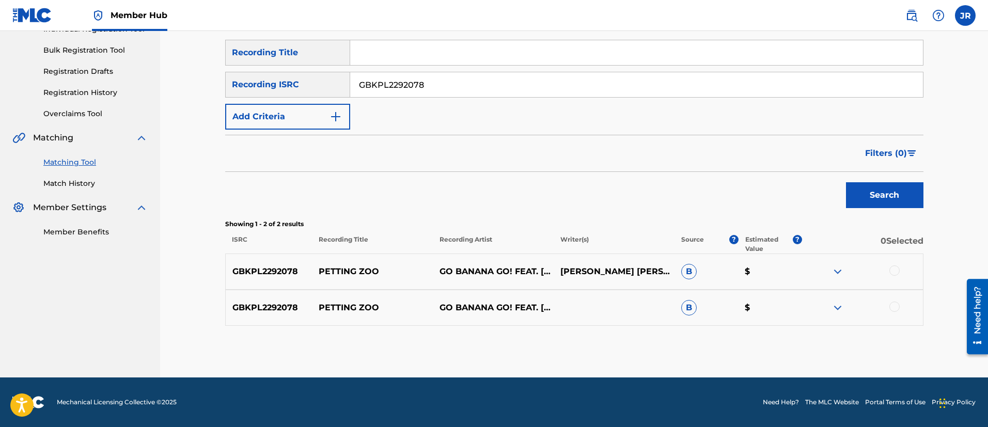
click at [883, 266] on div at bounding box center [862, 271] width 121 height 12
click at [889, 272] on div at bounding box center [894, 270] width 10 height 10
click at [889, 310] on div at bounding box center [862, 307] width 121 height 12
click at [897, 303] on div at bounding box center [894, 306] width 10 height 10
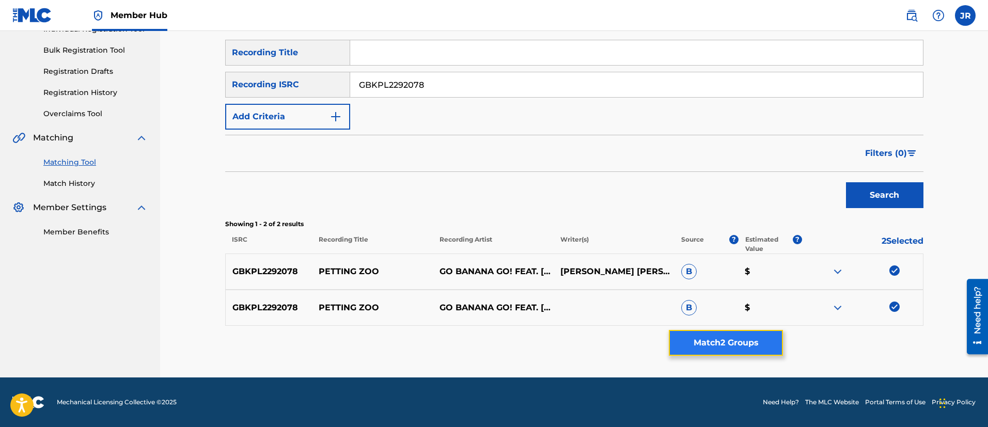
click at [704, 335] on button "Match 2 Groups" at bounding box center [725, 343] width 114 height 26
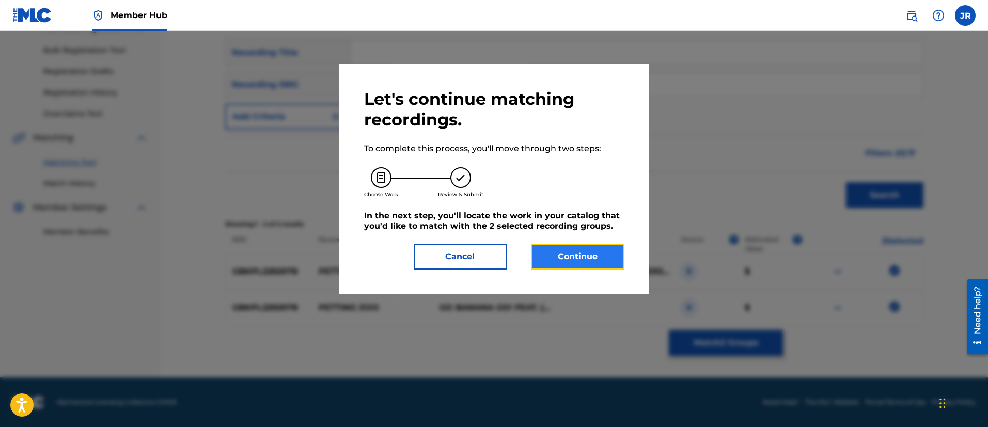
click at [606, 257] on button "Continue" at bounding box center [577, 257] width 93 height 26
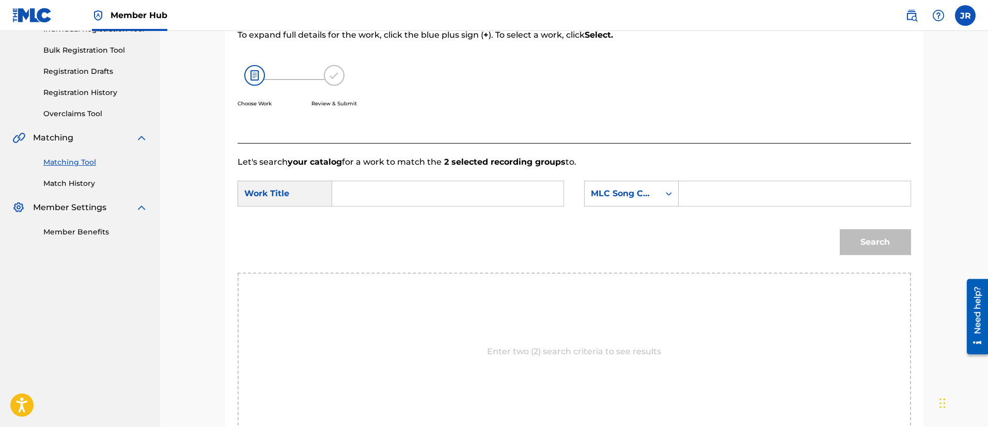
click at [752, 198] on input "Search Form" at bounding box center [794, 193] width 214 height 25
paste input "PN6SNX"
type input "PN6SNX"
click at [391, 204] on div "SearchWithCriteria5b07dca9-13d2-41f7-aa8d-f3379d8b0365 Work Title SearchWithCri…" at bounding box center [573, 197] width 673 height 32
click at [399, 195] on input "Search Form" at bounding box center [448, 193] width 214 height 25
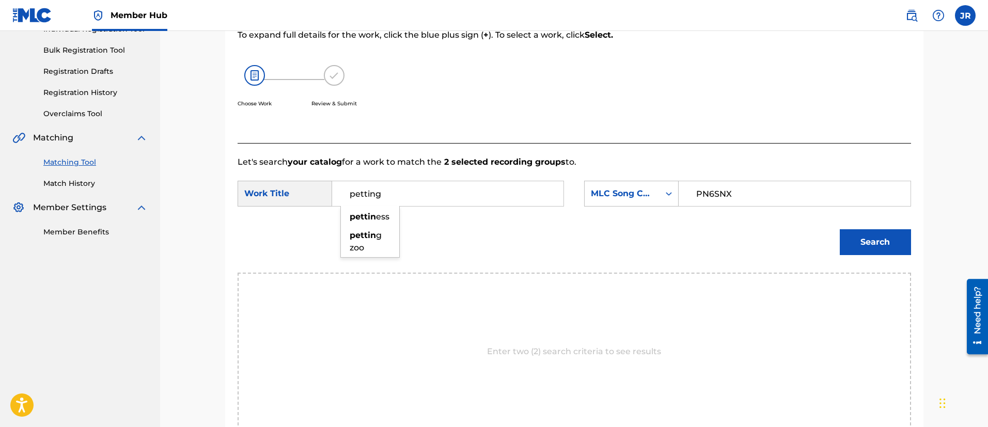
type input "petting"
click at [839, 229] on button "Search" at bounding box center [874, 242] width 71 height 26
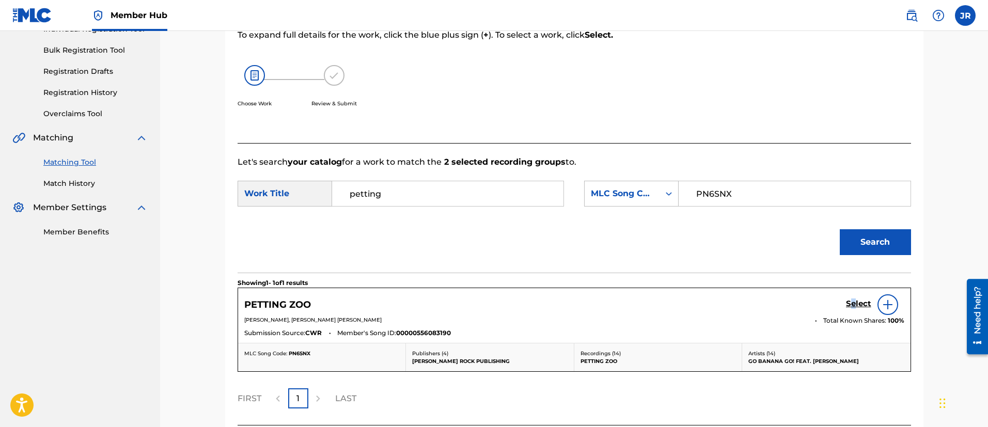
click at [854, 312] on div "Select" at bounding box center [875, 304] width 58 height 21
click at [853, 303] on h5 "Select" at bounding box center [858, 304] width 25 height 10
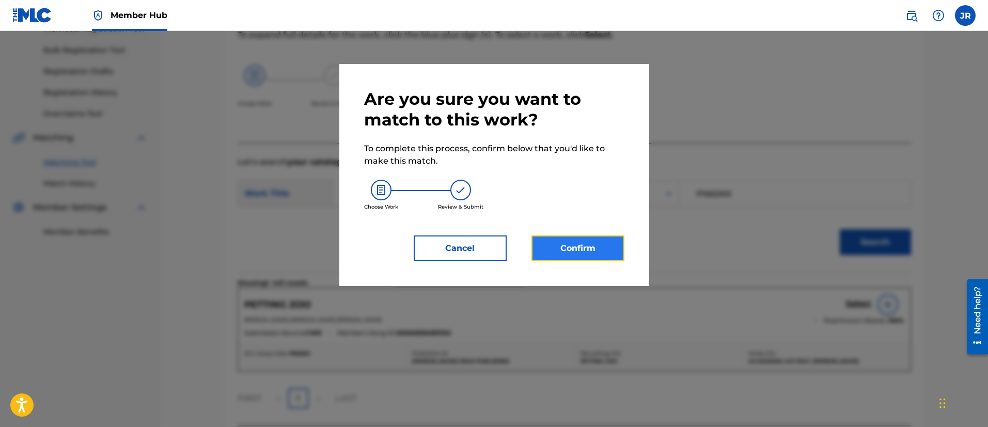
click at [564, 237] on button "Confirm" at bounding box center [577, 248] width 93 height 26
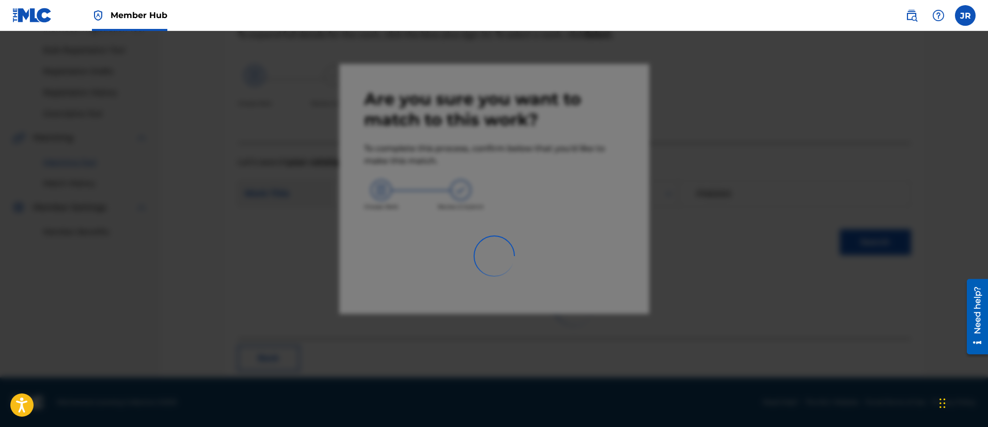
click at [718, 237] on div at bounding box center [494, 244] width 988 height 427
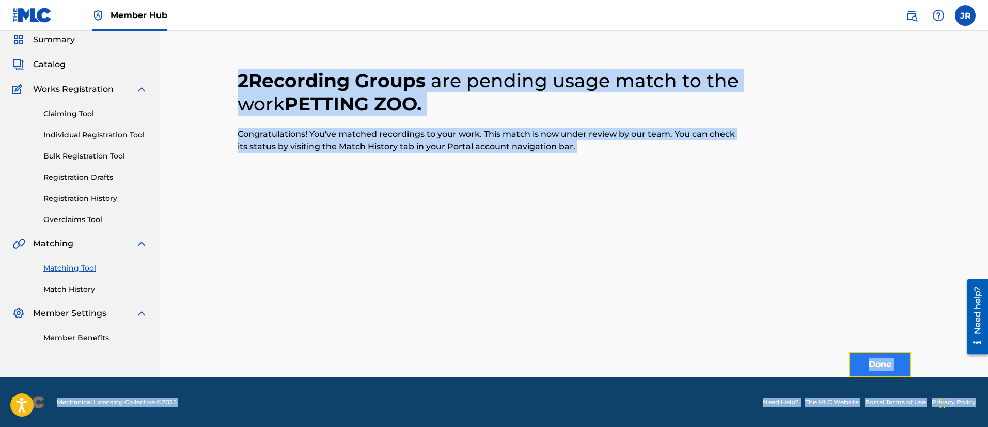
click at [864, 352] on button "Done" at bounding box center [880, 365] width 62 height 26
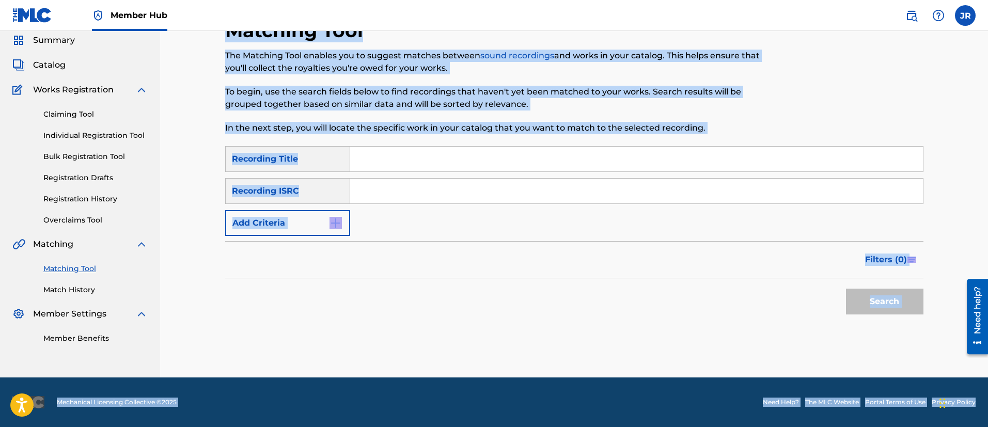
scroll to position [38, 0]
click at [674, 309] on div "Search" at bounding box center [574, 298] width 698 height 41
click at [513, 292] on div "Search" at bounding box center [574, 298] width 698 height 41
click at [372, 87] on p "To begin, use the search fields below to find recordings that haven't yet been …" at bounding box center [493, 98] width 537 height 25
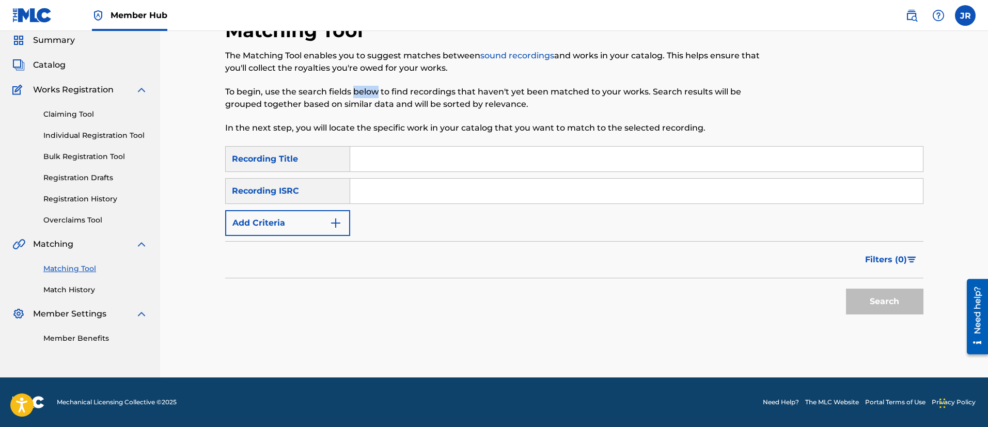
click at [372, 86] on p "To begin, use the search fields below to find recordings that haven't yet been …" at bounding box center [493, 98] width 537 height 25
click at [367, 193] on input "Search Form" at bounding box center [636, 191] width 572 height 25
paste input "USHM91496750"
type input "USHM91496750"
click at [846, 289] on button "Search" at bounding box center [884, 302] width 77 height 26
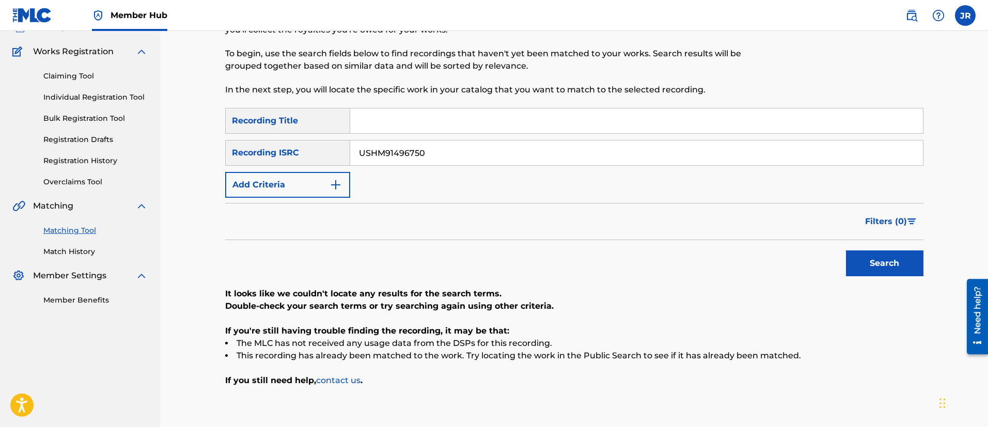
scroll to position [0, 0]
